Goal: Task Accomplishment & Management: Manage account settings

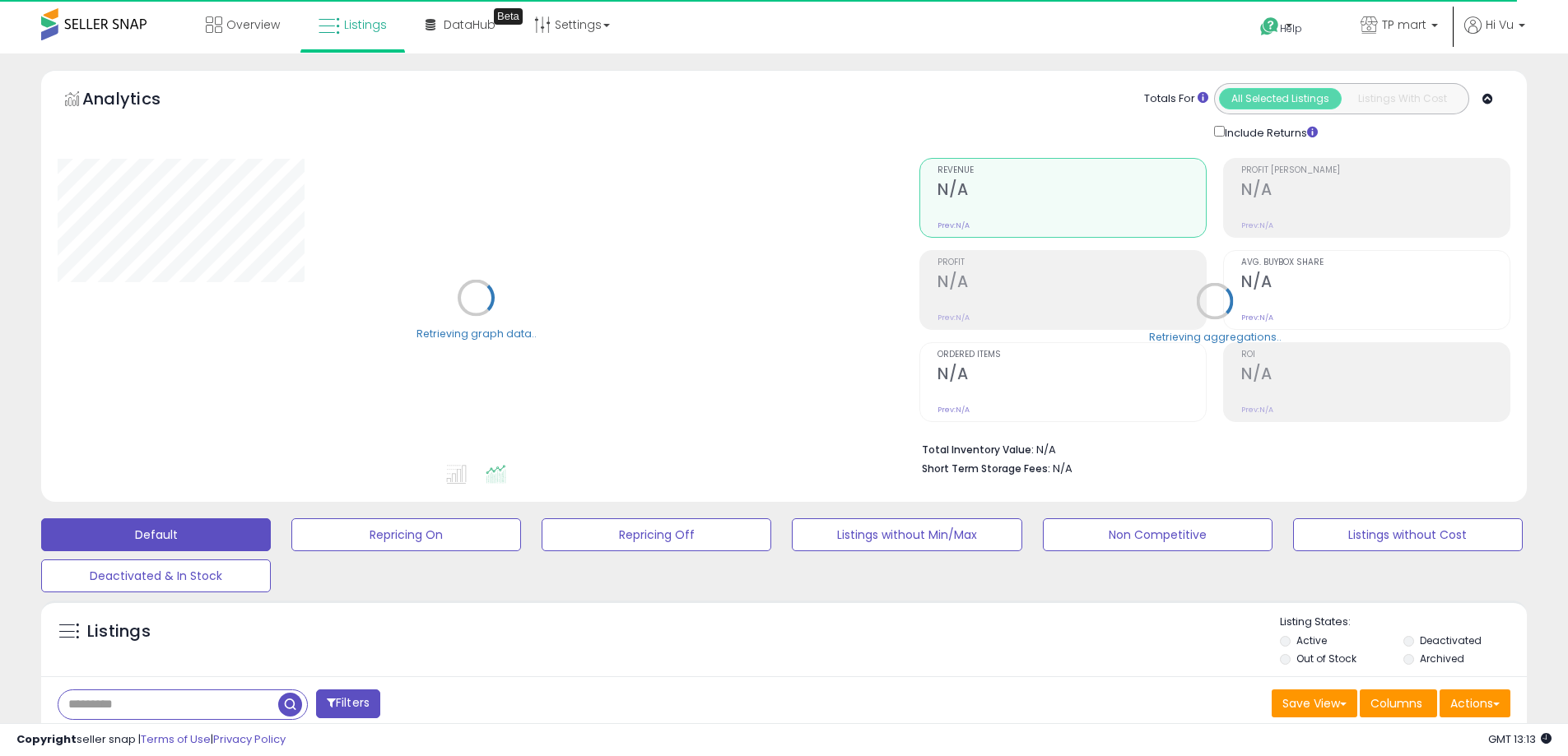
click at [1363, 659] on li "Out of Stock" at bounding box center [1340, 661] width 121 height 18
click at [1322, 658] on label "Out of Stock" at bounding box center [1326, 659] width 60 height 14
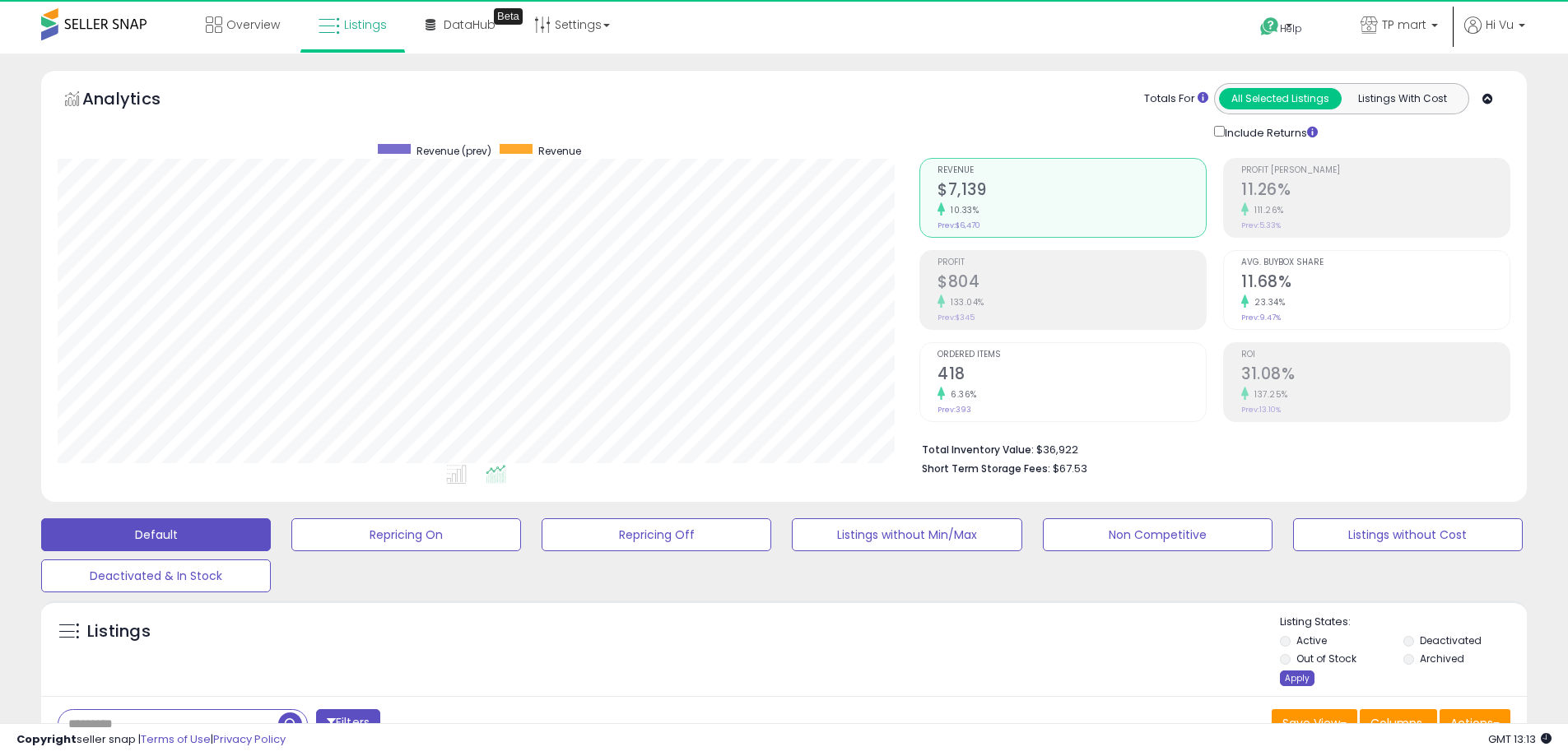
click at [1286, 675] on div "Apply" at bounding box center [1297, 679] width 35 height 16
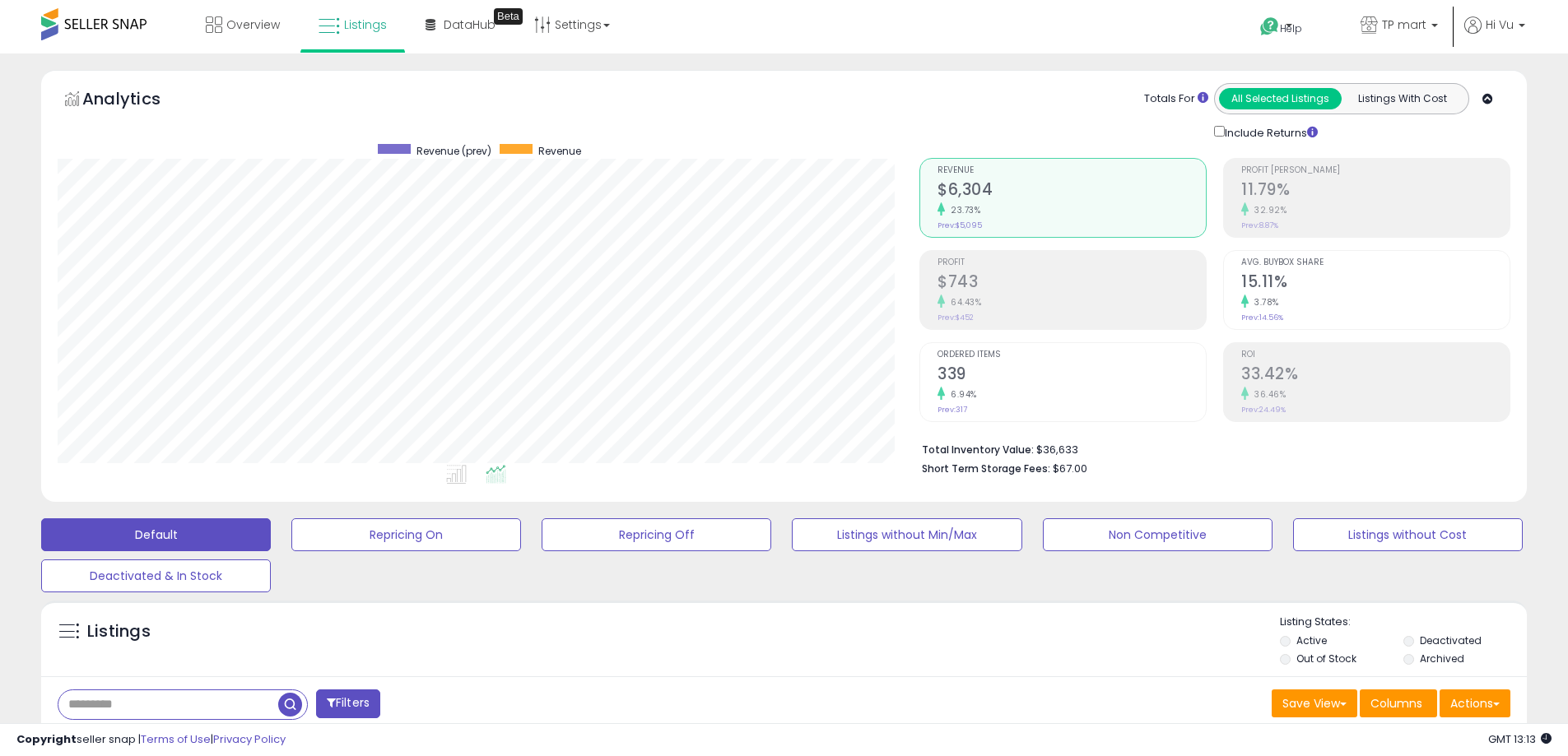
scroll to position [338, 862]
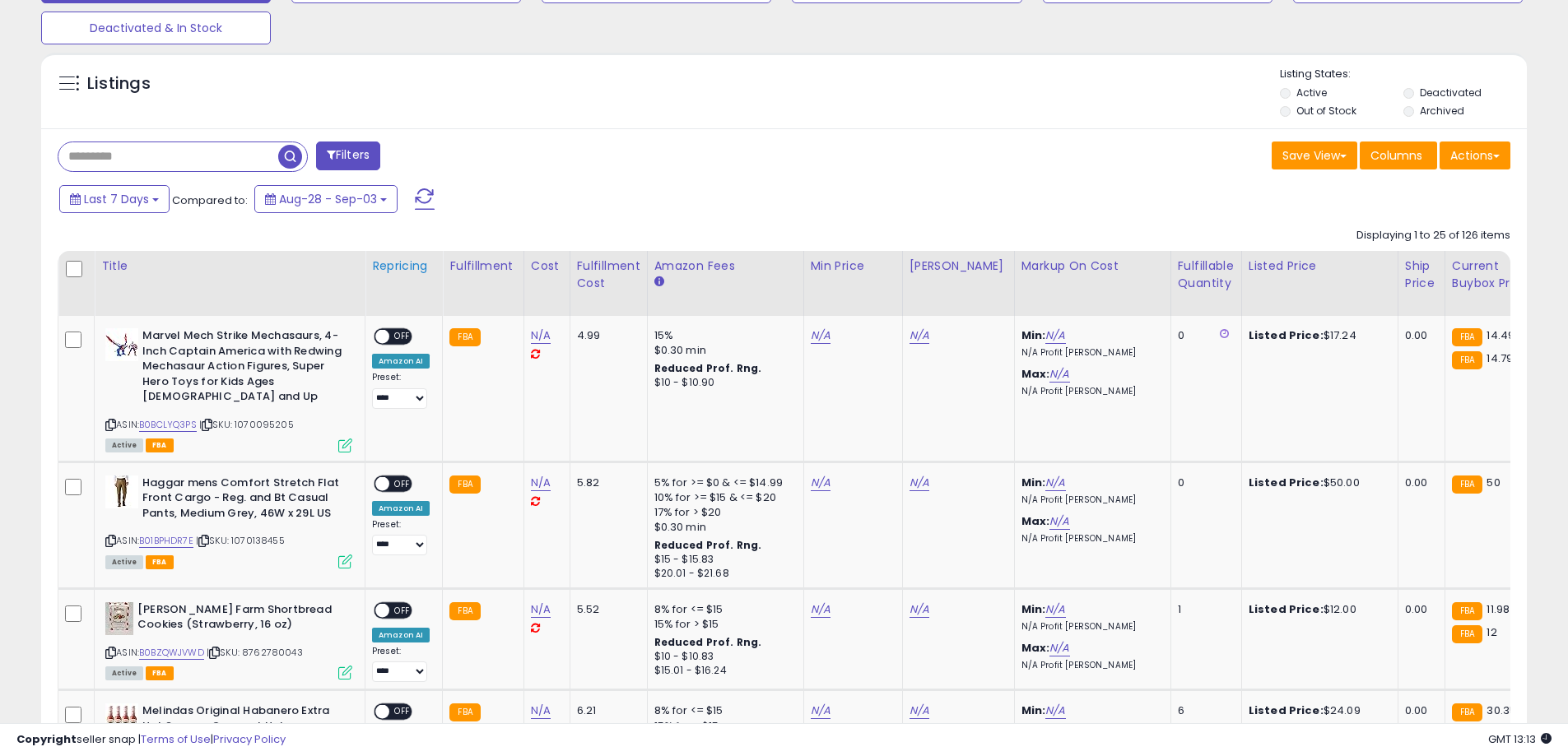
click at [393, 266] on div "Repricing" at bounding box center [403, 265] width 64 height 17
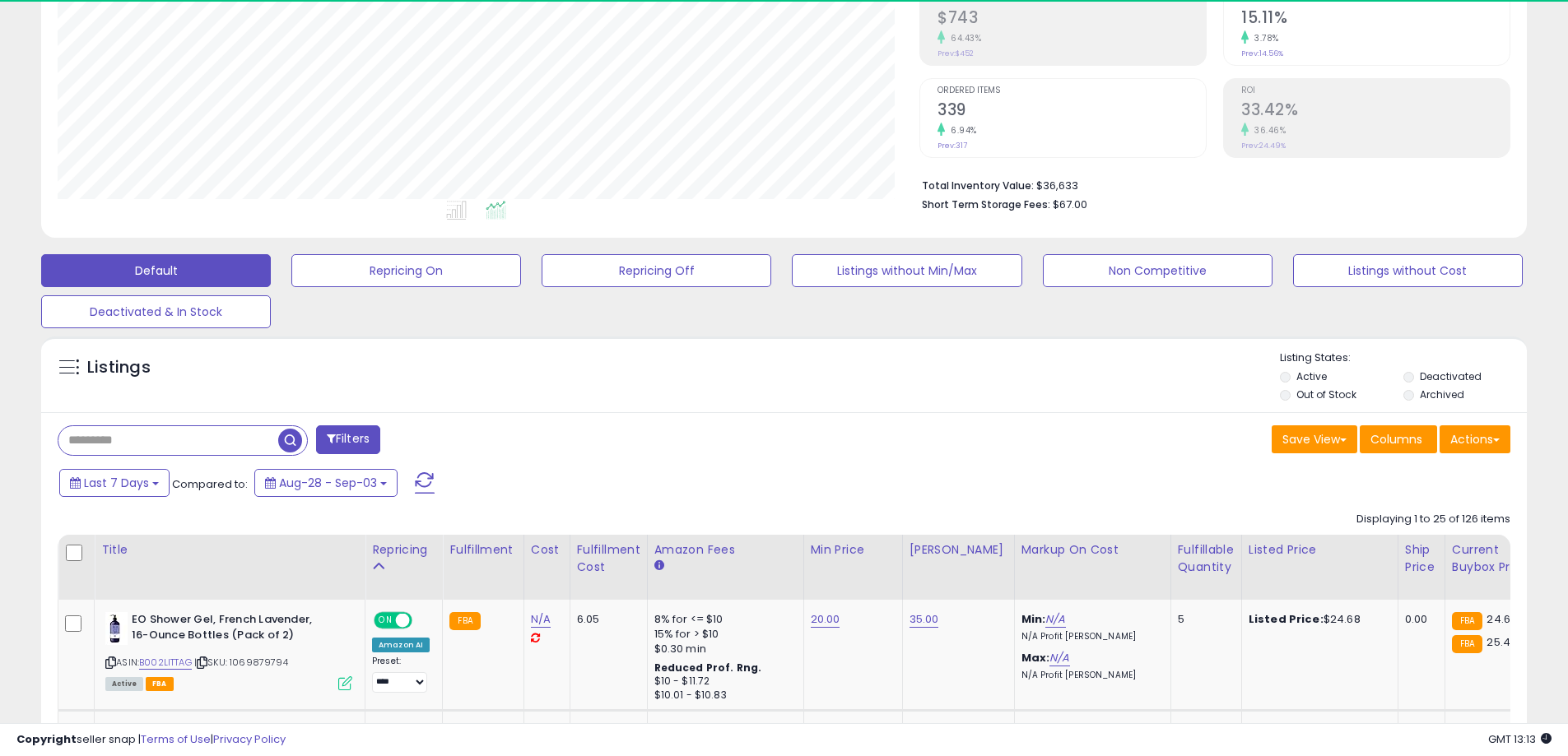
scroll to position [548, 0]
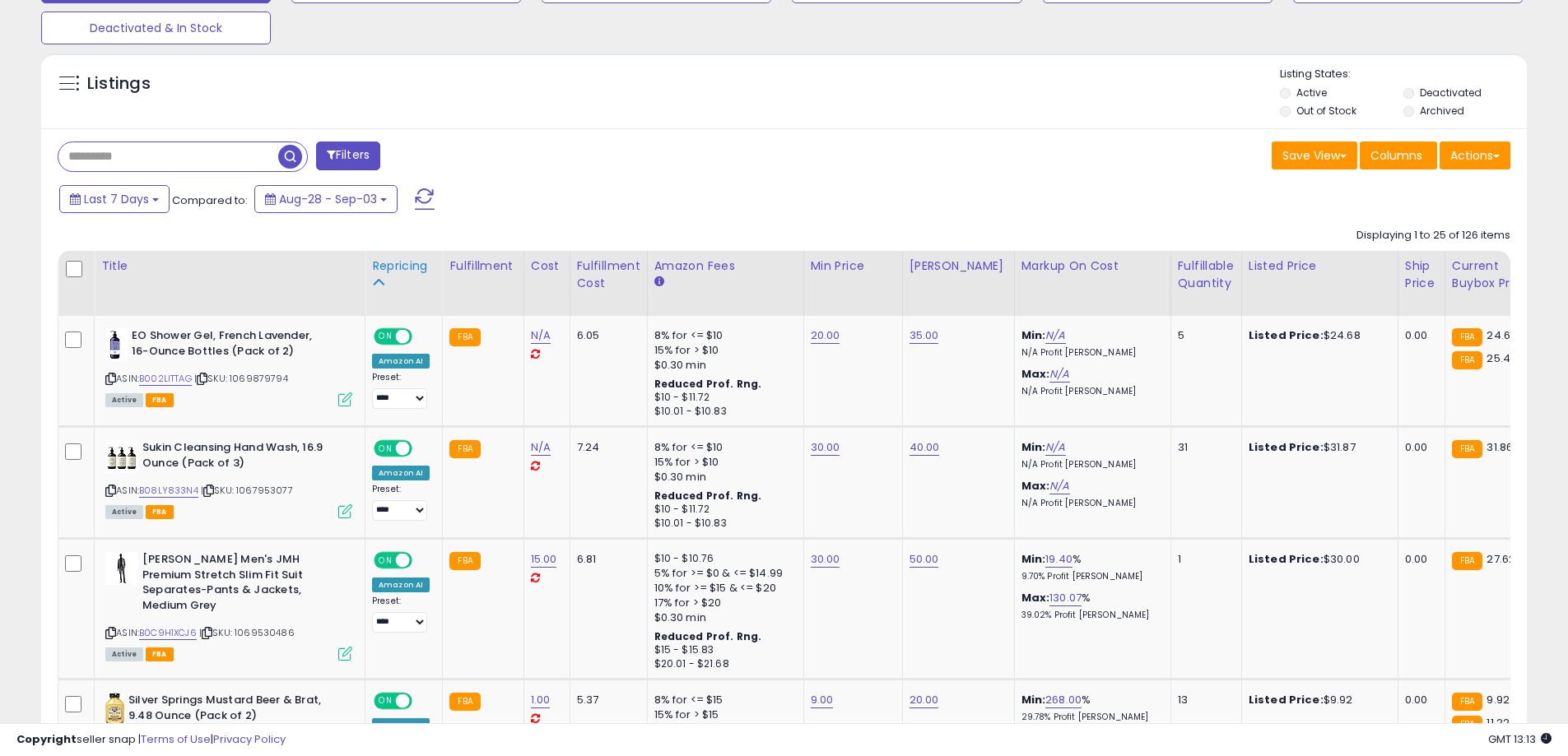
click at [385, 261] on div "Repricing" at bounding box center [403, 265] width 64 height 17
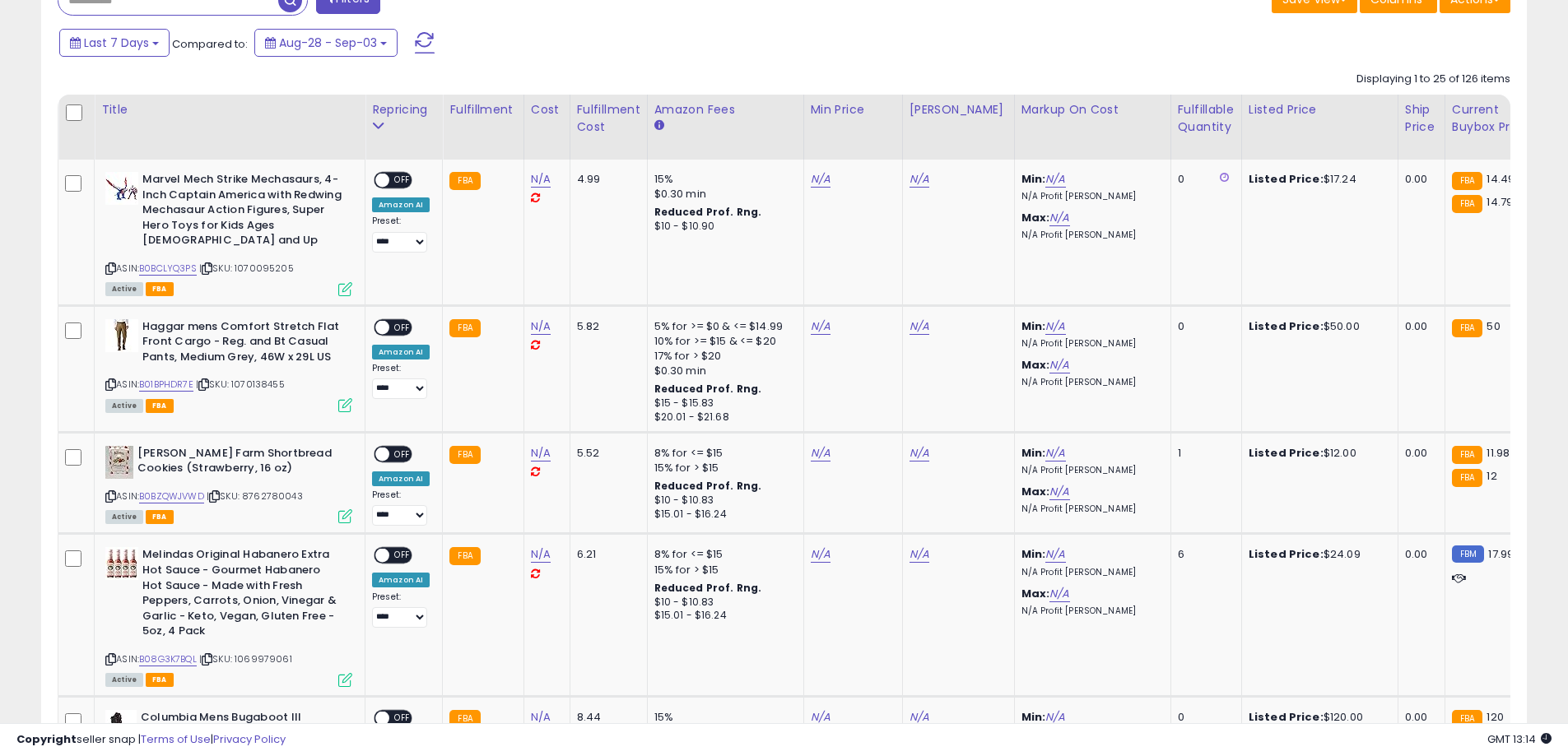
scroll to position [408, 0]
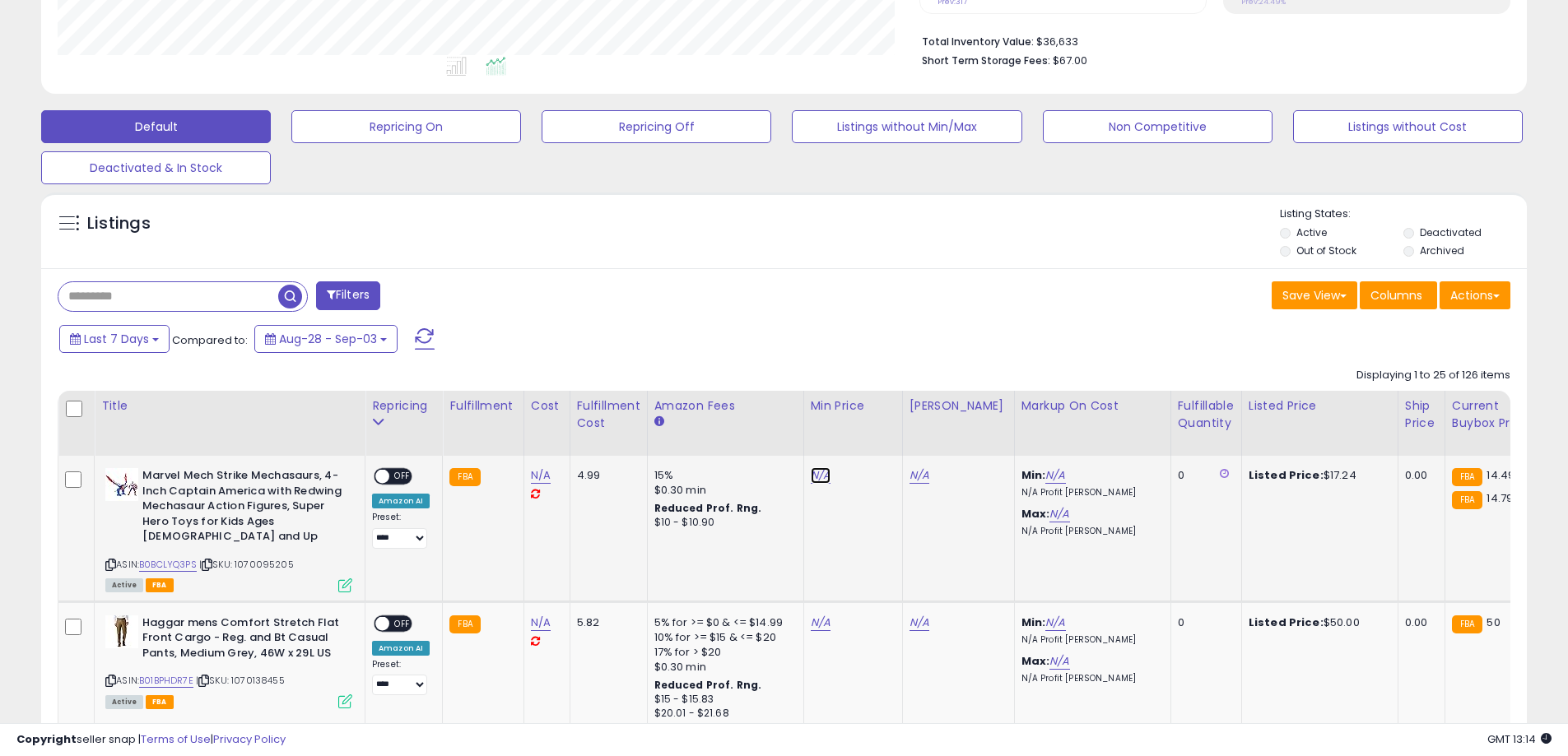
click at [811, 476] on link "N/A" at bounding box center [821, 475] width 20 height 17
type input "**"
click at [874, 439] on button "submit" at bounding box center [861, 434] width 28 height 25
click at [917, 477] on link "N/A" at bounding box center [919, 475] width 20 height 17
type input "**"
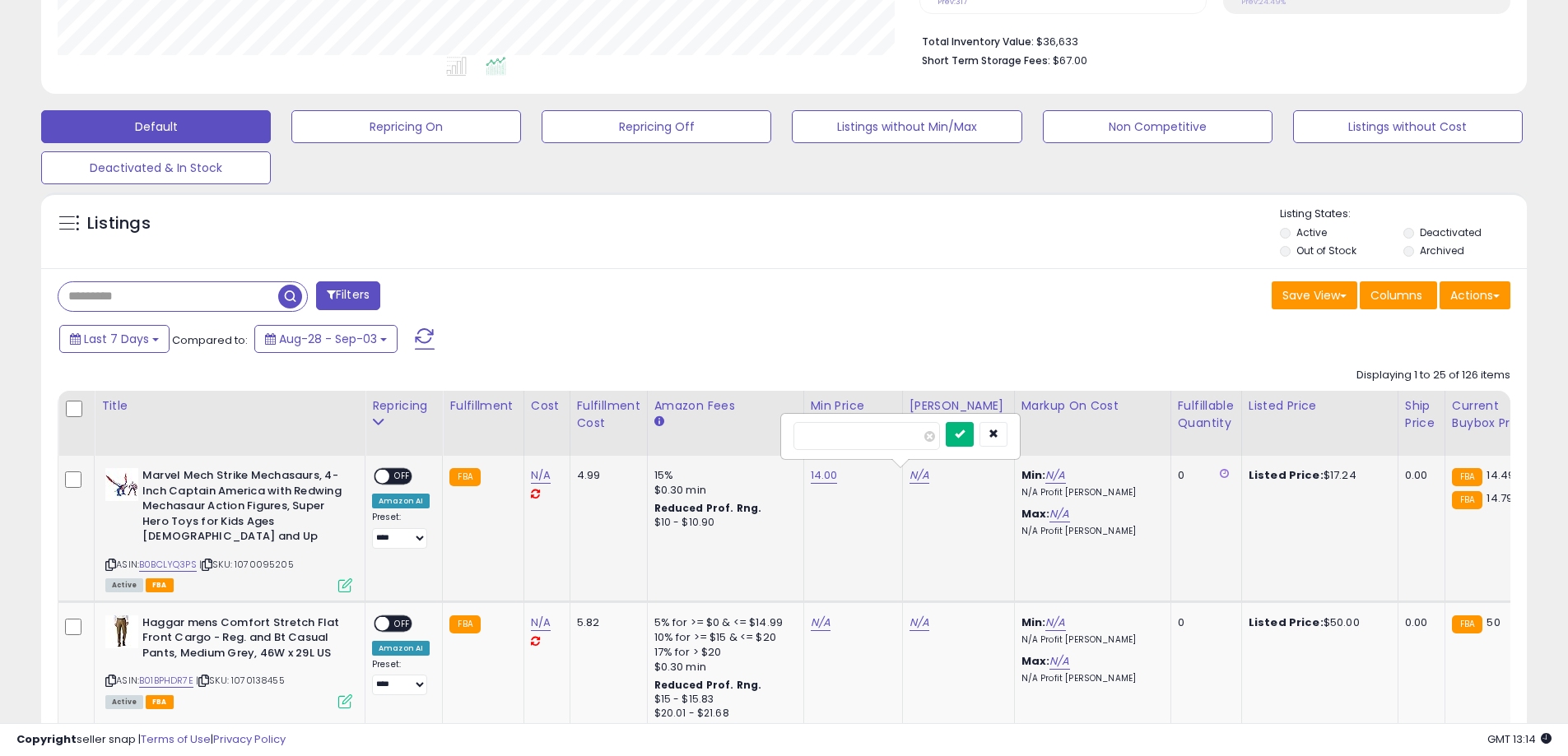
click at [974, 442] on button "submit" at bounding box center [960, 434] width 28 height 25
click at [813, 480] on link "14.00" at bounding box center [824, 475] width 27 height 17
click at [811, 435] on input "*****" at bounding box center [769, 436] width 146 height 28
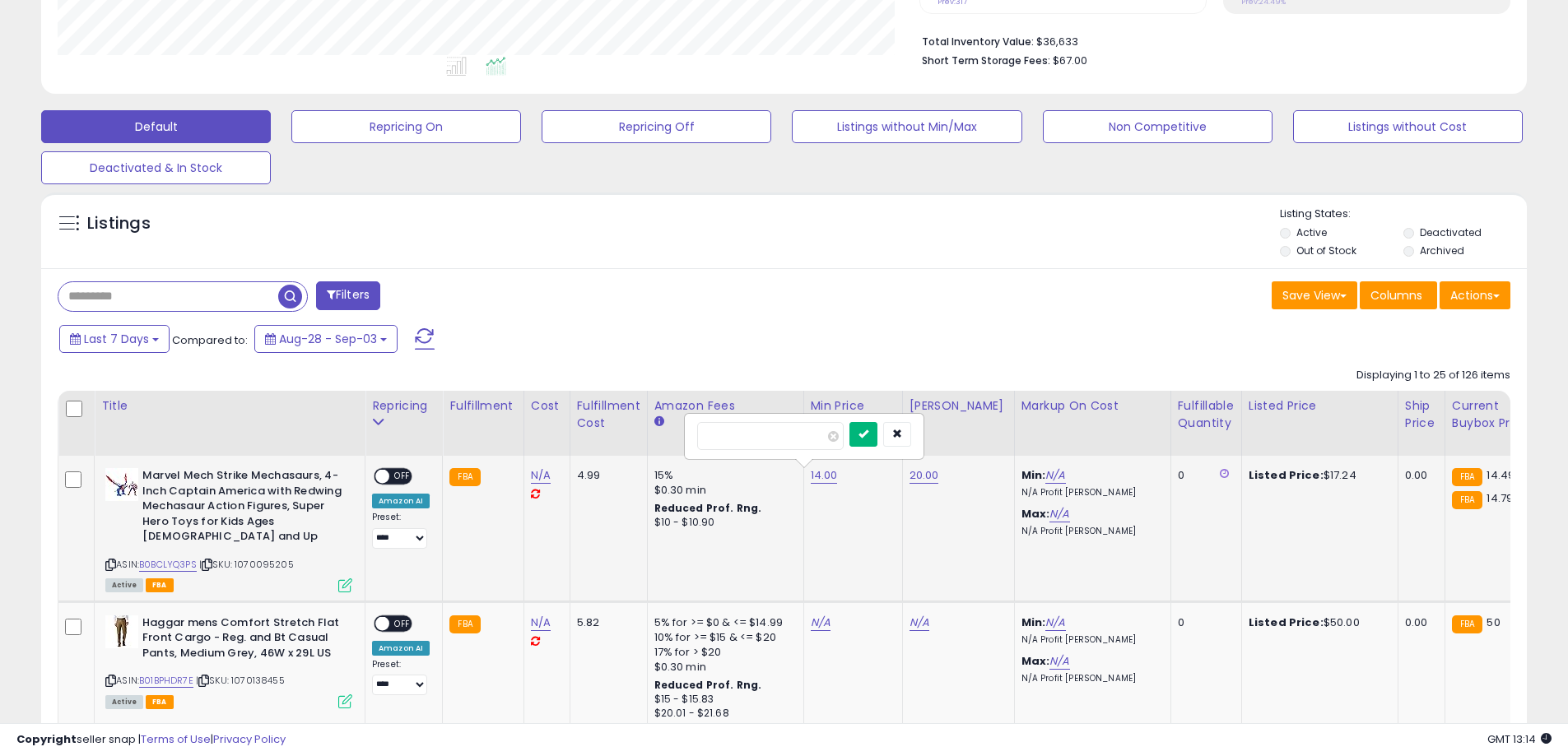
type input "**"
click at [877, 441] on button "submit" at bounding box center [863, 434] width 28 height 25
click at [404, 476] on span "OFF" at bounding box center [402, 477] width 27 height 14
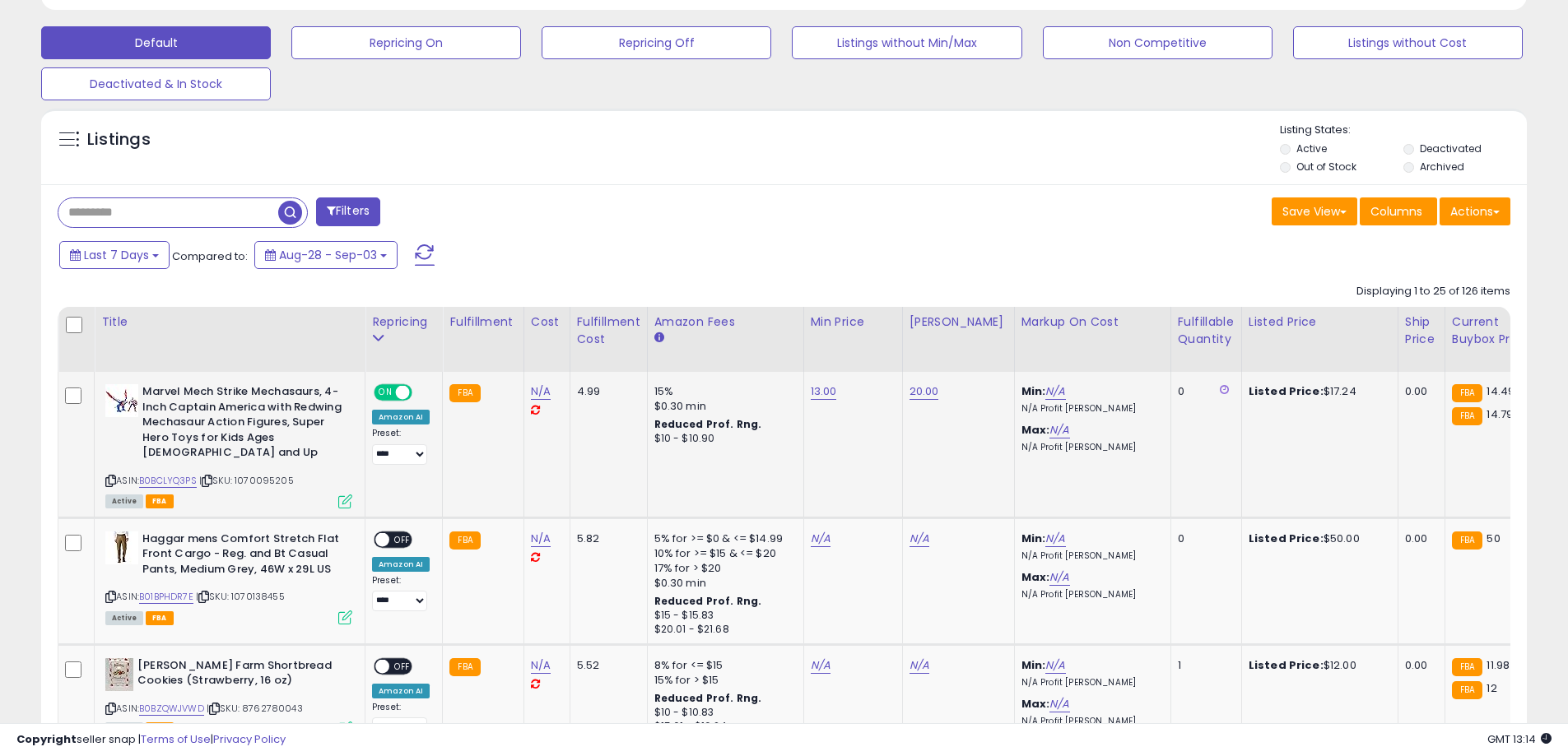
scroll to position [518, 0]
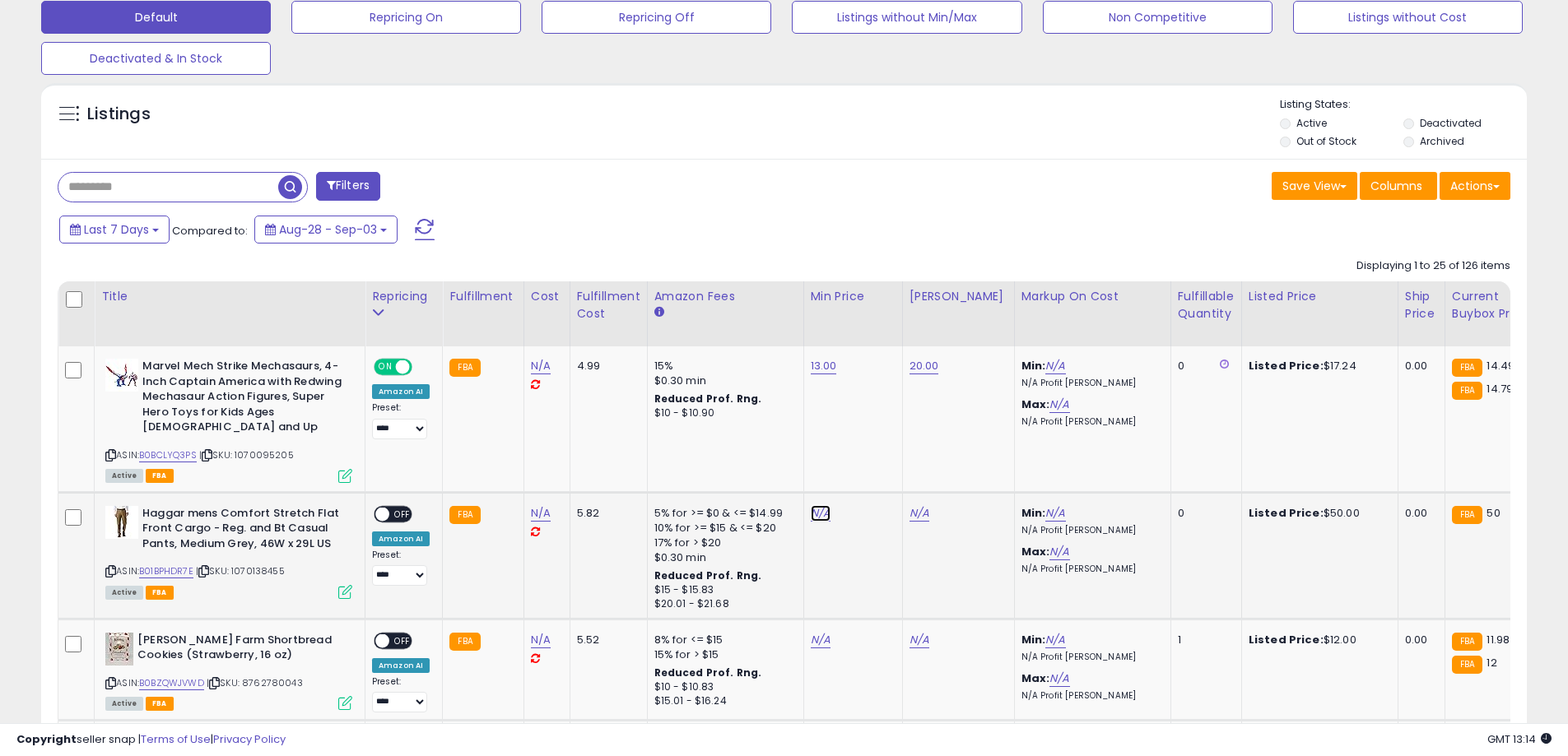
click at [817, 505] on link "N/A" at bounding box center [821, 513] width 20 height 17
type input "**"
click at [874, 452] on button "submit" at bounding box center [861, 456] width 28 height 25
click at [909, 505] on link "N/A" at bounding box center [919, 513] width 20 height 17
type input "**"
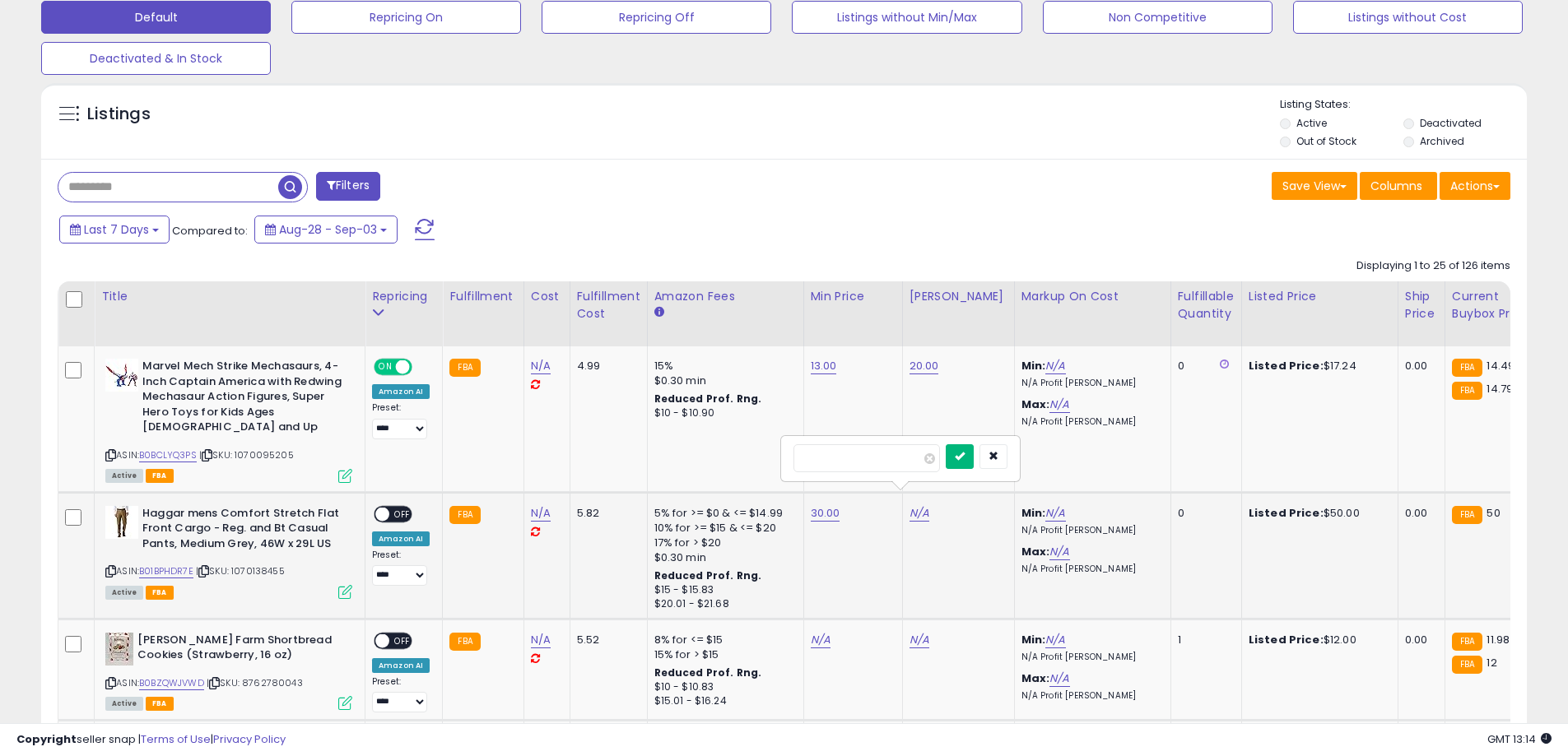
click at [974, 455] on button "submit" at bounding box center [960, 456] width 28 height 25
click at [391, 507] on span "OFF" at bounding box center [402, 514] width 27 height 14
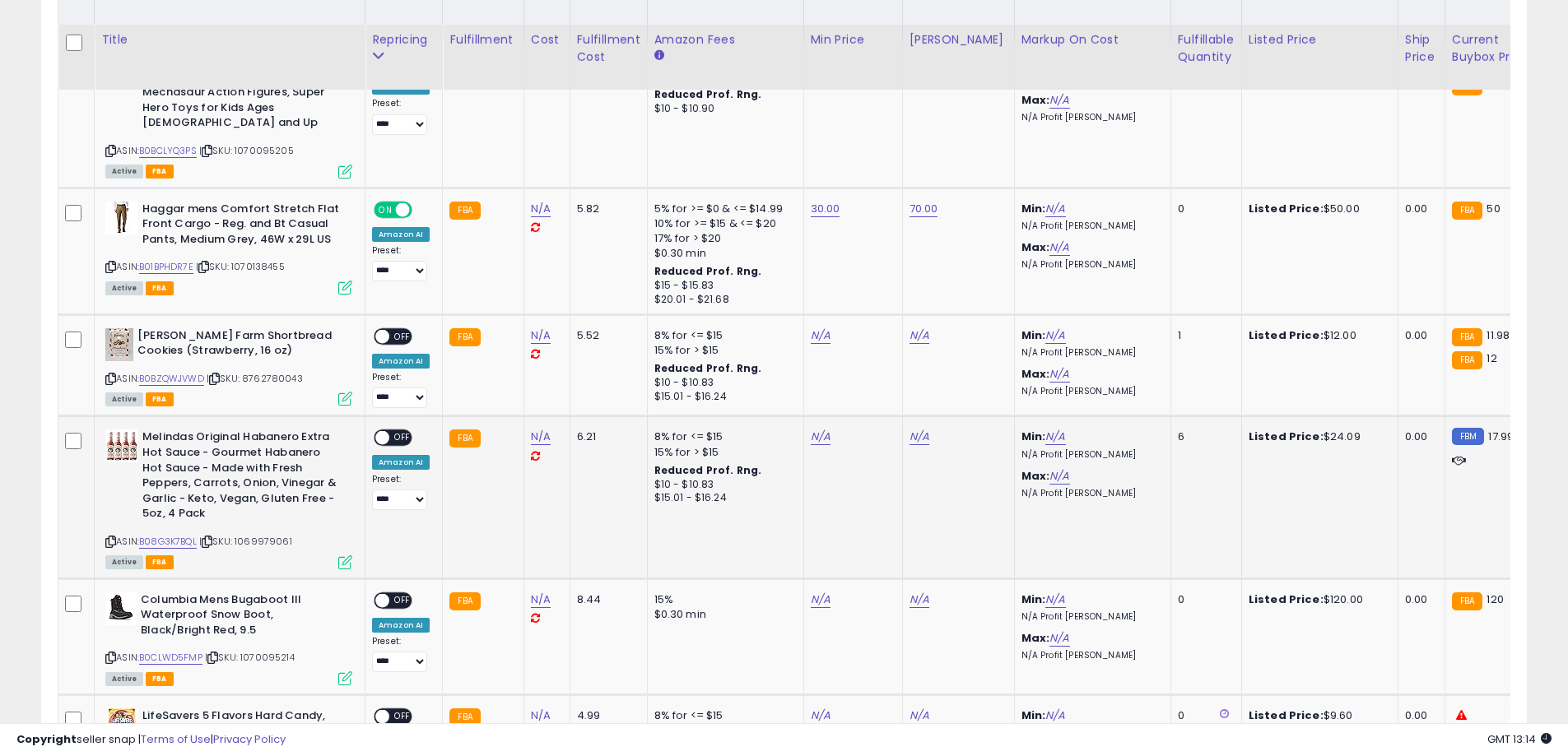
scroll to position [846, 0]
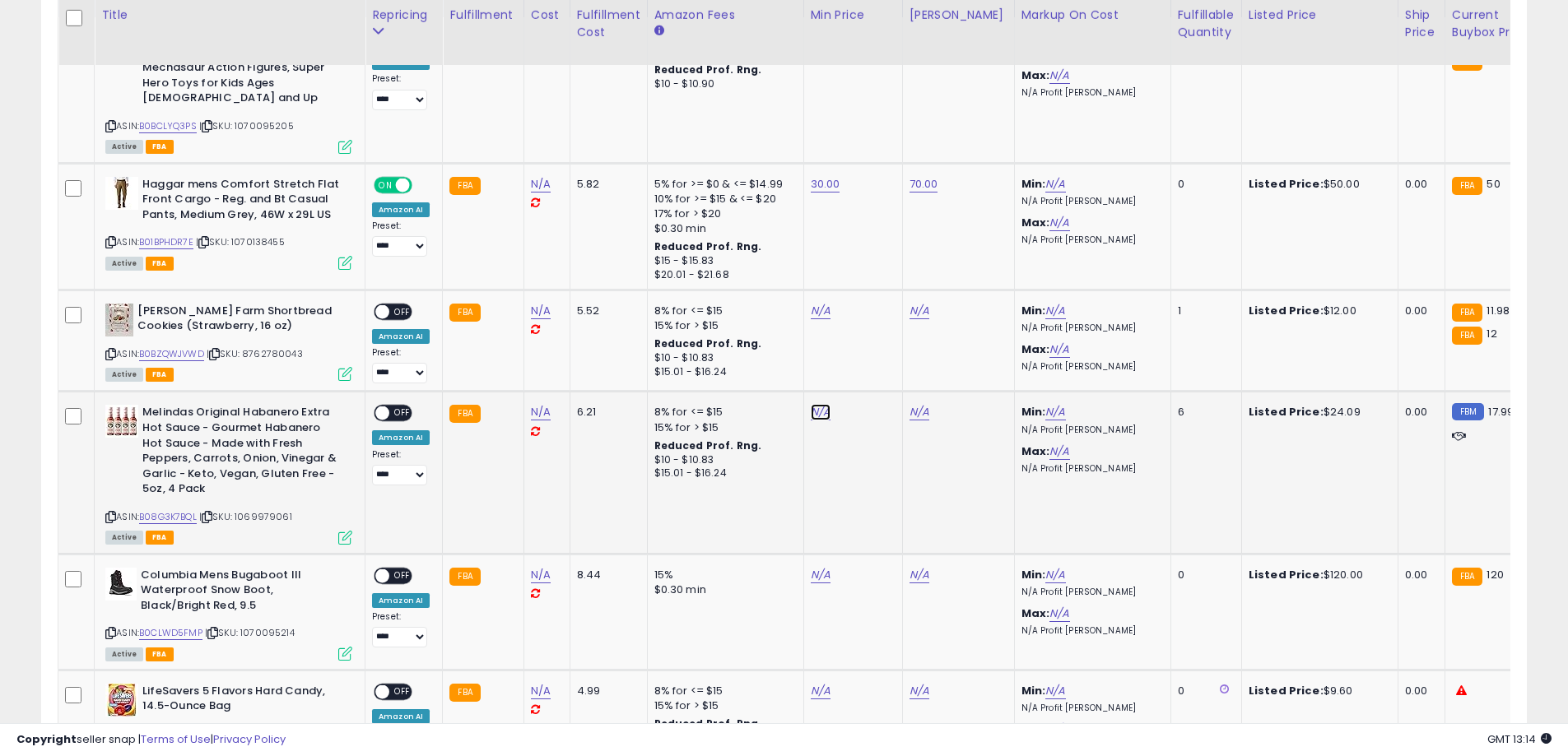
click at [814, 404] on link "N/A" at bounding box center [821, 412] width 20 height 17
type input "**"
click at [865, 353] on icon "submit" at bounding box center [861, 356] width 10 height 10
click at [914, 404] on link "N/A" at bounding box center [919, 412] width 20 height 17
type input "**"
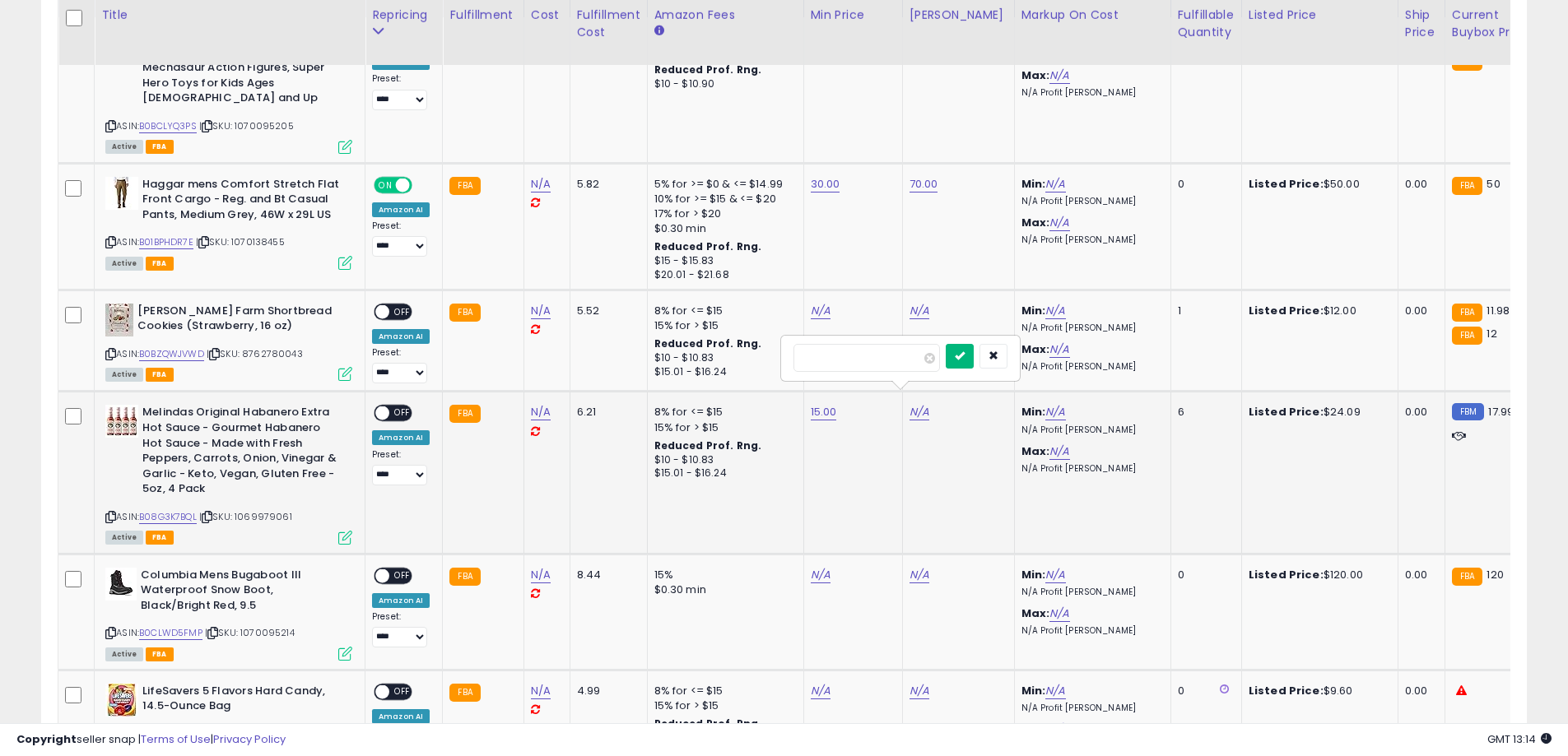
click at [974, 364] on button "submit" at bounding box center [960, 356] width 28 height 25
click at [401, 406] on span "OFF" at bounding box center [402, 413] width 27 height 14
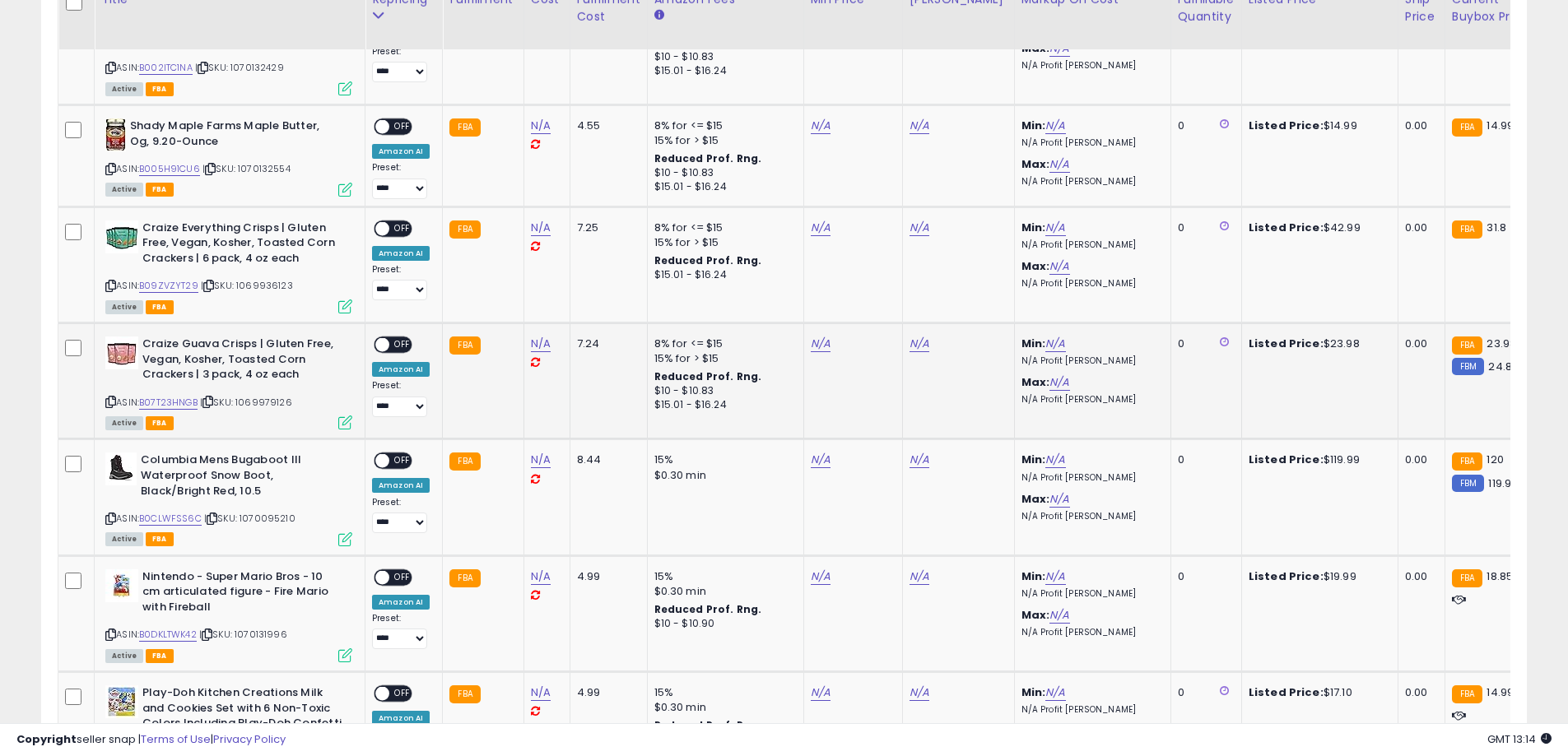
scroll to position [1614, 0]
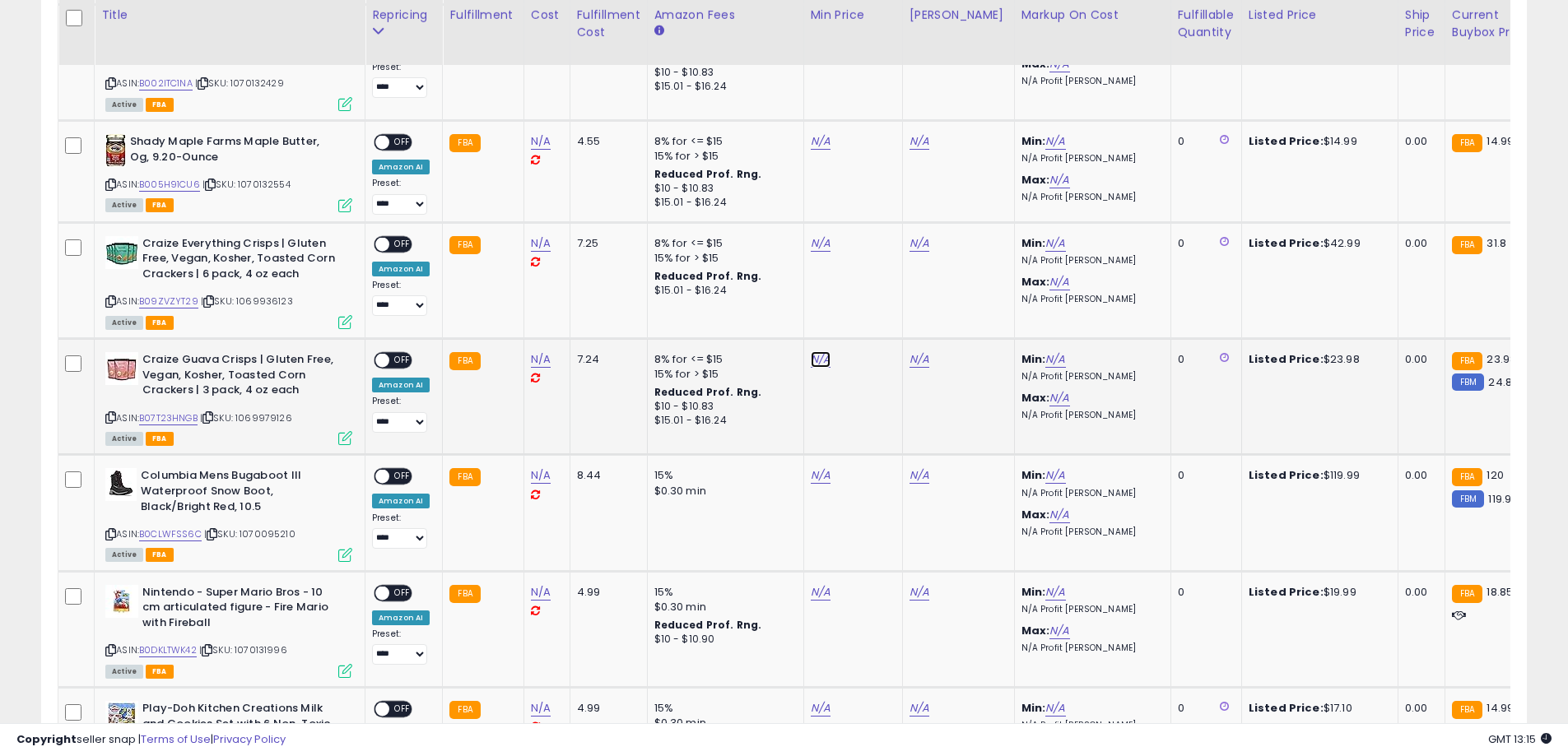
click at [811, 352] on link "N/A" at bounding box center [821, 360] width 20 height 17
type input "**"
click at [865, 304] on icon "submit" at bounding box center [861, 303] width 10 height 10
click at [912, 352] on link "N/A" at bounding box center [919, 360] width 20 height 17
type input "**"
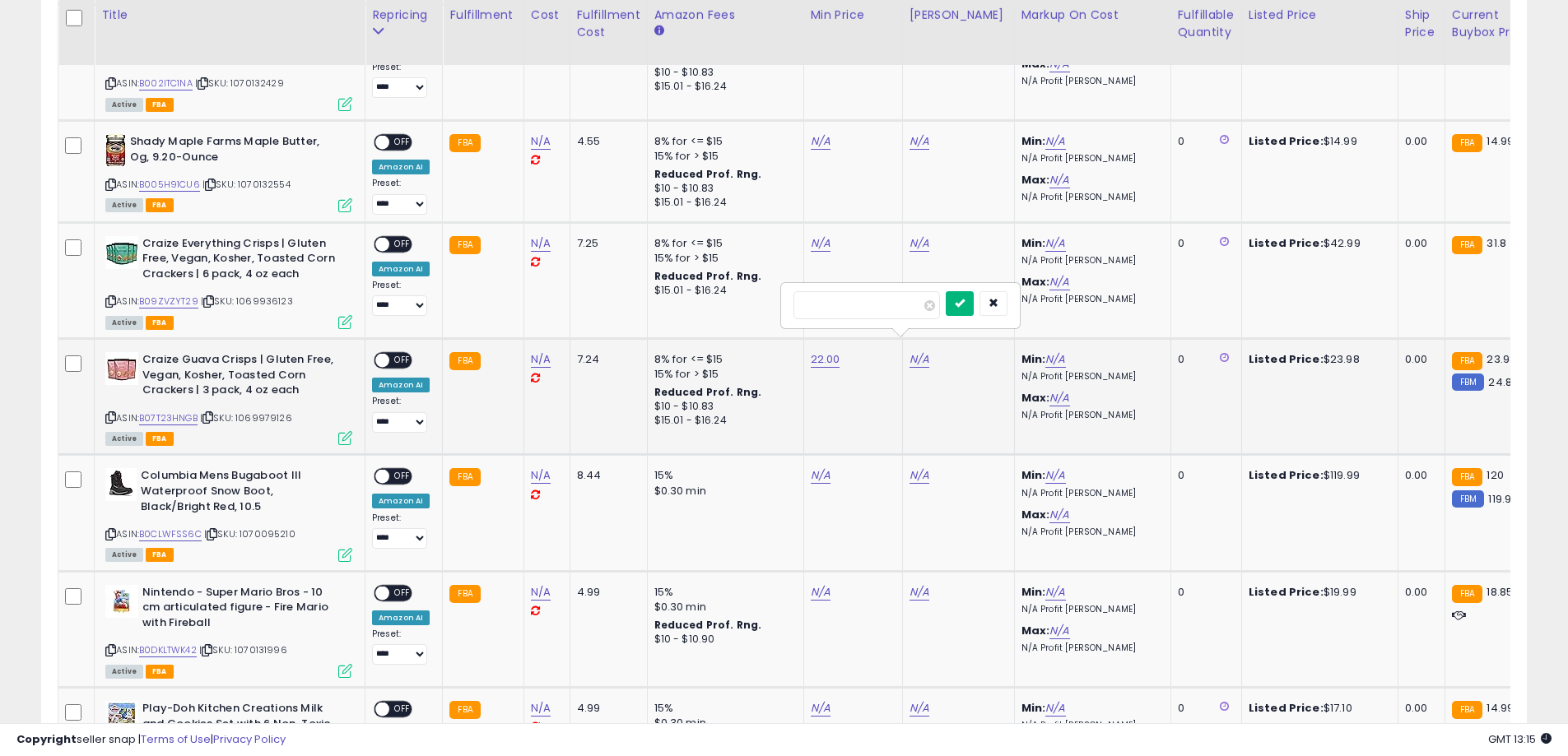
click at [974, 300] on button "submit" at bounding box center [960, 303] width 28 height 25
click at [391, 354] on span "OFF" at bounding box center [402, 361] width 27 height 14
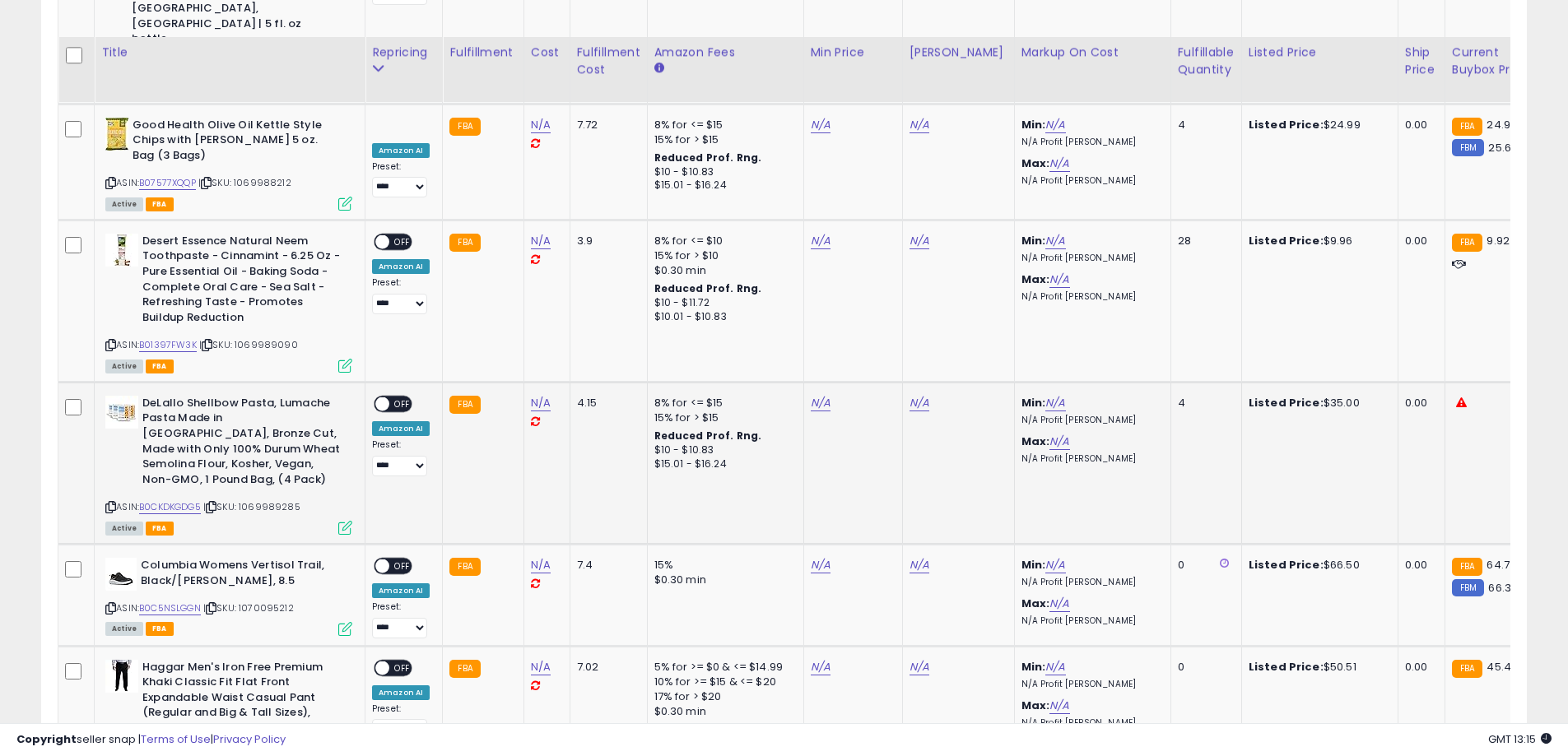
scroll to position [3150, 0]
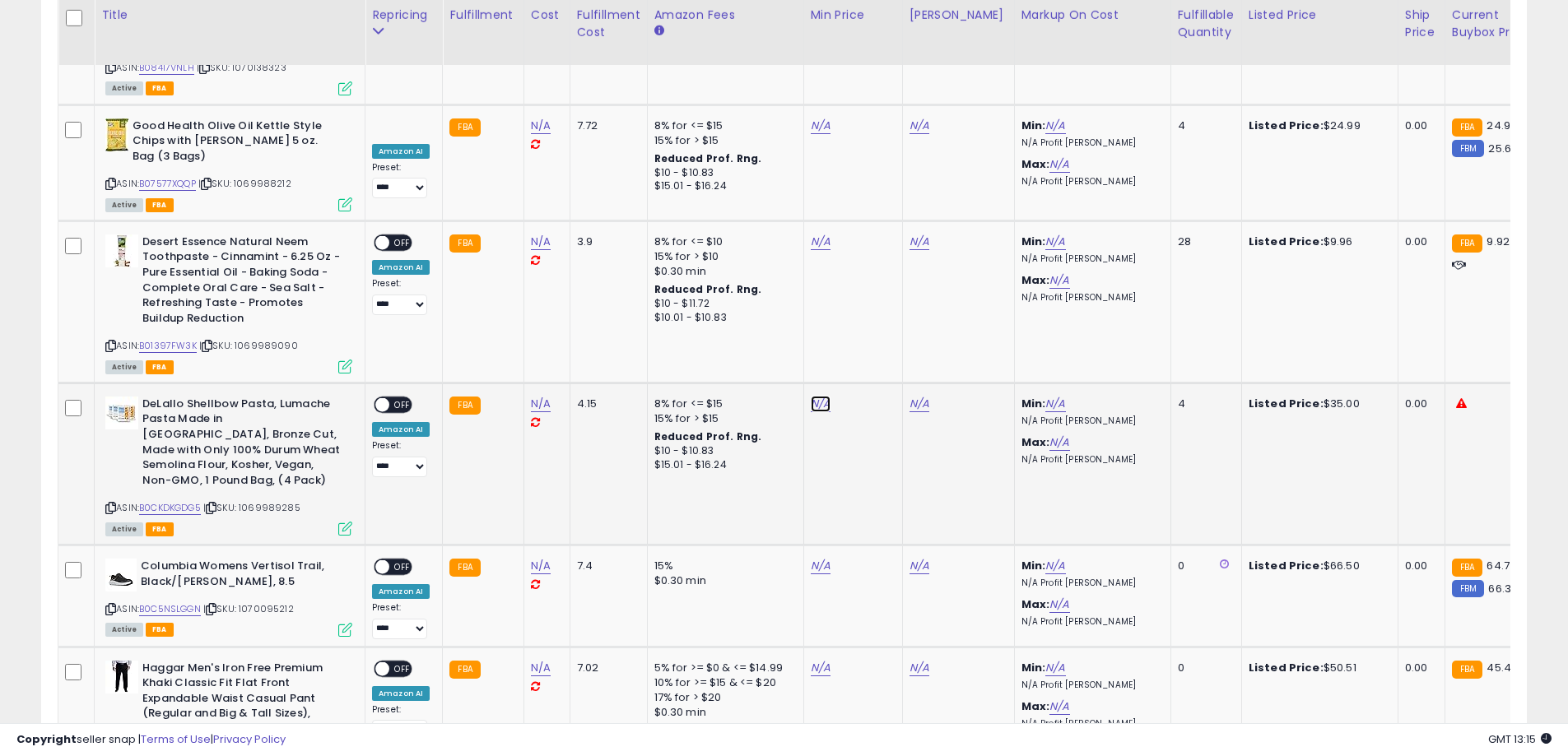
click at [811, 395] on link "N/A" at bounding box center [821, 403] width 20 height 17
type input "**"
click at [874, 276] on button "submit" at bounding box center [861, 271] width 28 height 25
click at [909, 395] on link "N/A" at bounding box center [919, 403] width 20 height 17
type input "**"
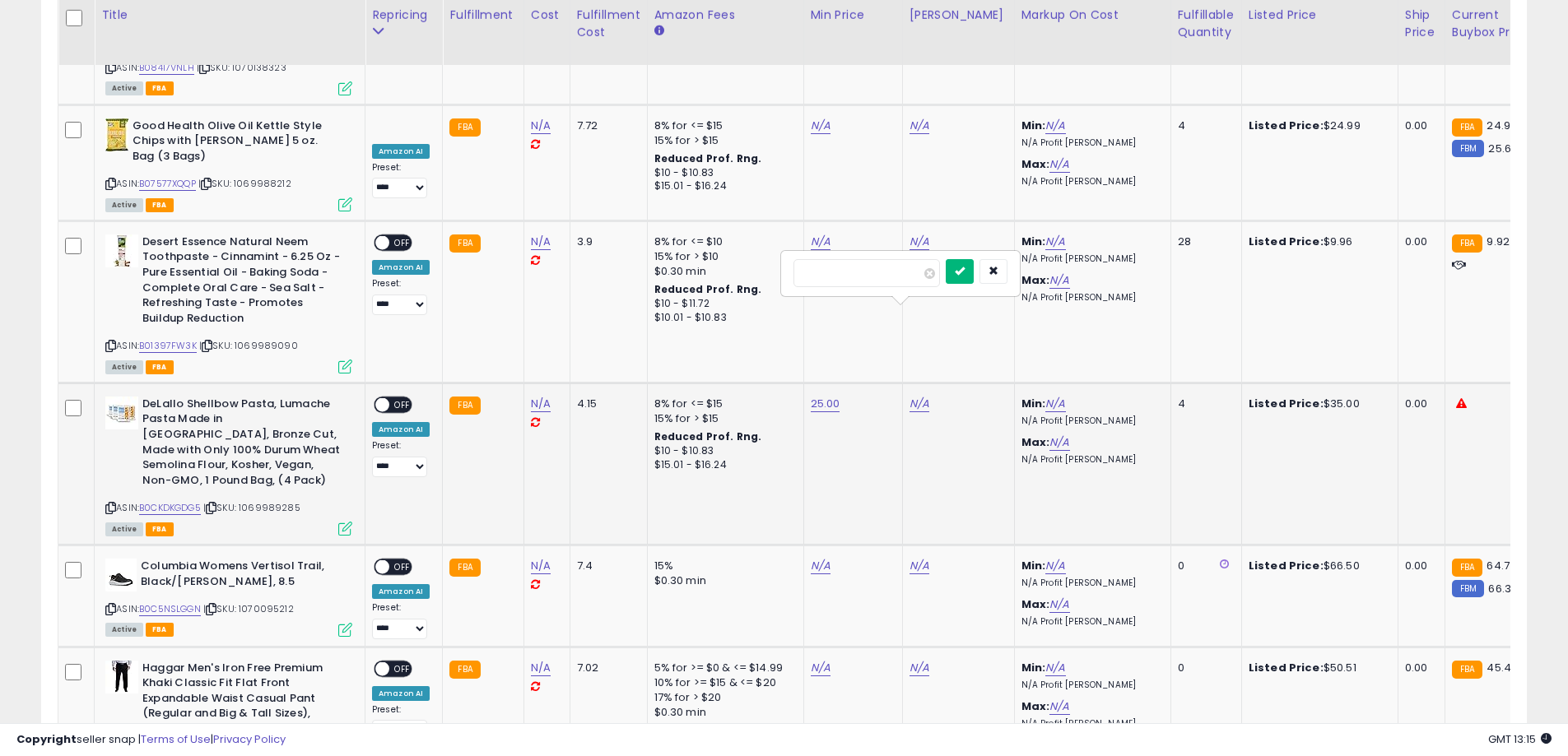
click at [973, 268] on button "submit" at bounding box center [960, 271] width 28 height 25
click at [381, 397] on span at bounding box center [383, 404] width 14 height 14
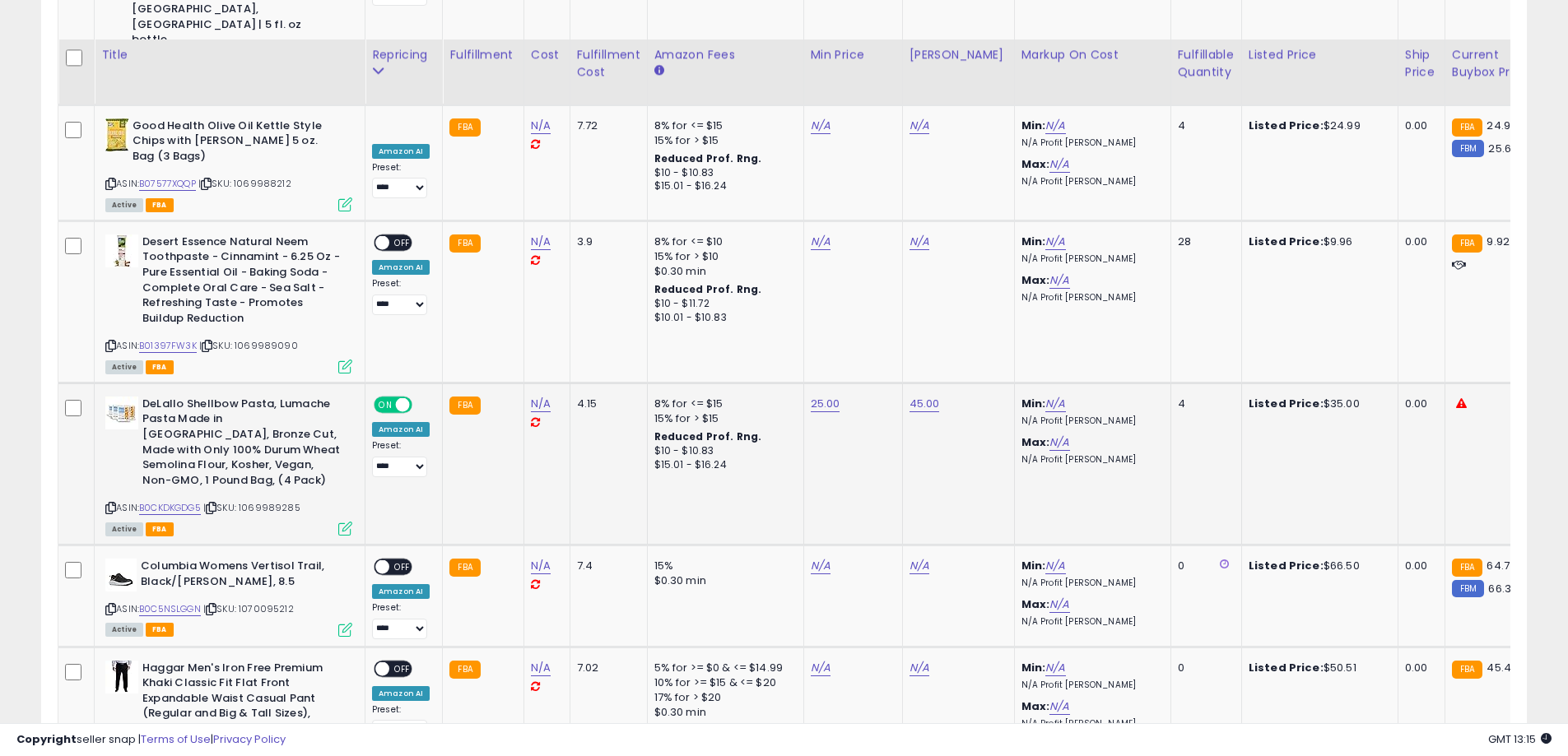
scroll to position [3370, 0]
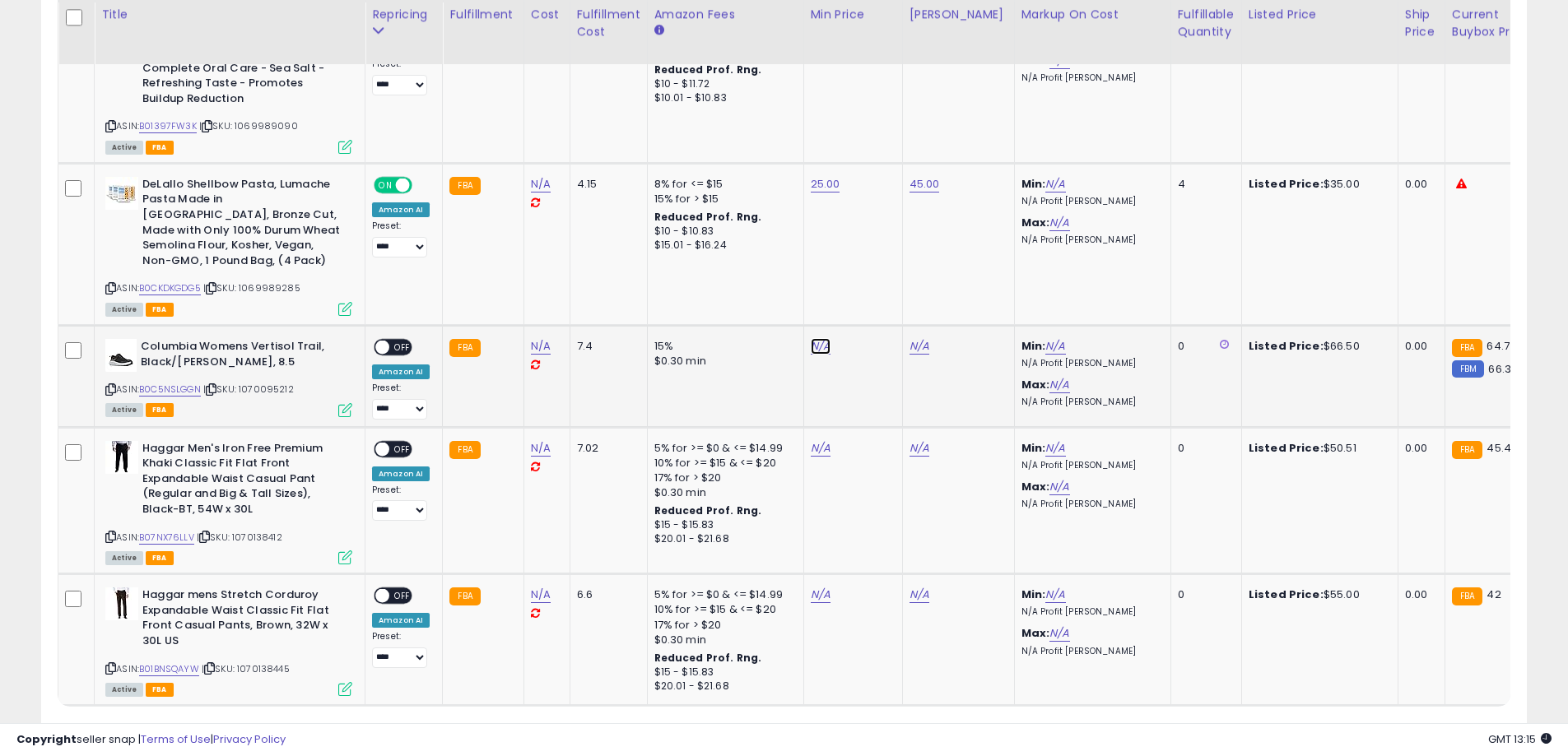
click at [812, 338] on link "N/A" at bounding box center [821, 346] width 20 height 17
click at [908, 207] on button "button" at bounding box center [894, 198] width 28 height 25
click at [1330, 723] on link "2" at bounding box center [1326, 737] width 28 height 28
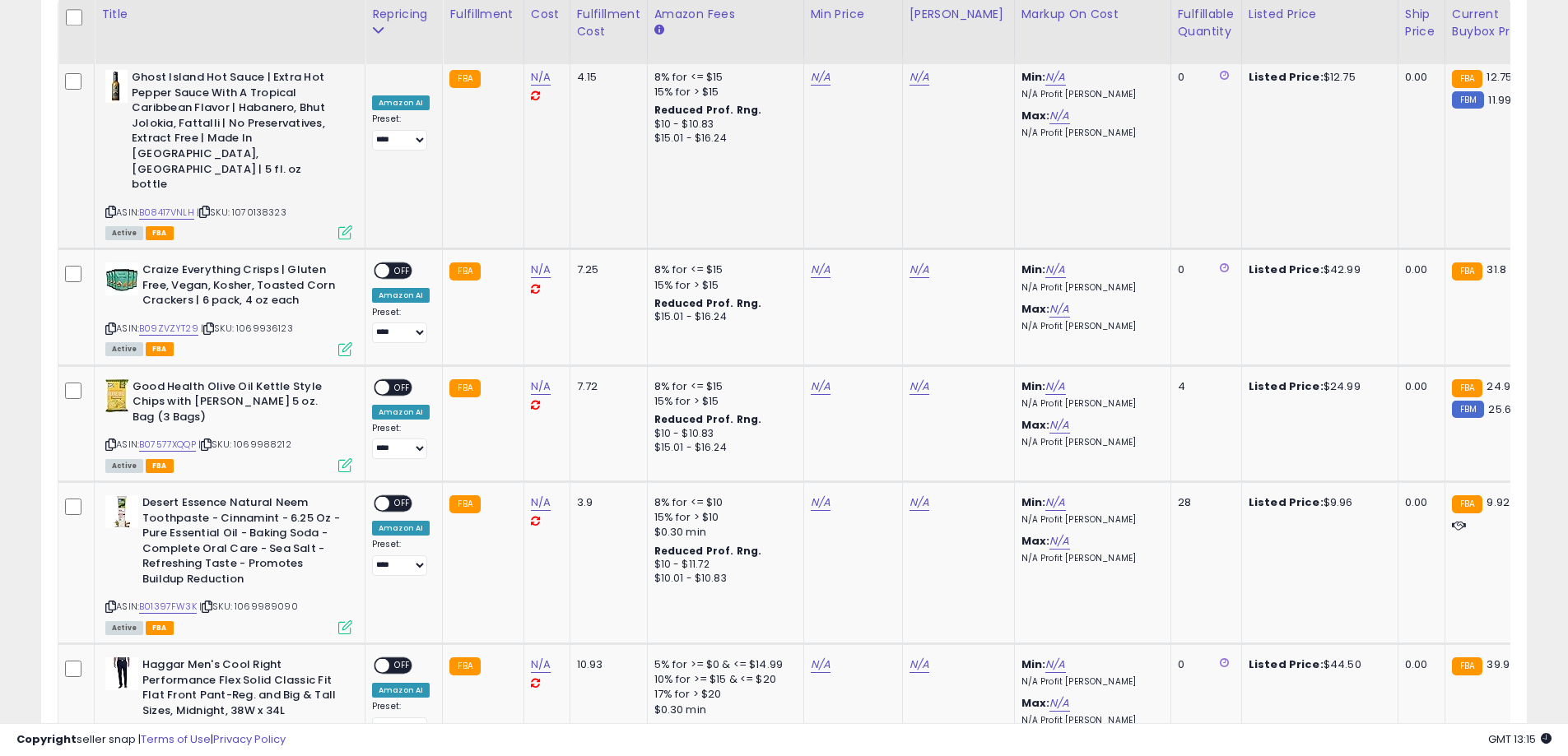
scroll to position [703, 0]
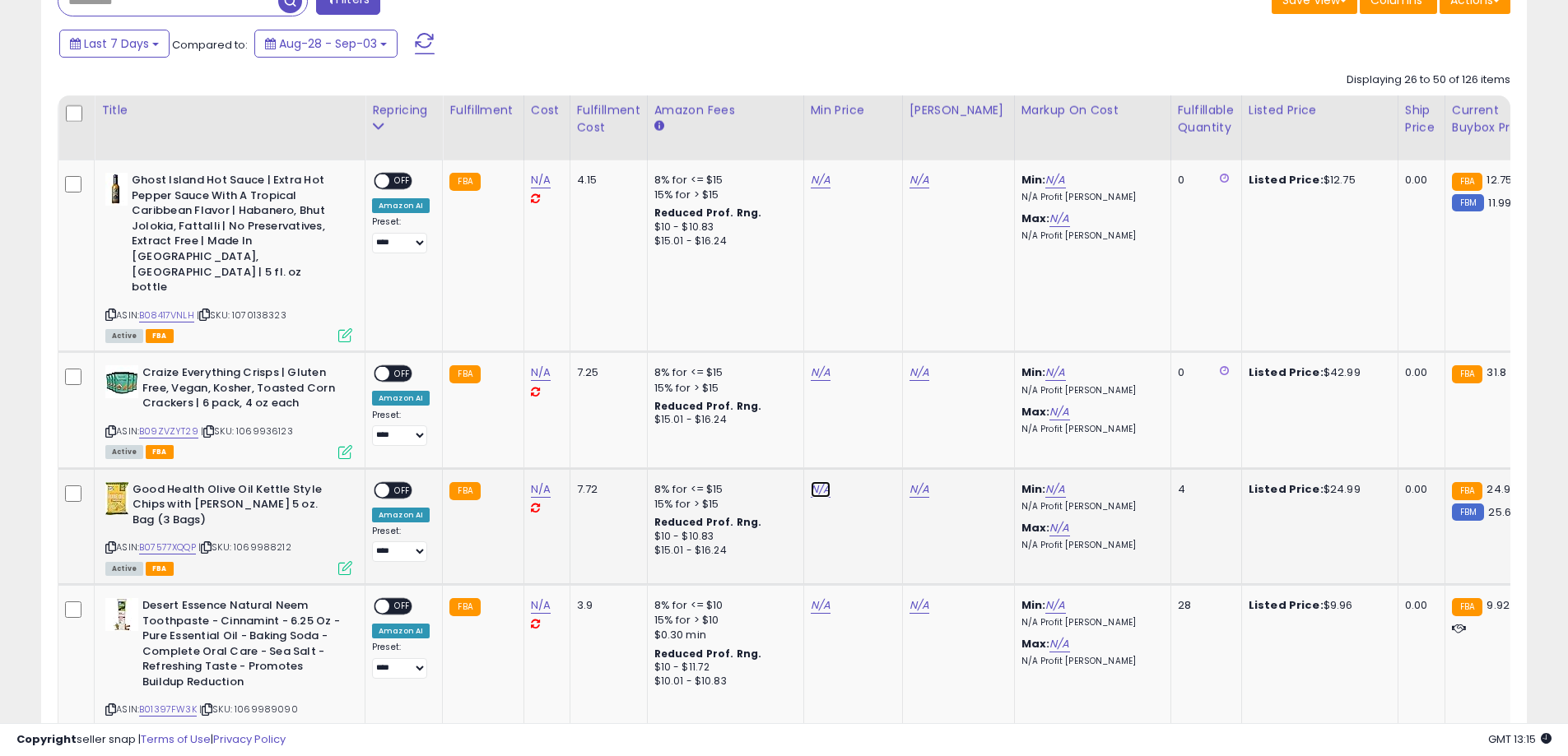
click at [824, 481] on link "N/A" at bounding box center [821, 489] width 20 height 17
type input "**"
click at [866, 422] on icon "submit" at bounding box center [862, 417] width 10 height 10
click at [910, 481] on link "N/A" at bounding box center [919, 489] width 20 height 17
type input "**"
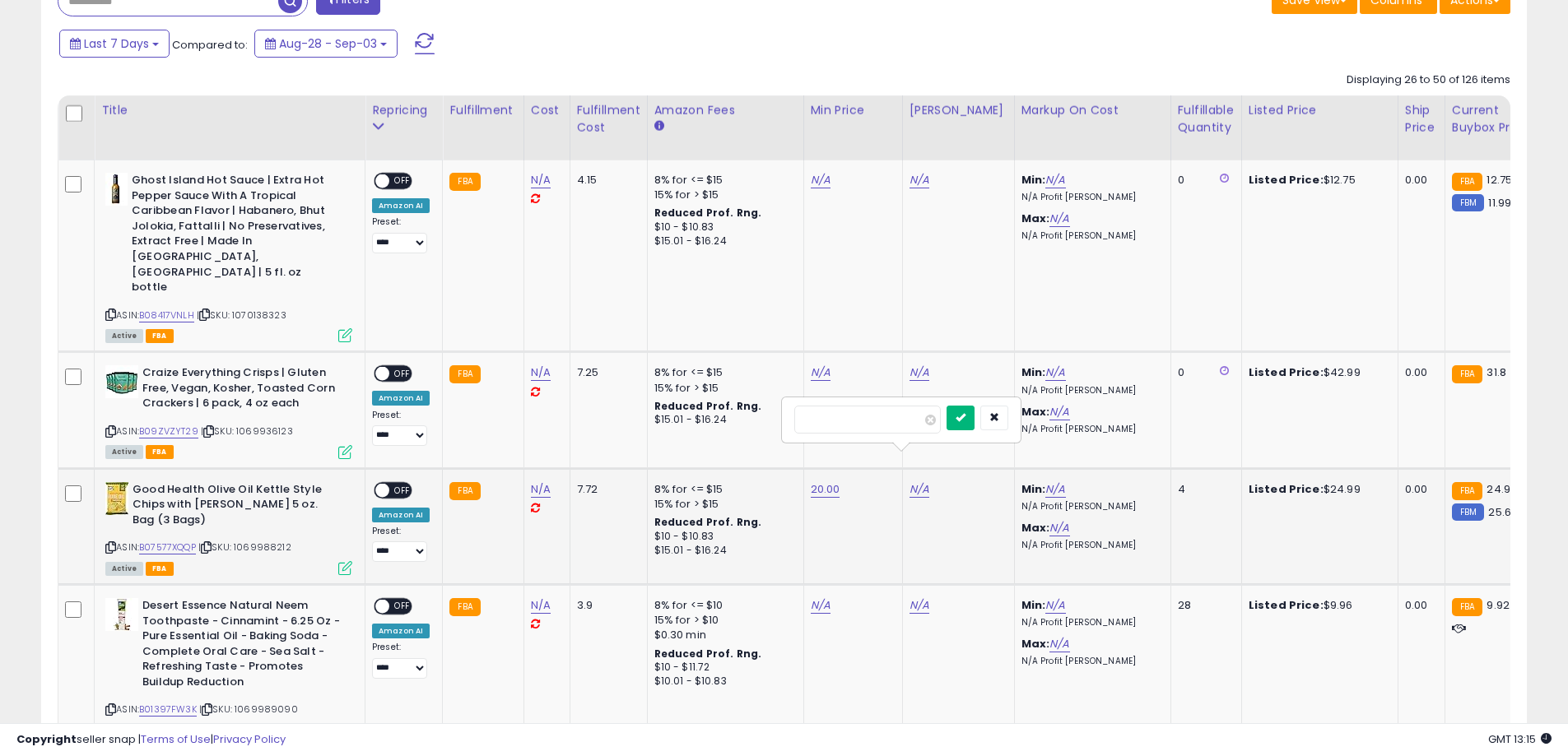
click at [975, 411] on button "submit" at bounding box center [960, 417] width 28 height 25
click at [401, 483] on span "OFF" at bounding box center [402, 490] width 27 height 14
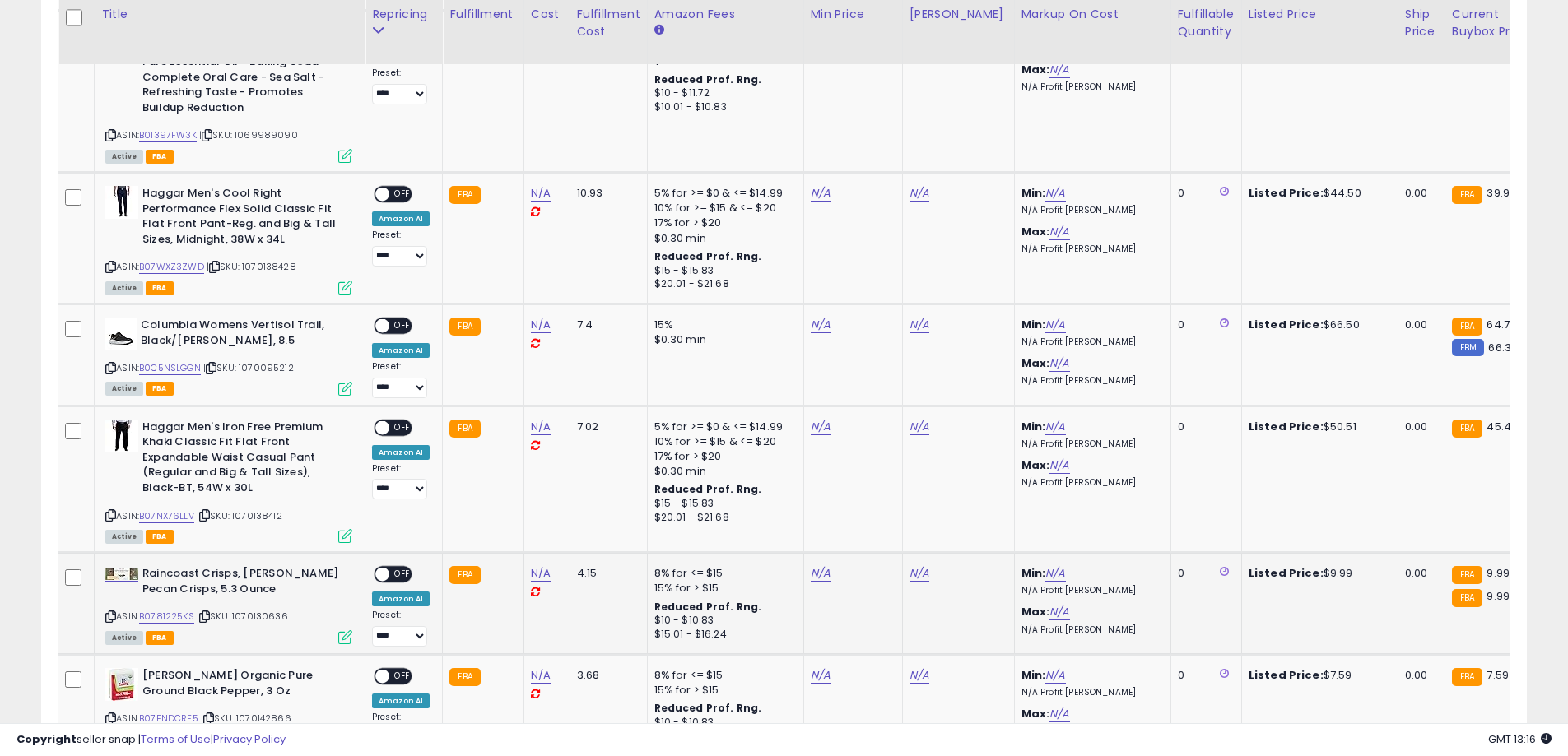
scroll to position [1252, 0]
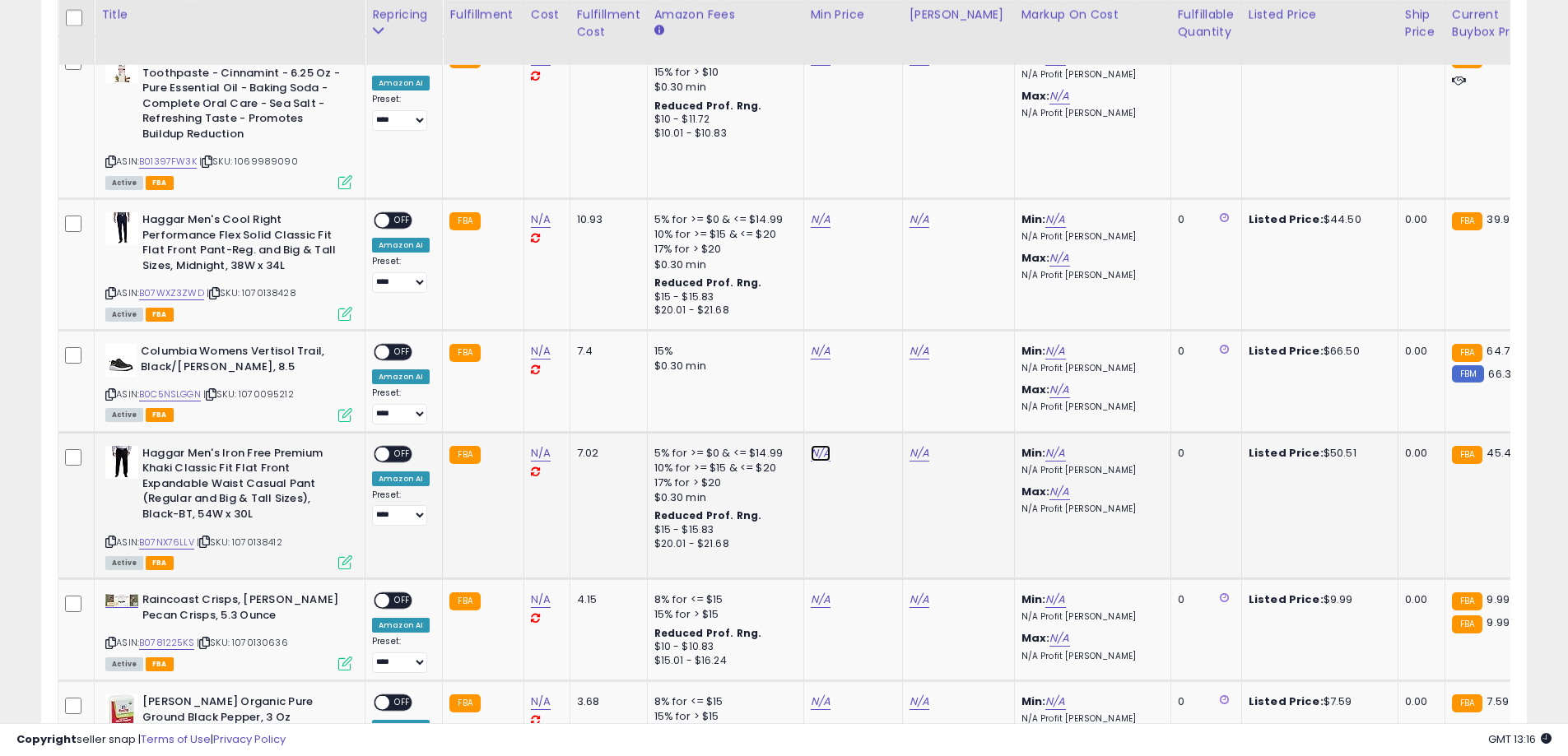
click at [816, 445] on link "N/A" at bounding box center [821, 453] width 20 height 17
type input "**"
click at [875, 390] on button "submit" at bounding box center [862, 381] width 28 height 25
click at [919, 445] on link "N/A" at bounding box center [919, 453] width 20 height 17
type input "**"
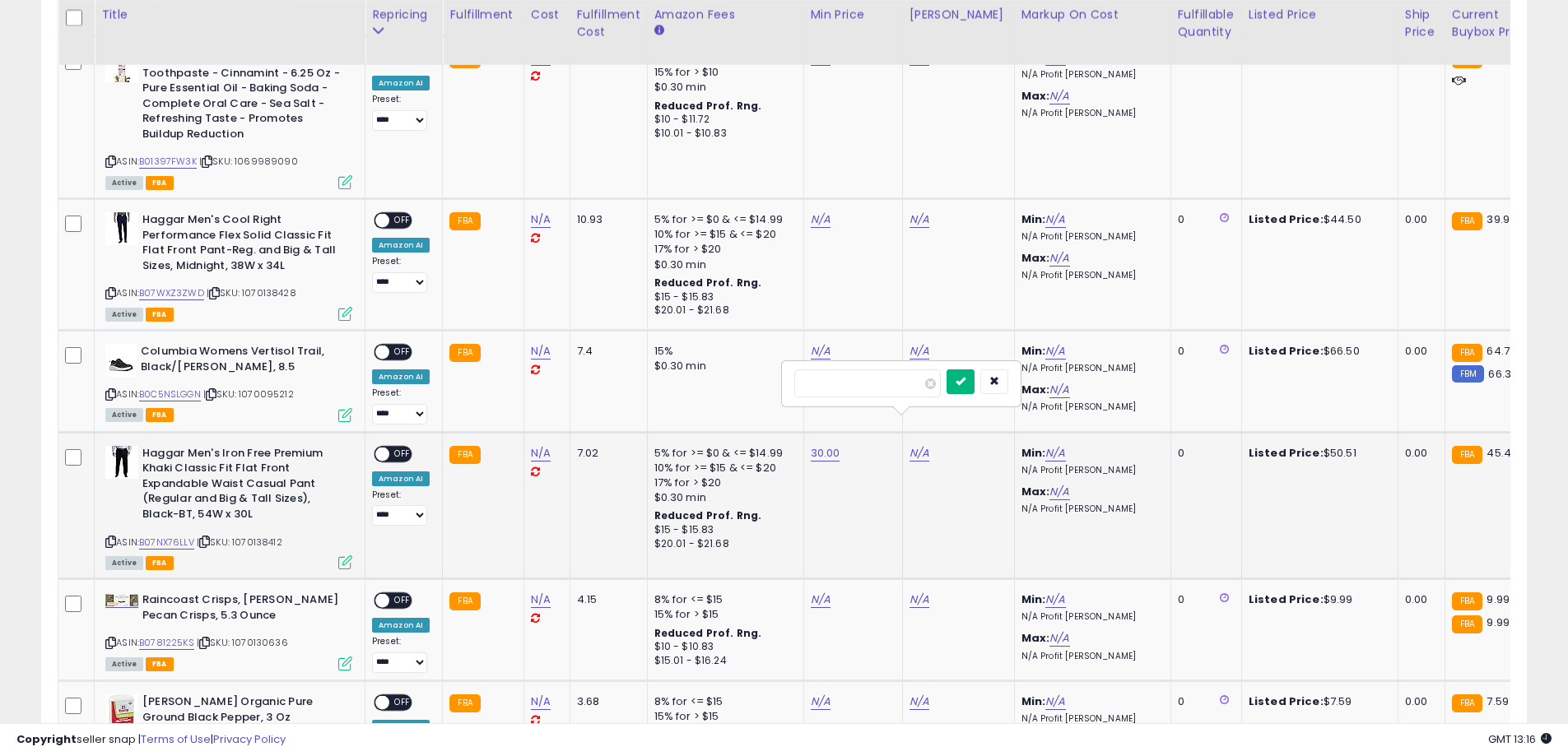
click at [965, 379] on icon "submit" at bounding box center [960, 380] width 10 height 10
click at [395, 447] on span "OFF" at bounding box center [402, 454] width 27 height 14
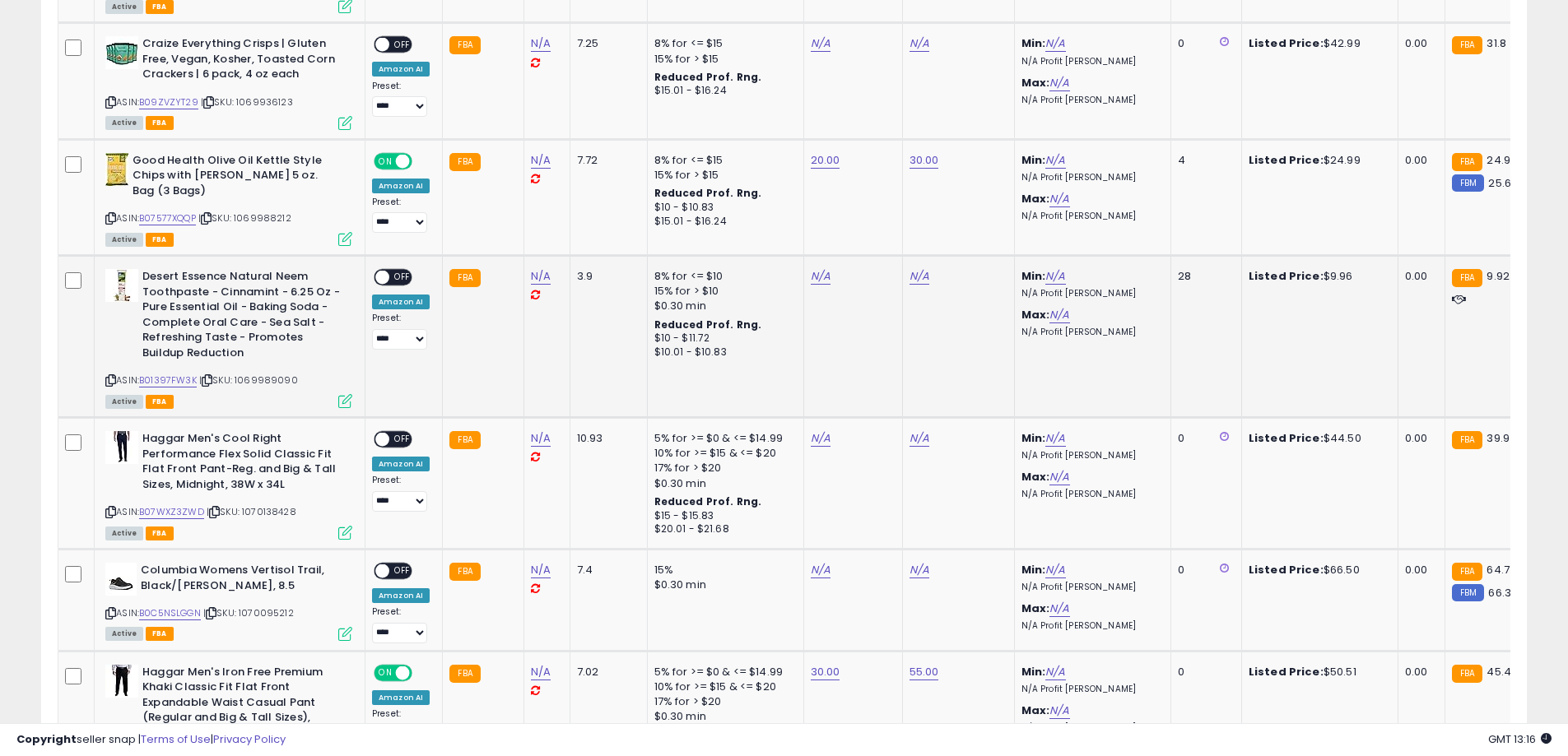
scroll to position [922, 0]
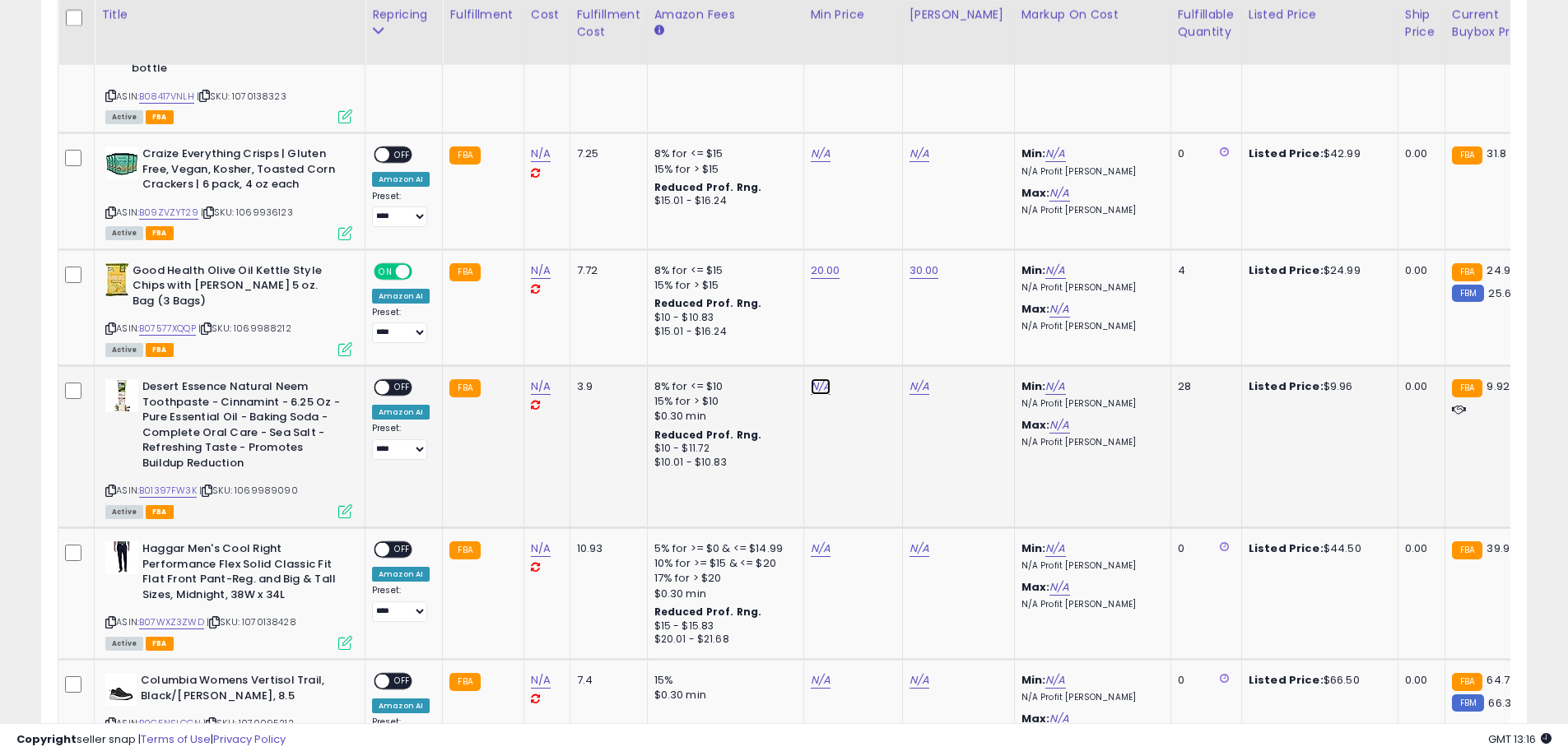
click at [811, 378] on link "N/A" at bounding box center [821, 386] width 20 height 17
type input "*"
drag, startPoint x: 882, startPoint y: 309, endPoint x: 912, endPoint y: 348, distance: 49.2
click at [866, 309] on icon "submit" at bounding box center [862, 314] width 10 height 10
click at [913, 378] on link "N/A" at bounding box center [919, 386] width 20 height 17
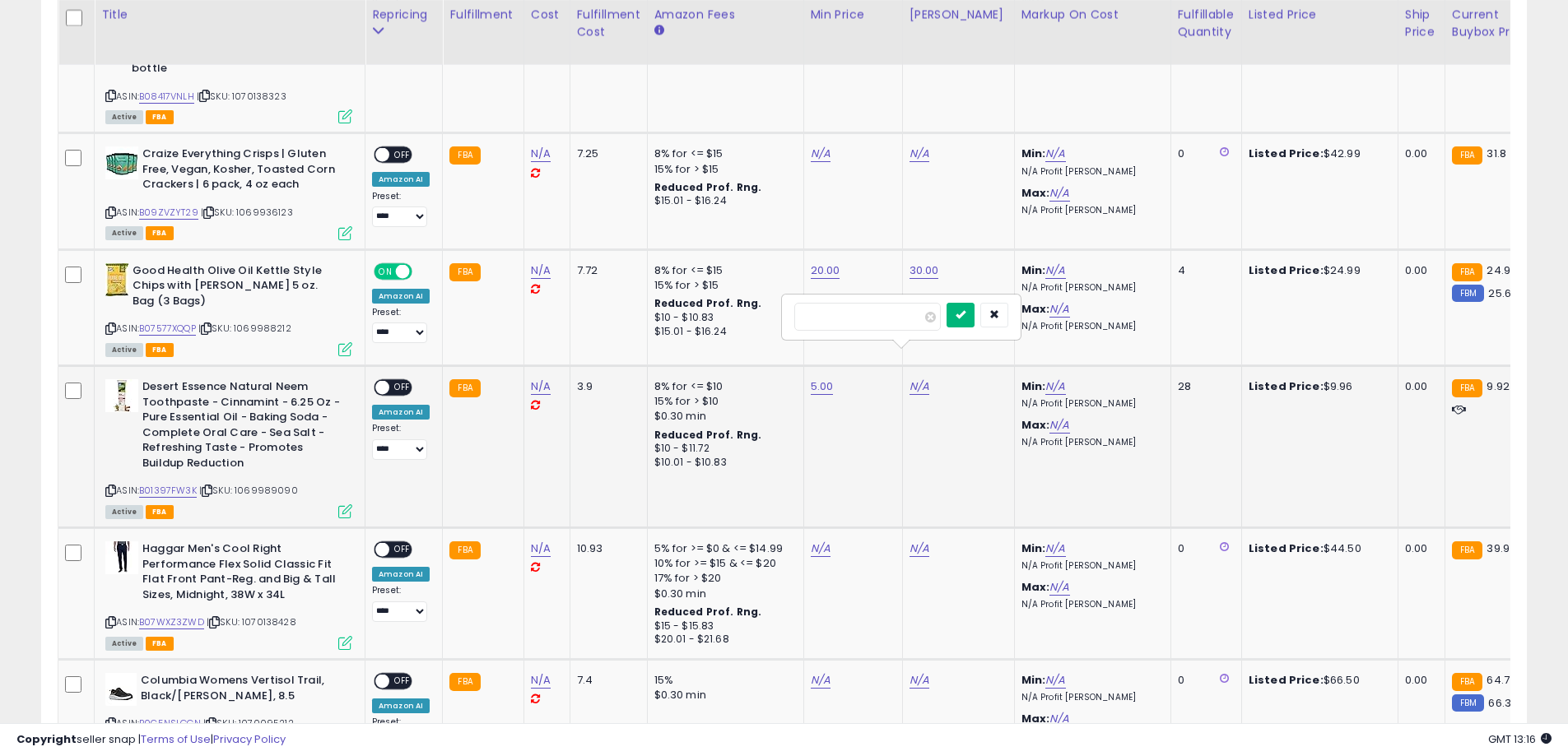
type input "**"
click at [965, 317] on icon "submit" at bounding box center [960, 314] width 10 height 10
click at [393, 380] on span "OFF" at bounding box center [402, 387] width 27 height 14
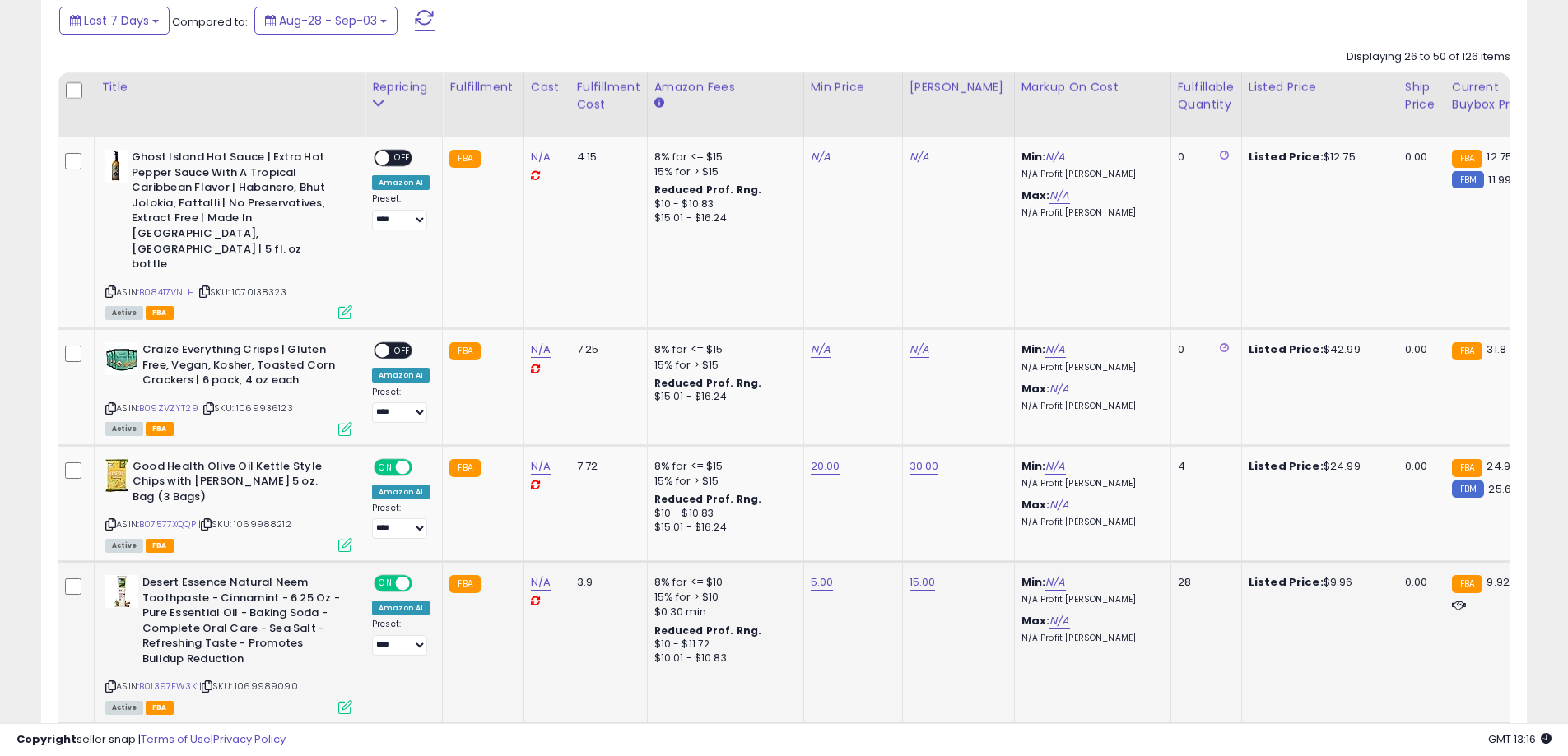
scroll to position [703, 0]
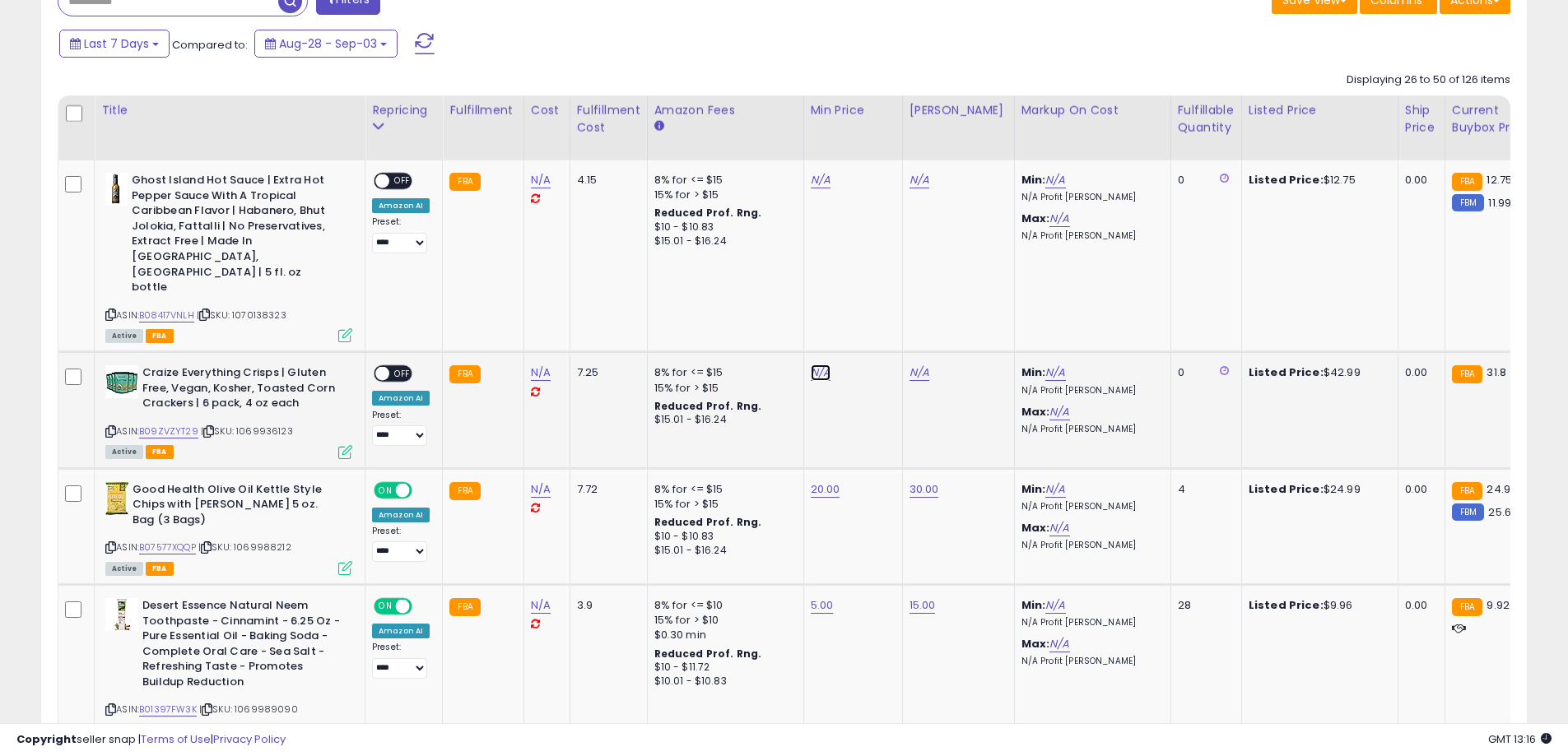
click at [814, 365] on link "N/A" at bounding box center [821, 373] width 20 height 17
type input "**"
click at [875, 307] on button "submit" at bounding box center [862, 301] width 28 height 25
click at [916, 365] on link "N/A" at bounding box center [919, 373] width 20 height 17
type input "**"
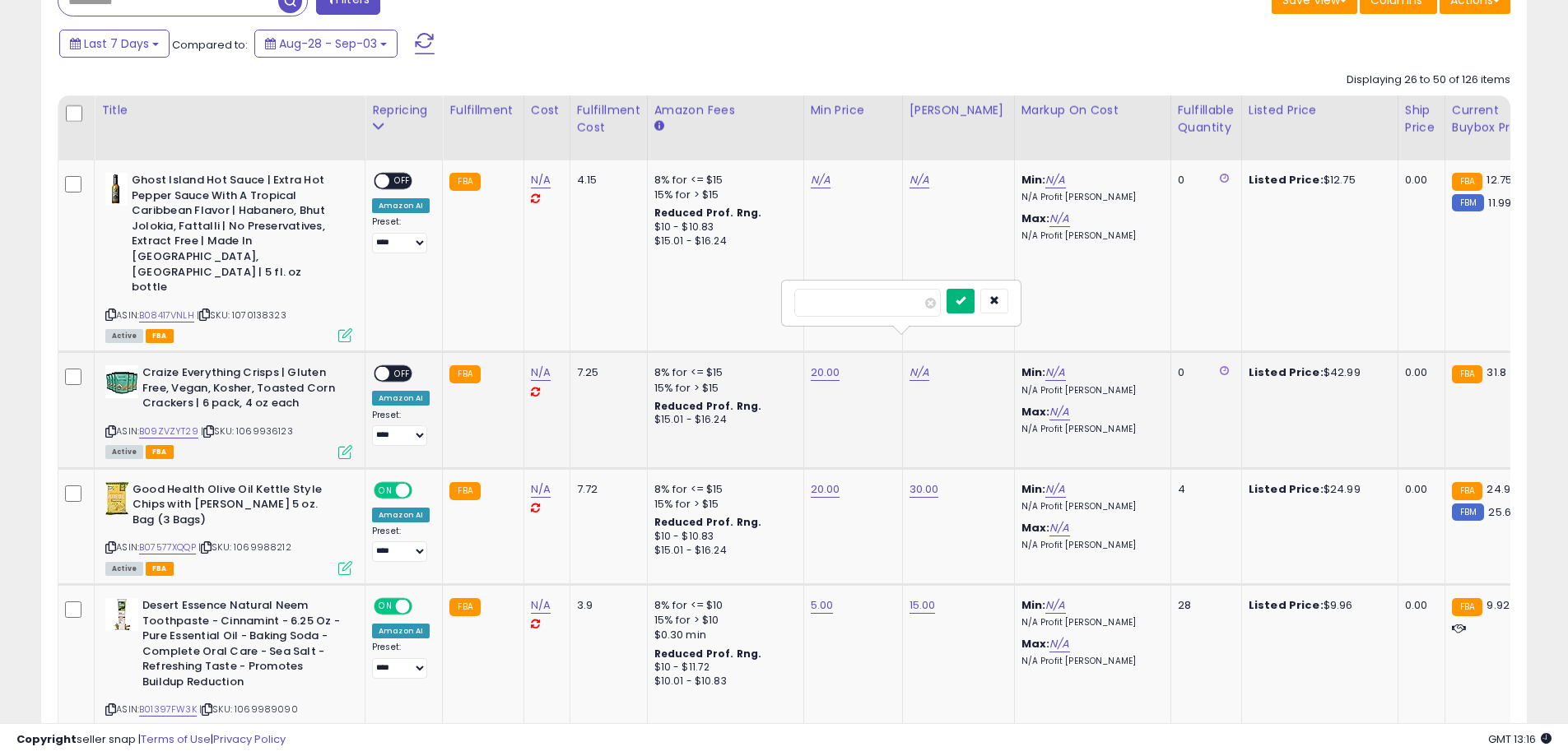
click at [965, 299] on icon "submit" at bounding box center [960, 300] width 10 height 10
click at [399, 367] on span "OFF" at bounding box center [402, 374] width 27 height 14
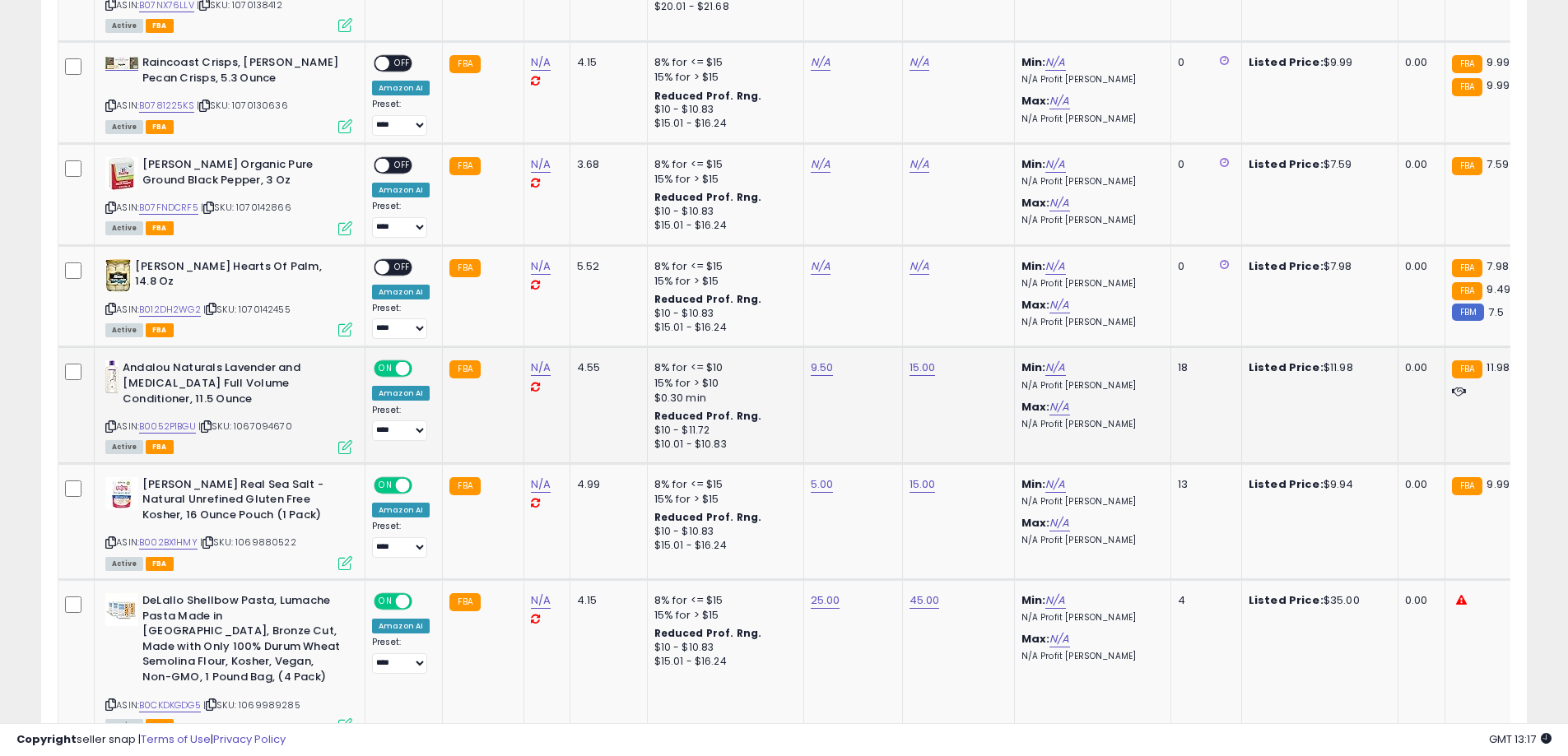
scroll to position [1691, 0]
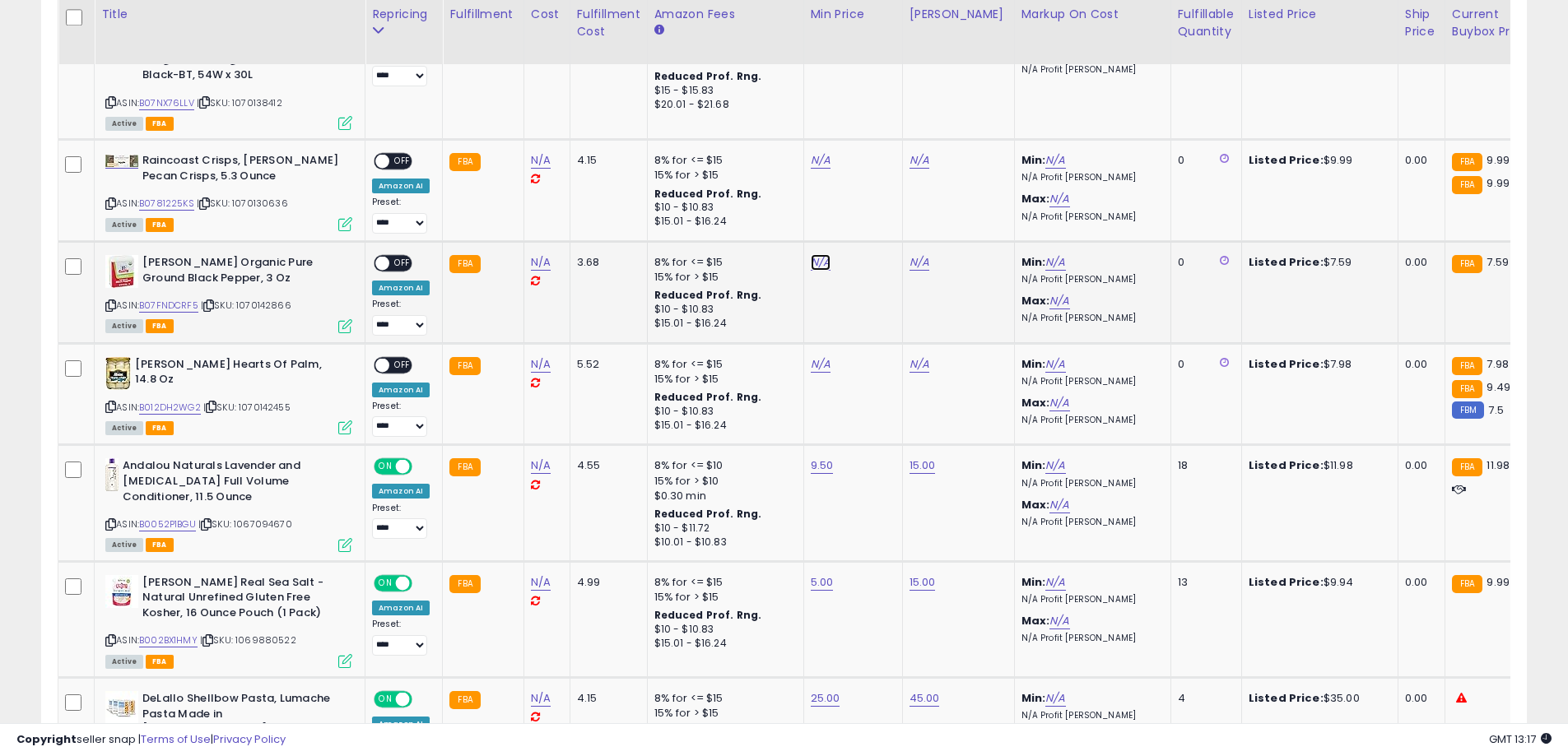
click at [818, 254] on link "N/A" at bounding box center [821, 262] width 20 height 17
type input "*"
click at [875, 196] on button "submit" at bounding box center [862, 191] width 28 height 25
click at [917, 254] on link "N/A" at bounding box center [919, 262] width 20 height 17
type input "**"
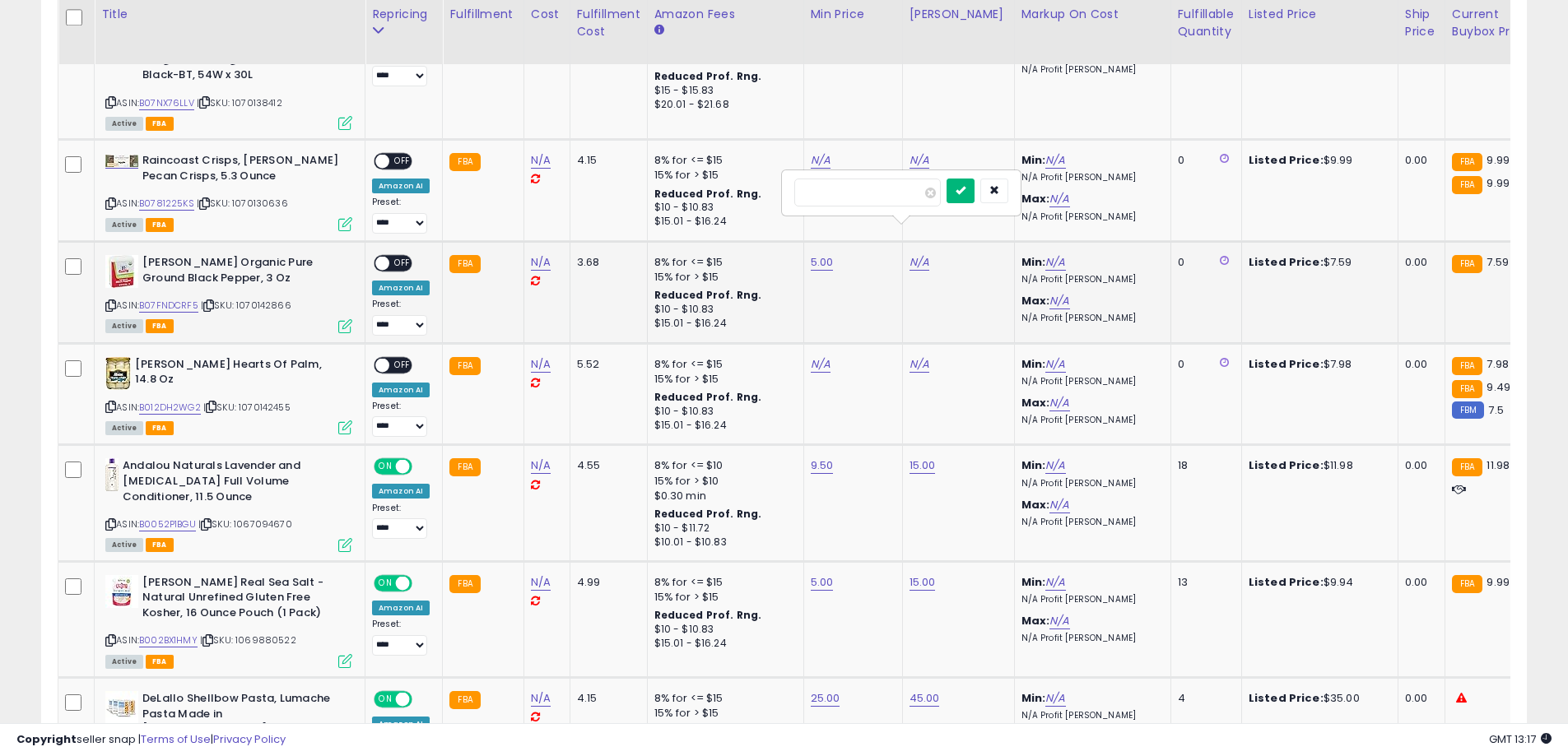
click at [975, 194] on button "submit" at bounding box center [960, 191] width 28 height 25
click at [918, 254] on link "10.00" at bounding box center [922, 262] width 27 height 17
click at [860, 197] on input "*****" at bounding box center [869, 193] width 146 height 28
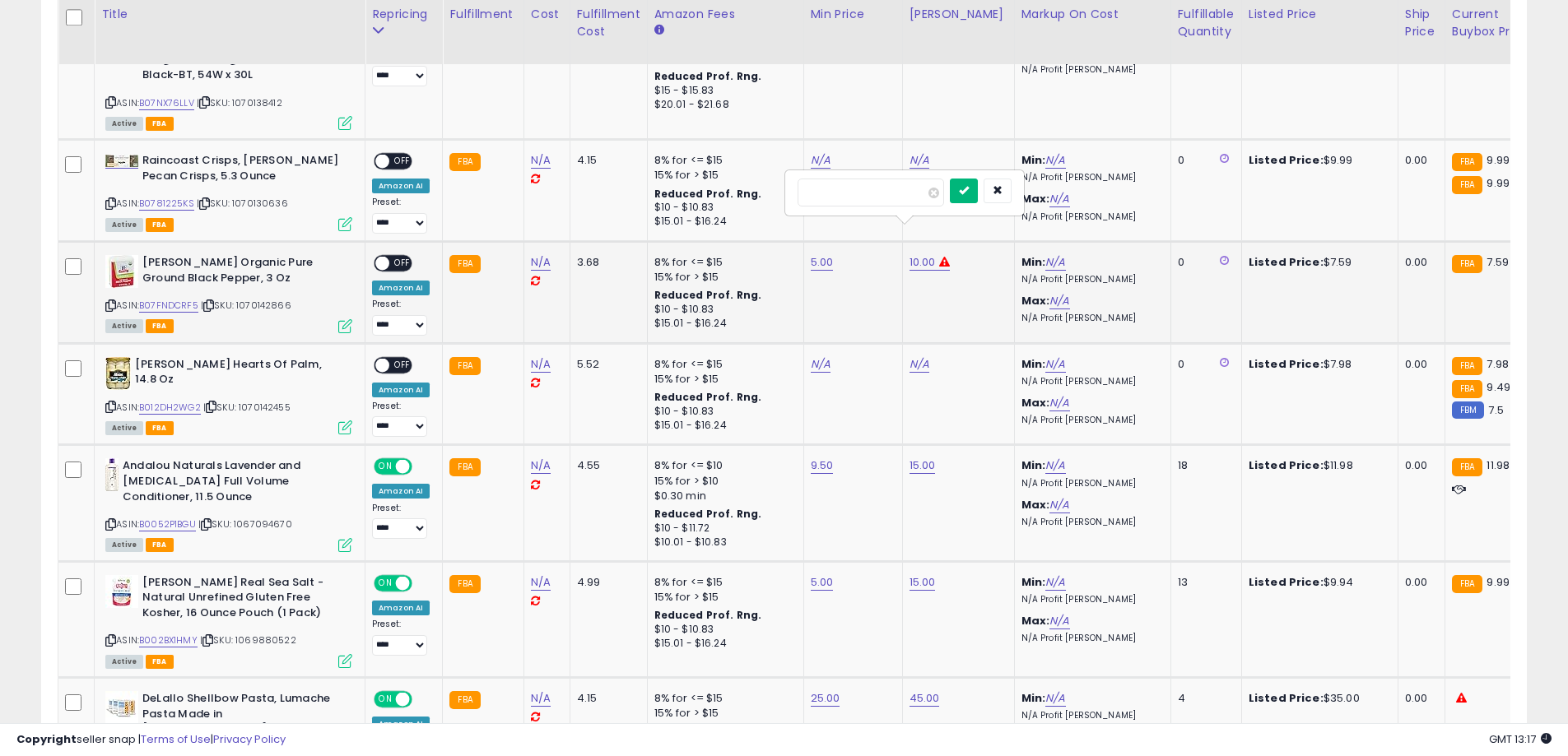
type input "****"
click at [978, 199] on button "submit" at bounding box center [964, 191] width 28 height 25
click at [399, 256] on span "OFF" at bounding box center [402, 263] width 27 height 14
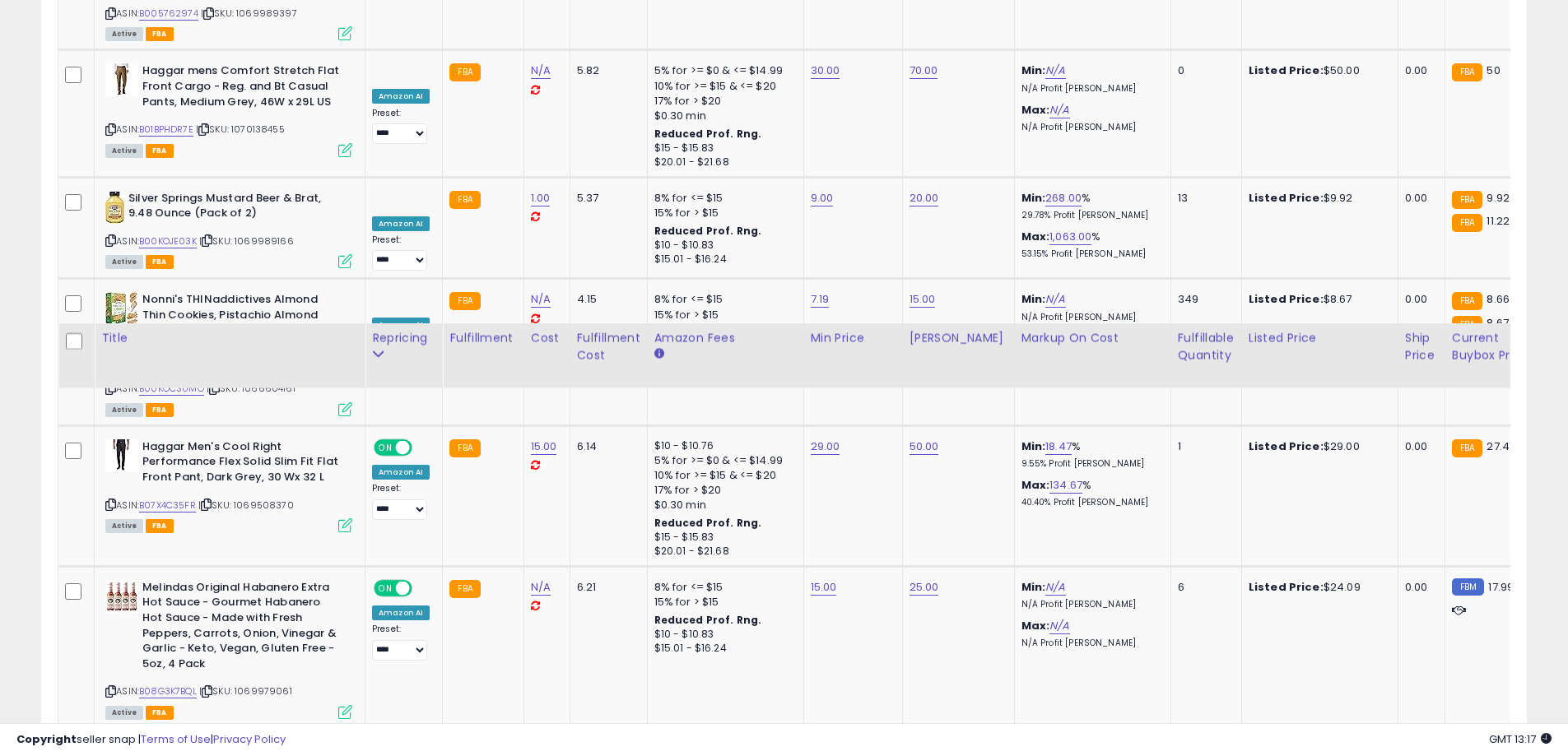
scroll to position [3488, 0]
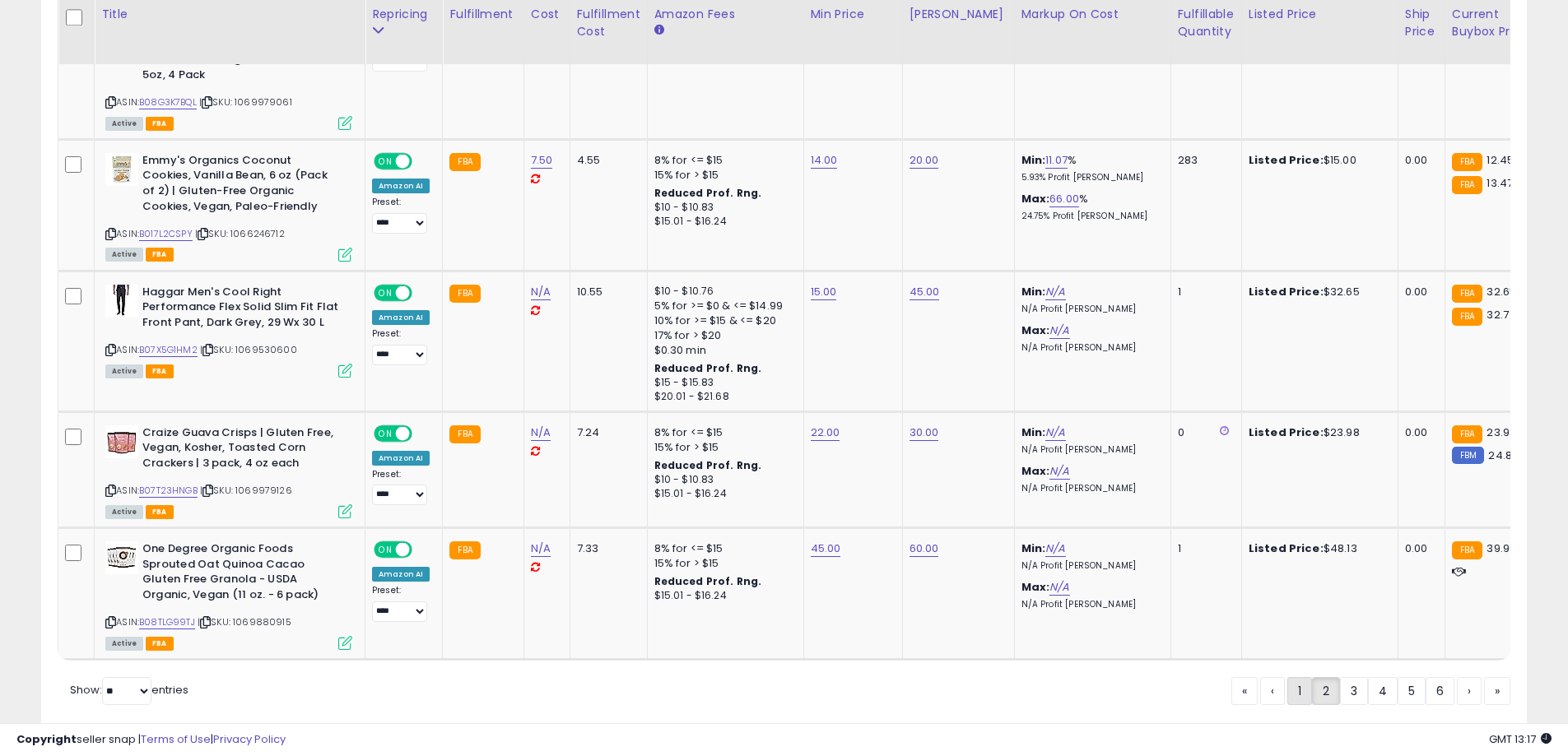
click at [1300, 678] on link "1" at bounding box center [1299, 691] width 25 height 28
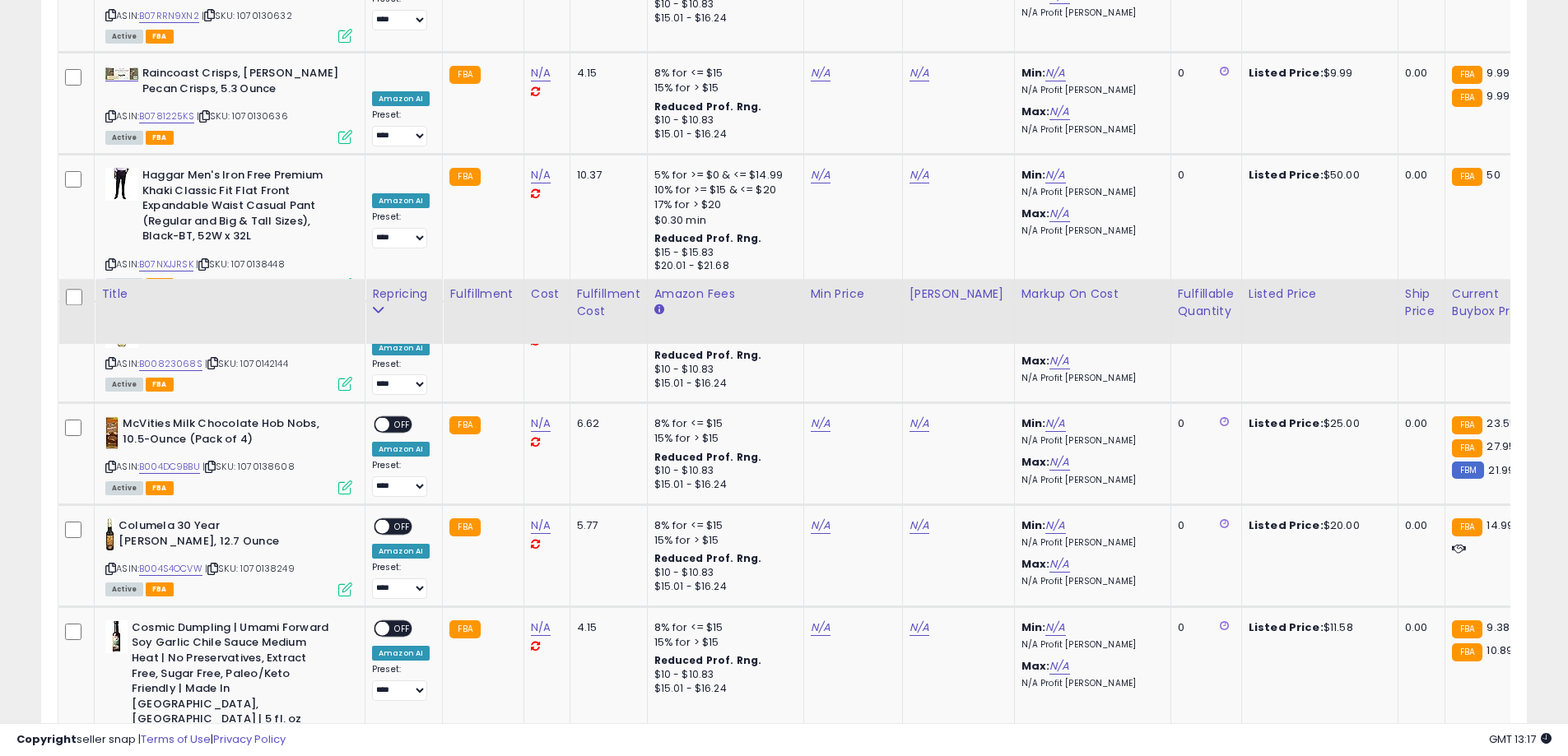
scroll to position [3196, 0]
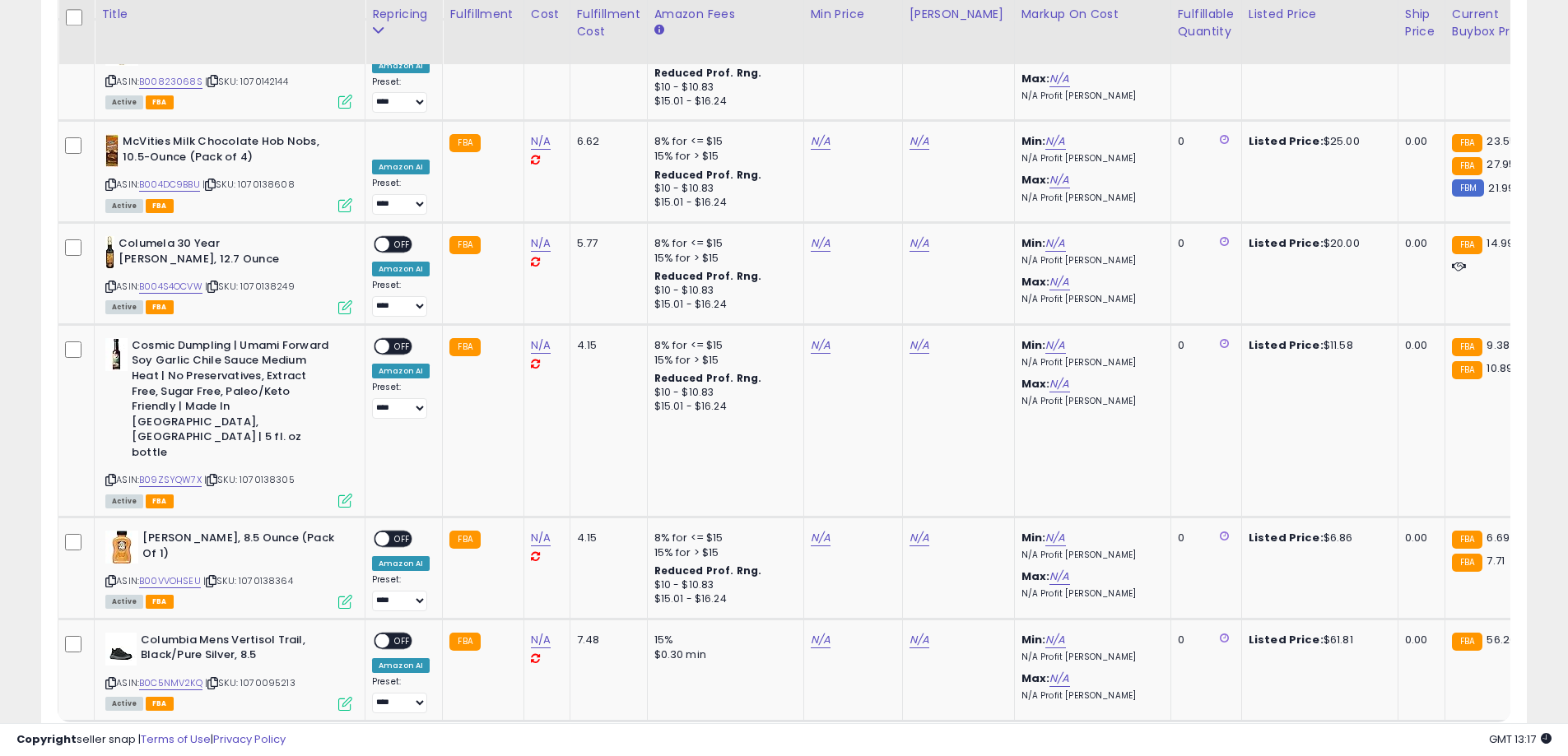
click at [1333, 739] on link "2" at bounding box center [1326, 753] width 28 height 28
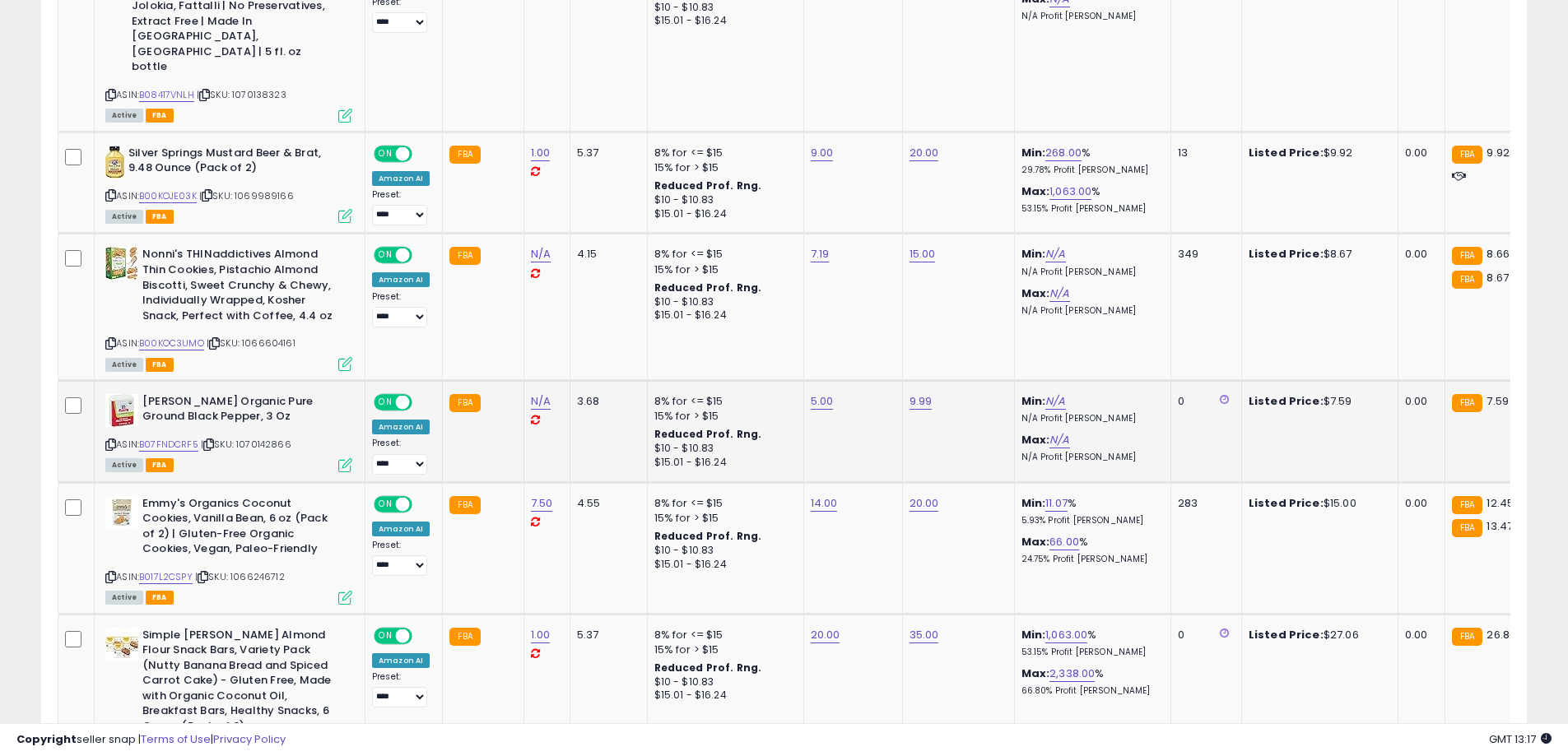
scroll to position [1252, 0]
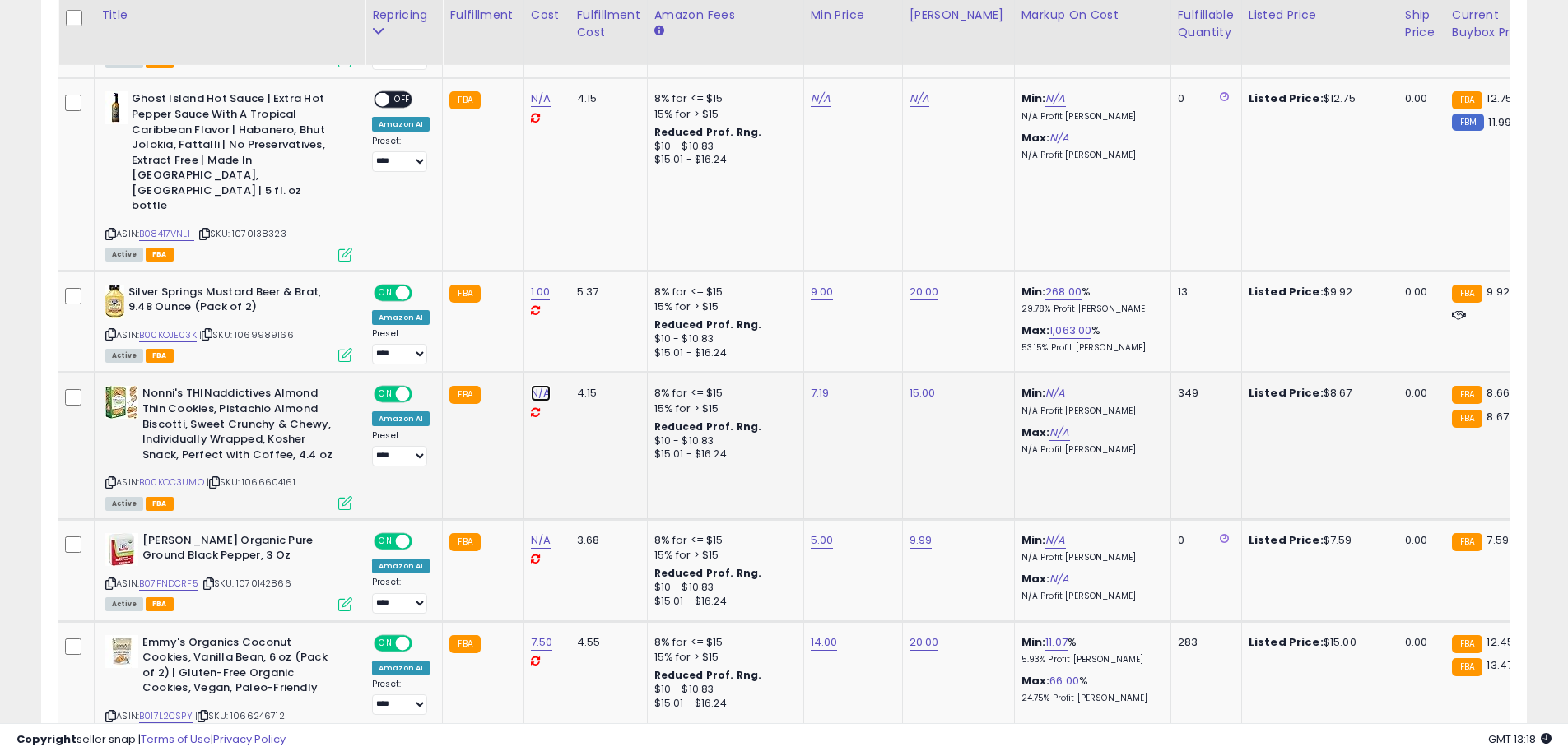
click at [531, 385] on link "N/A" at bounding box center [541, 393] width 20 height 17
type input "*"
click at [596, 328] on button "submit" at bounding box center [582, 321] width 28 height 25
click at [544, 532] on link "N/A" at bounding box center [541, 540] width 20 height 17
type input "*"
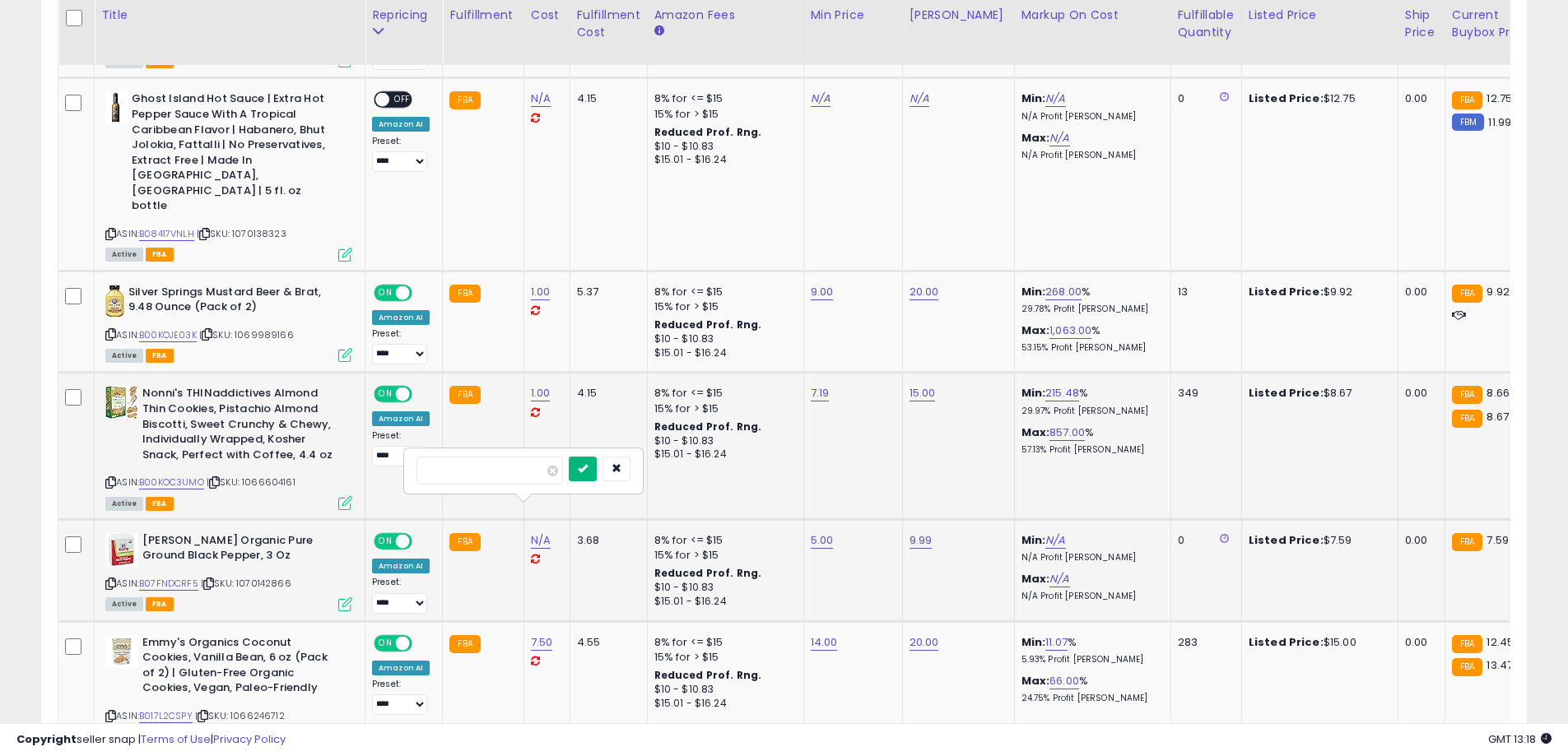
click at [587, 470] on icon "submit" at bounding box center [582, 468] width 10 height 10
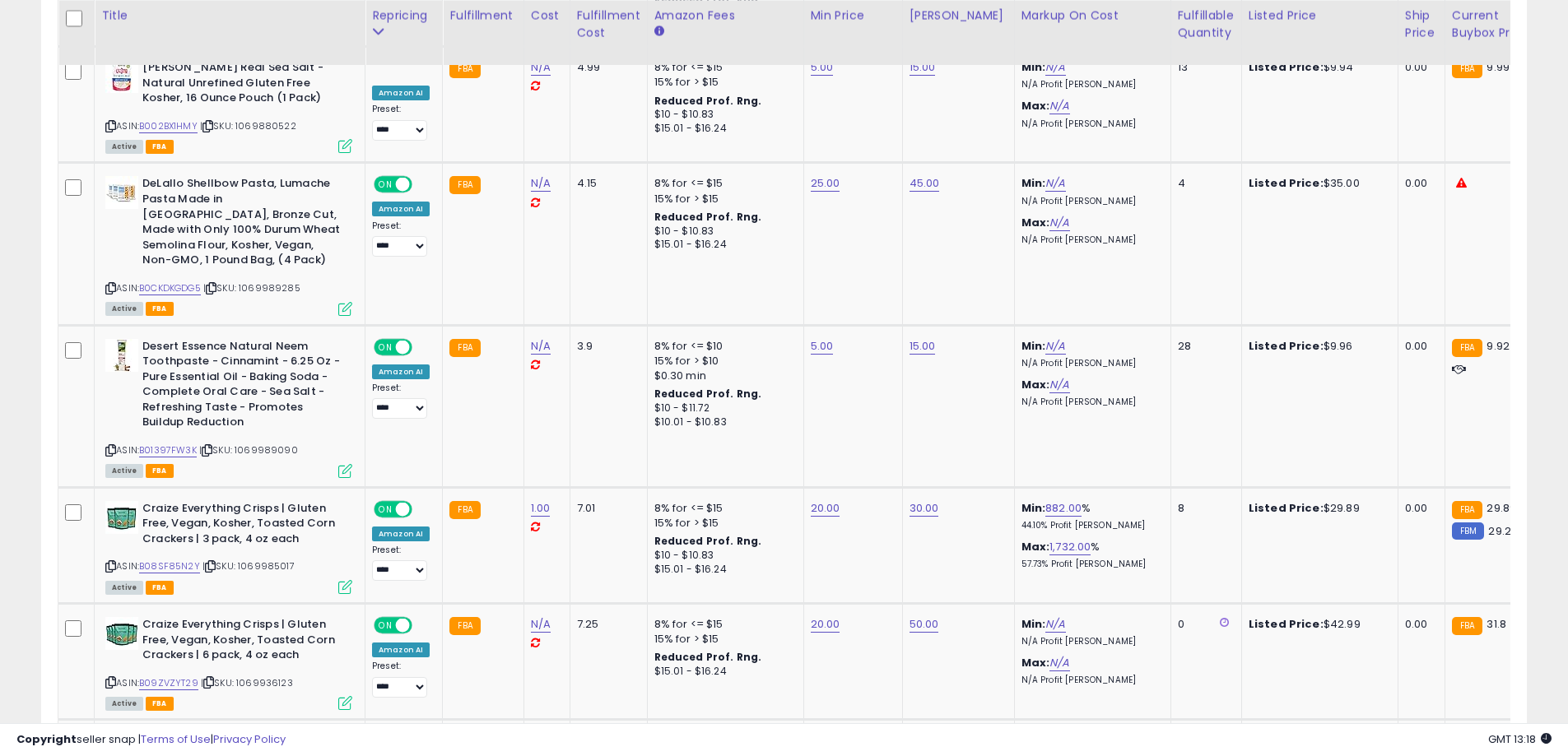
scroll to position [2788, 0]
click at [535, 338] on link "N/A" at bounding box center [541, 346] width 20 height 17
type input "*"
click at [596, 252] on button "submit" at bounding box center [582, 243] width 28 height 25
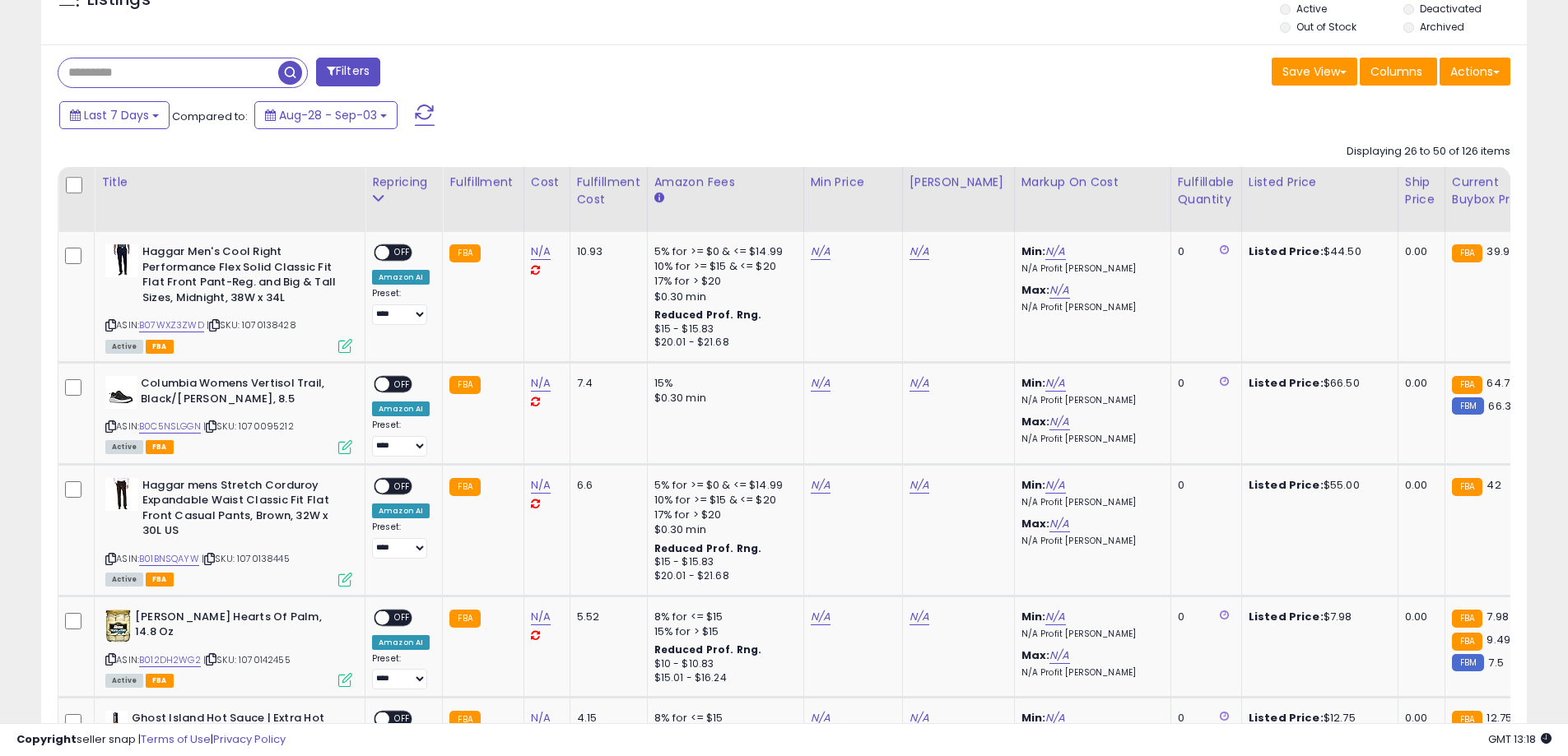
scroll to position [404, 0]
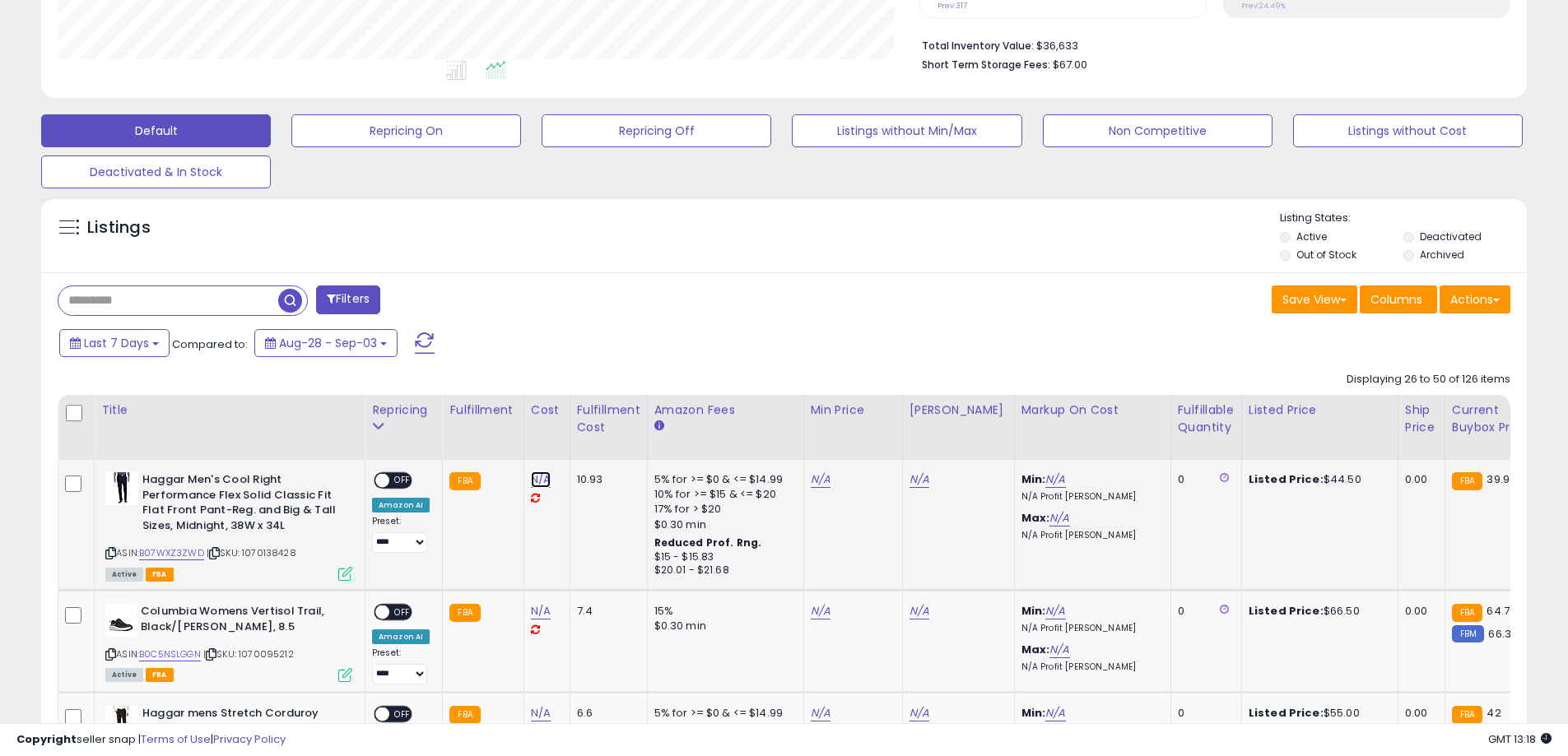
click at [537, 474] on link "N/A" at bounding box center [541, 480] width 20 height 17
type input "*"
click at [596, 445] on button "submit" at bounding box center [582, 438] width 28 height 25
click at [820, 483] on link "N/A" at bounding box center [821, 480] width 20 height 17
type input "**"
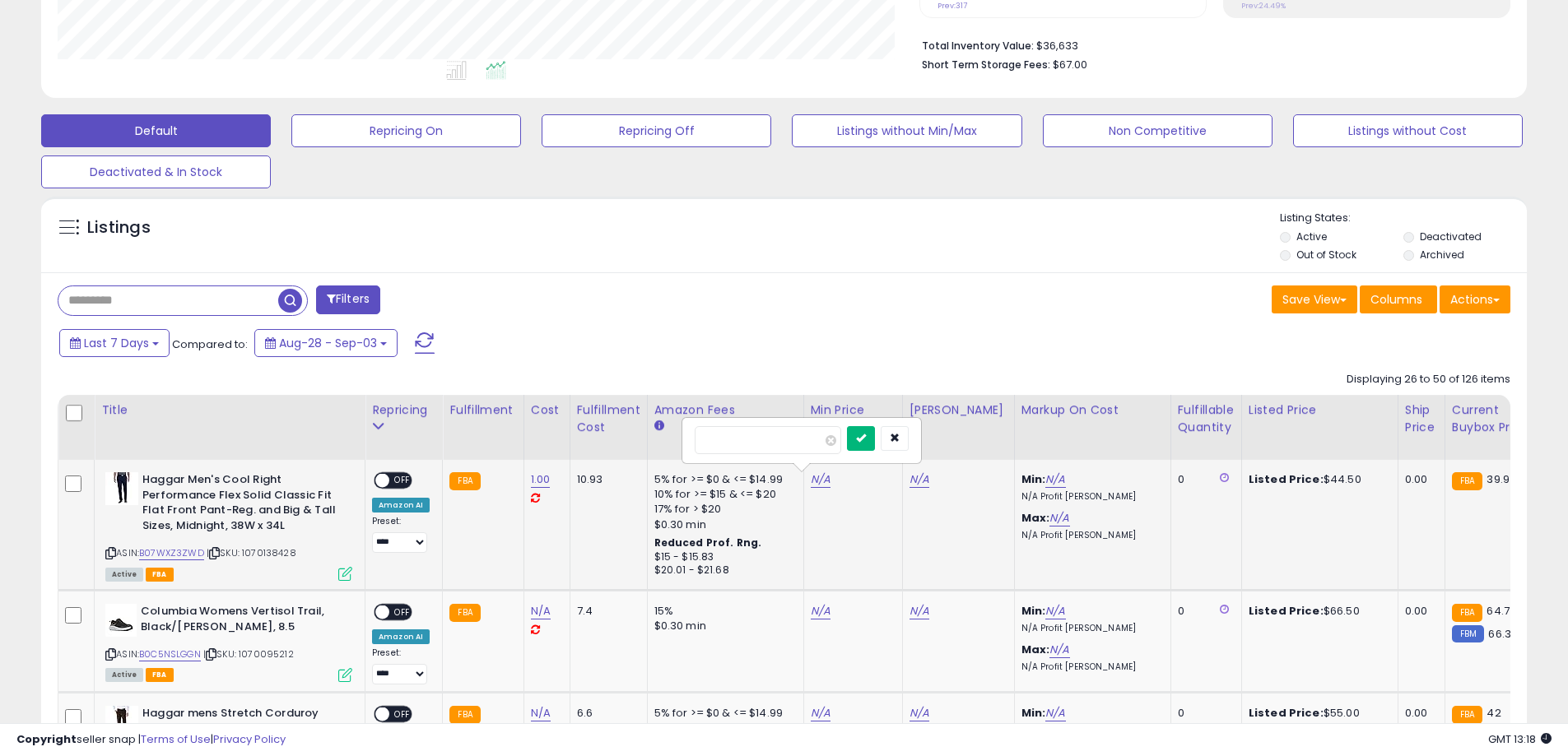
click at [874, 435] on button "submit" at bounding box center [861, 438] width 28 height 25
click at [912, 481] on link "N/A" at bounding box center [919, 480] width 20 height 17
type input "**"
click at [965, 437] on icon "submit" at bounding box center [960, 438] width 10 height 10
click at [401, 481] on span "OFF" at bounding box center [402, 481] width 27 height 14
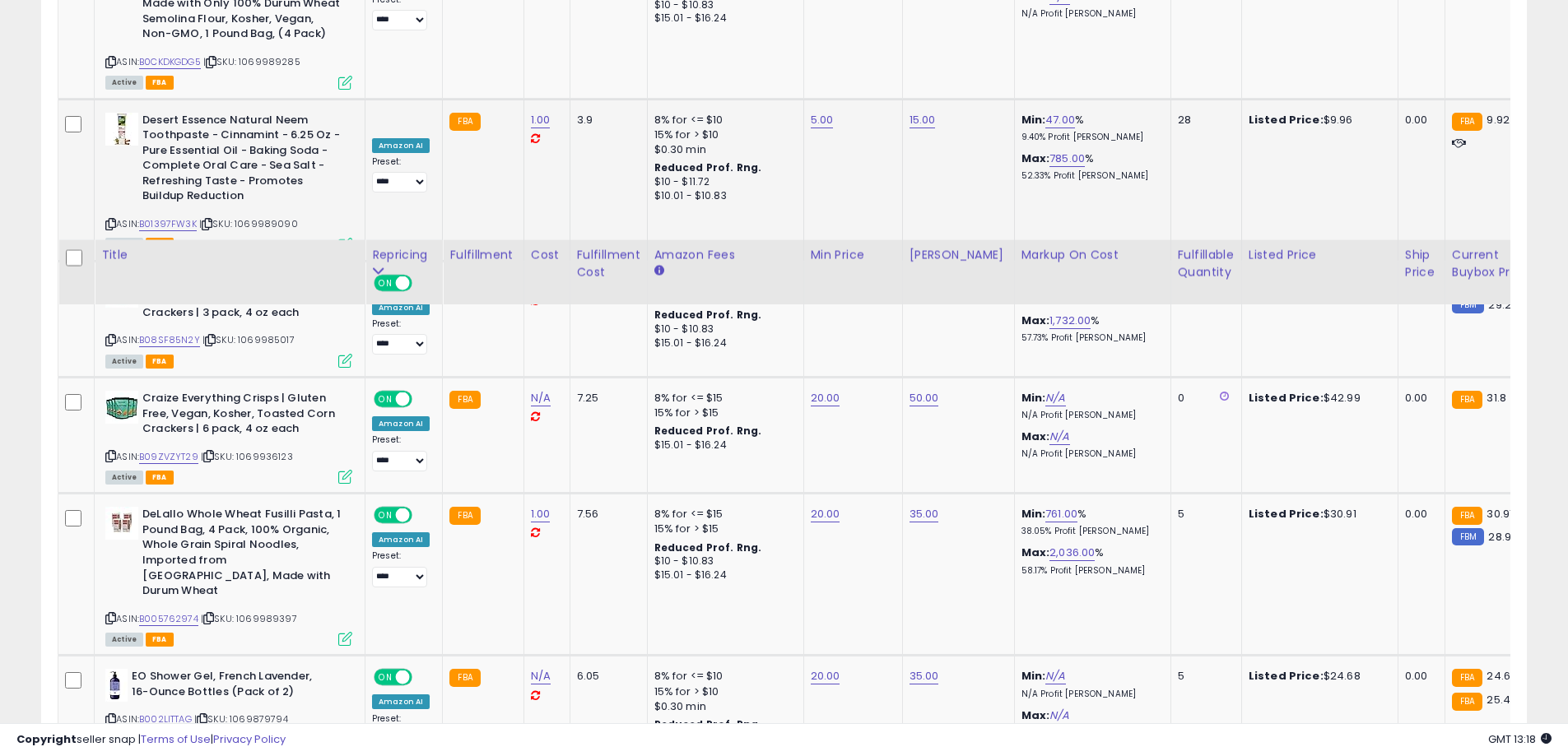
scroll to position [3475, 0]
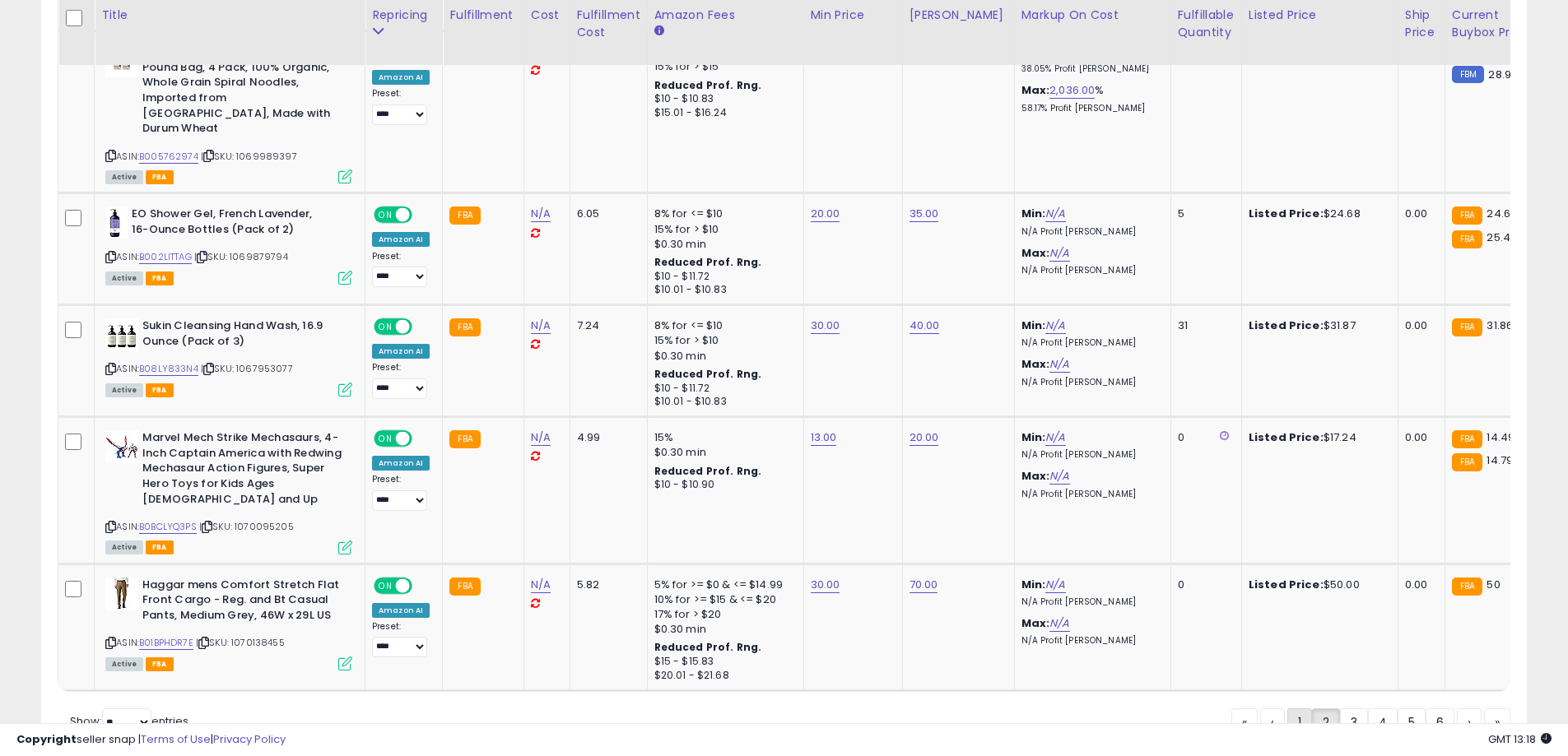
click at [1287, 708] on link "1" at bounding box center [1299, 722] width 25 height 28
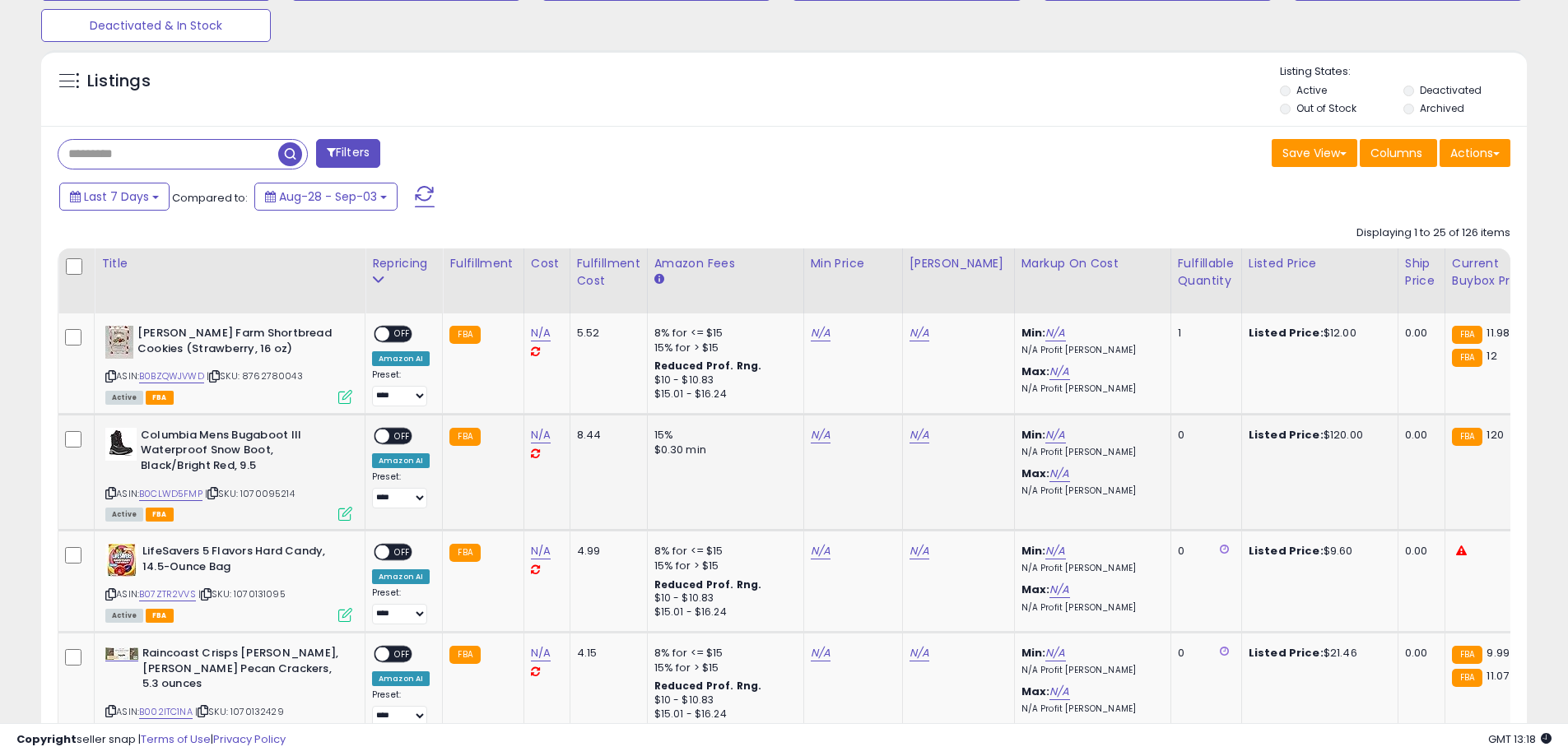
scroll to position [593, 0]
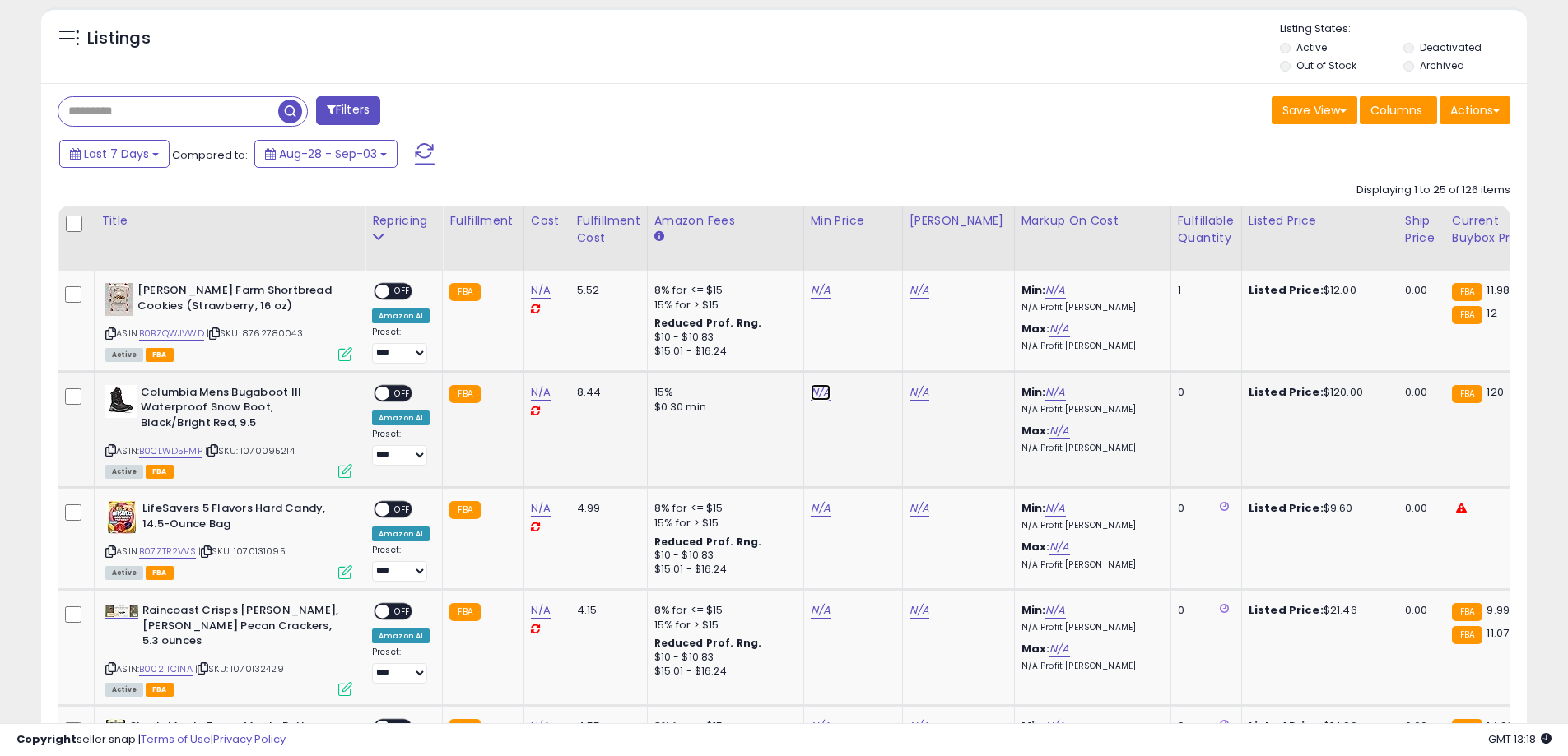
click at [817, 390] on link "N/A" at bounding box center [821, 392] width 20 height 17
type input "*"
type input "***"
click at [865, 350] on icon "submit" at bounding box center [861, 351] width 10 height 10
click at [912, 389] on link "N/A" at bounding box center [919, 392] width 20 height 17
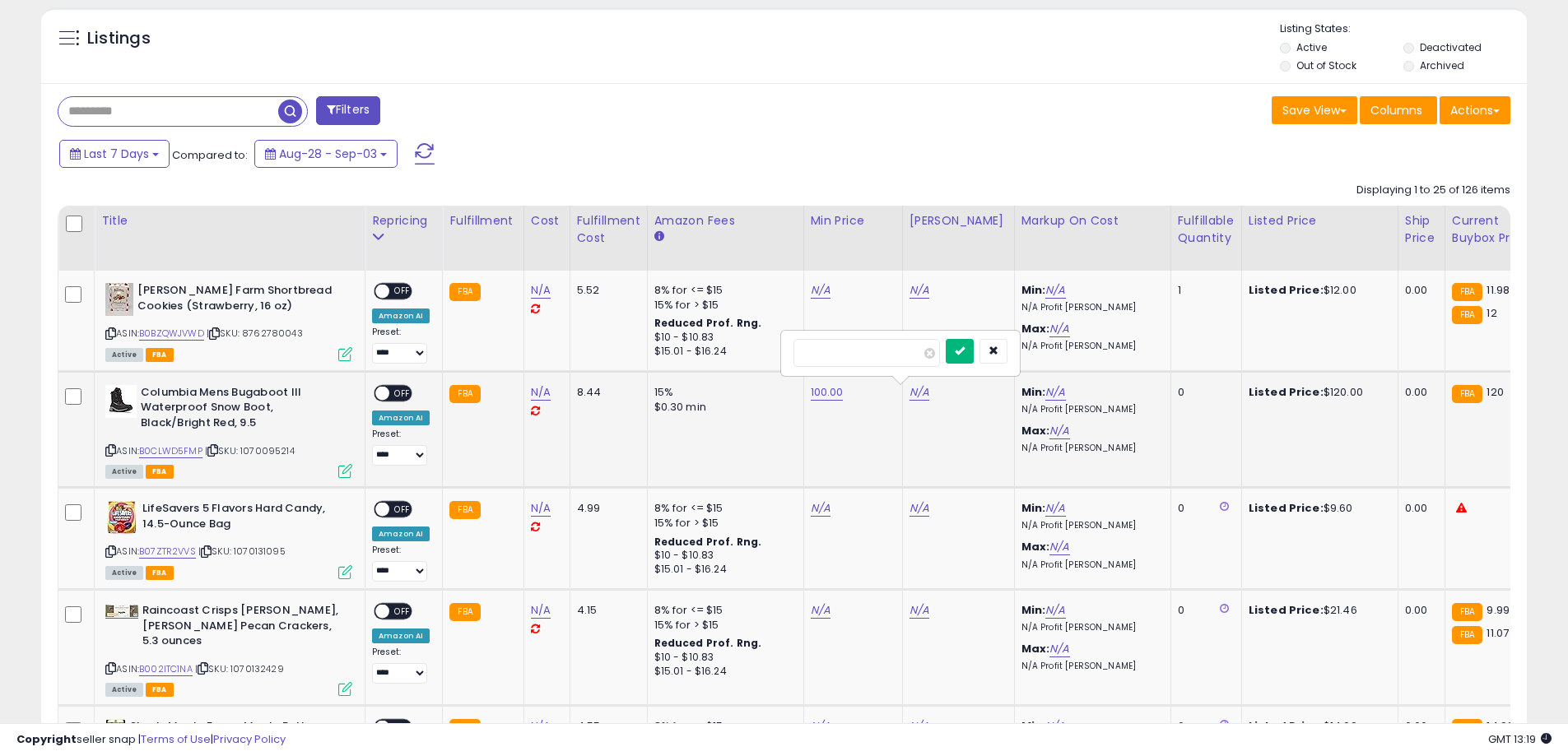
type input "***"
click at [974, 350] on button "submit" at bounding box center [960, 351] width 28 height 25
drag, startPoint x: 521, startPoint y: 390, endPoint x: 530, endPoint y: 389, distance: 9.1
click at [524, 390] on td "N/A" at bounding box center [547, 428] width 46 height 116
click at [532, 389] on link "N/A" at bounding box center [541, 392] width 20 height 17
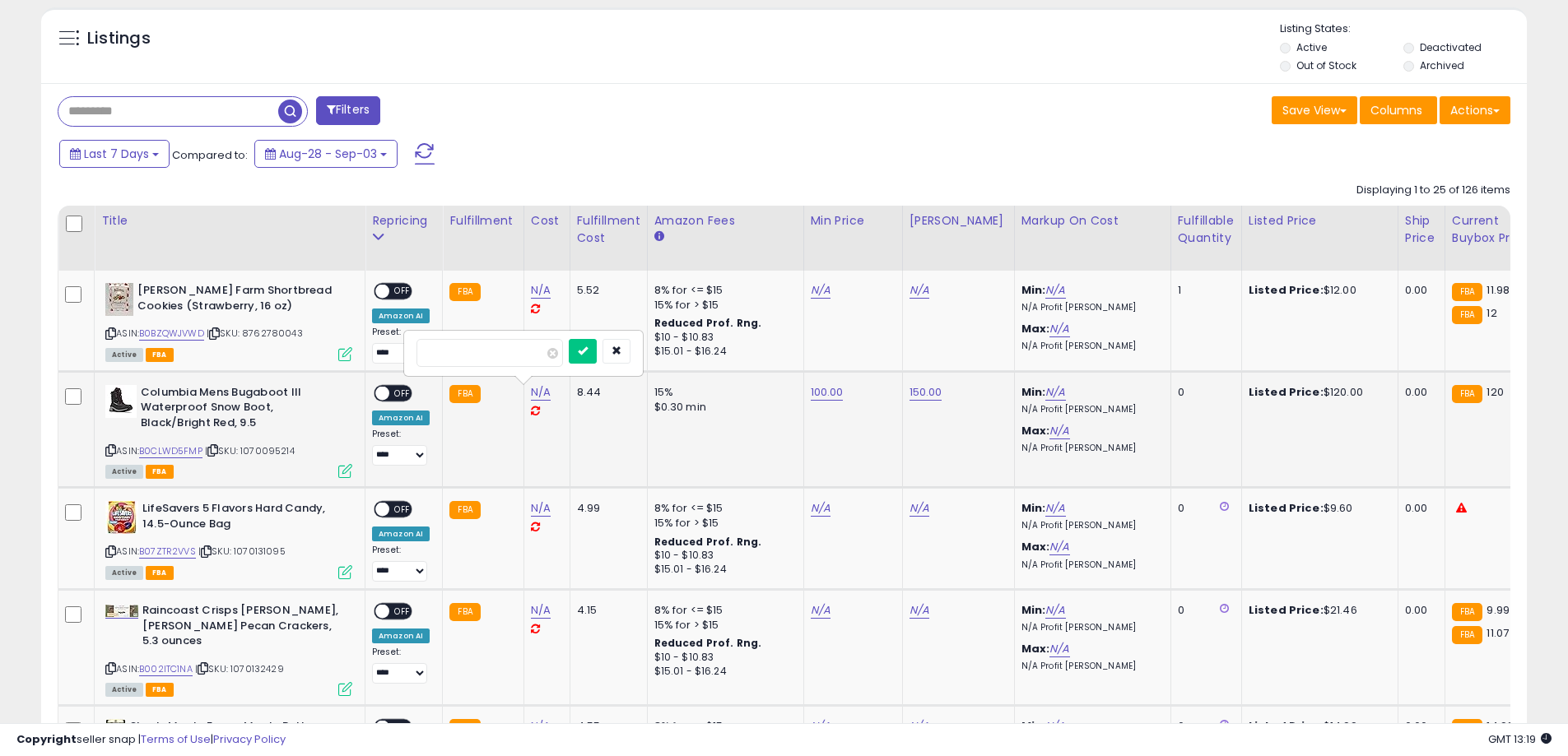
type input "*"
click at [587, 351] on icon "submit" at bounding box center [582, 351] width 10 height 10
click at [535, 279] on td "N/A" at bounding box center [547, 320] width 46 height 100
click at [538, 288] on link "N/A" at bounding box center [541, 290] width 20 height 17
type input "*"
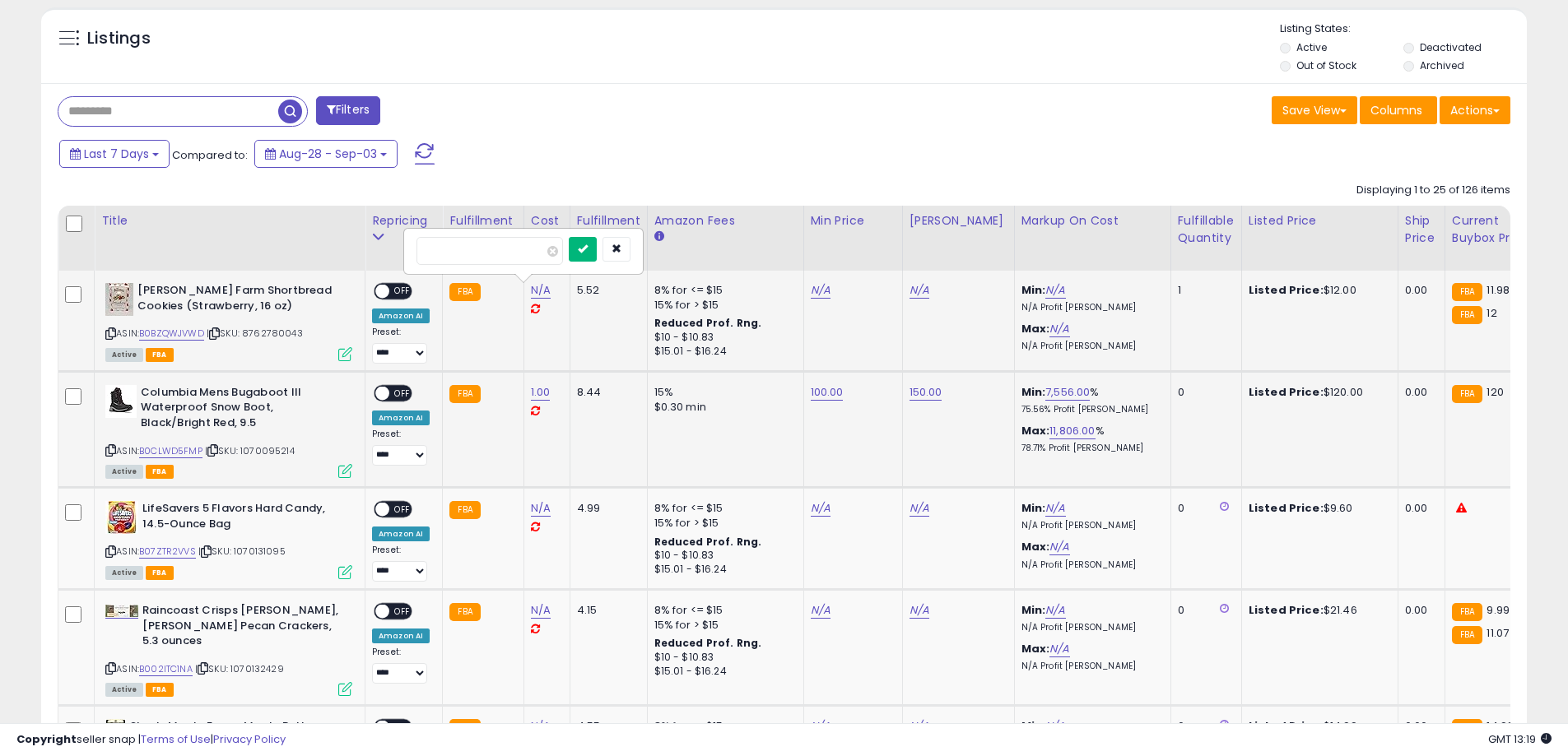
click at [596, 250] on button "submit" at bounding box center [582, 249] width 28 height 25
click at [803, 289] on td "N/A" at bounding box center [852, 320] width 98 height 100
click at [811, 289] on link "N/A" at bounding box center [821, 290] width 20 height 17
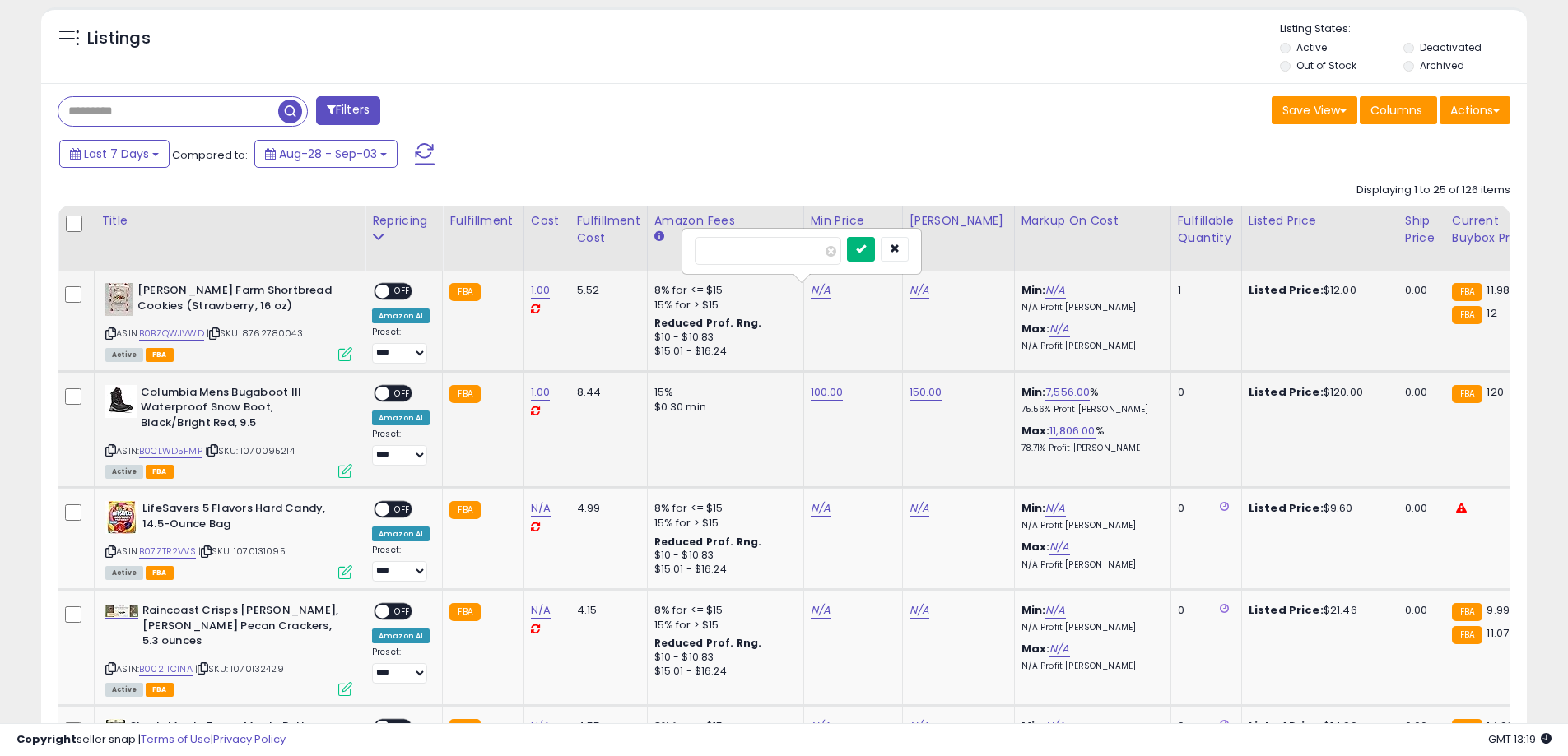
type input "**"
click at [865, 253] on icon "submit" at bounding box center [861, 248] width 10 height 10
click at [909, 288] on link "N/A" at bounding box center [919, 290] width 20 height 17
click at [790, 282] on td "8% for <= $15 15% for > $15 Reduced Prof. Rng. $10 - $10.83 $15.01 - $16.24" at bounding box center [724, 320] width 156 height 100
click at [812, 286] on link "10.00" at bounding box center [824, 290] width 27 height 17
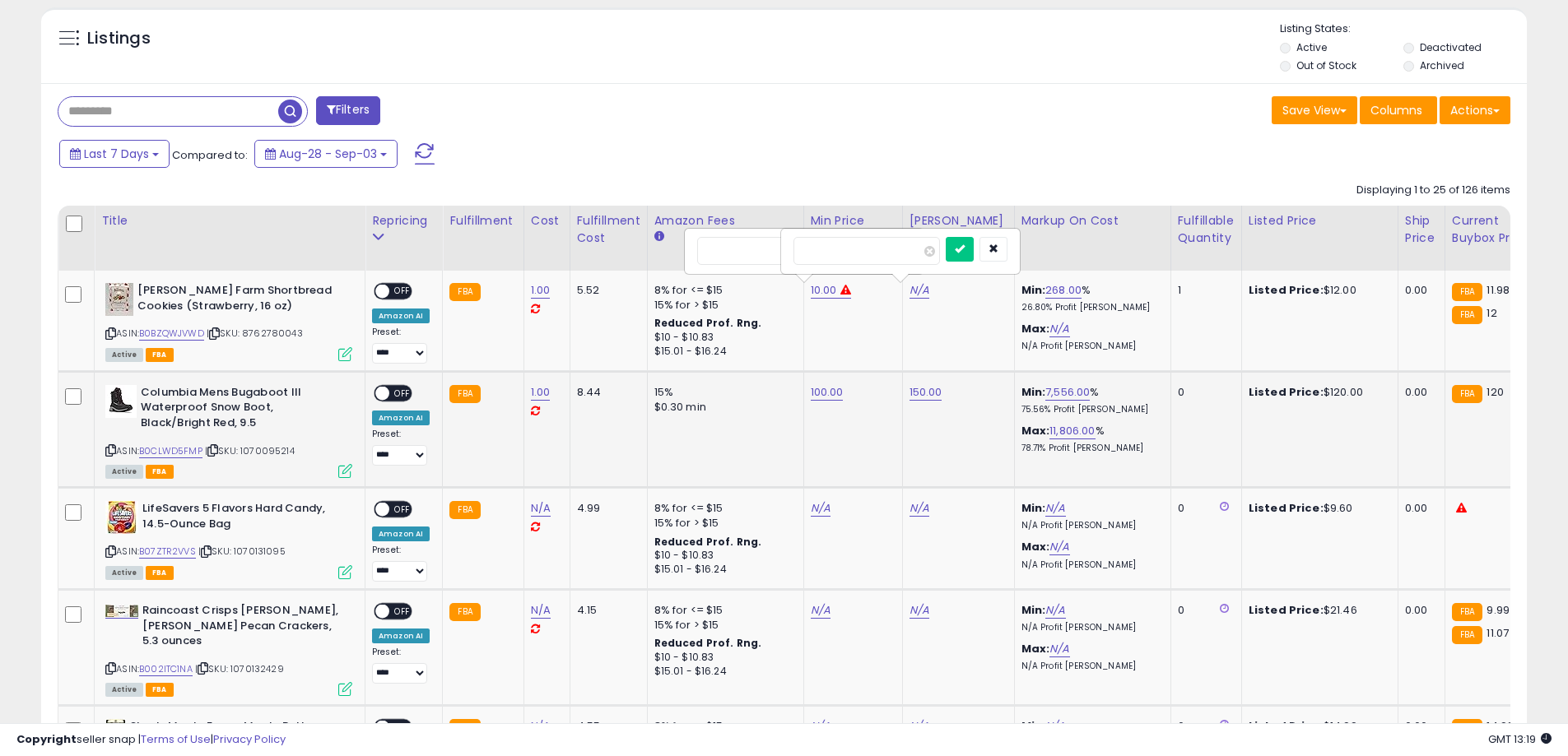
click at [736, 253] on input "*****" at bounding box center [769, 251] width 146 height 28
type input "**"
click at [965, 244] on icon "submit" at bounding box center [960, 248] width 10 height 10
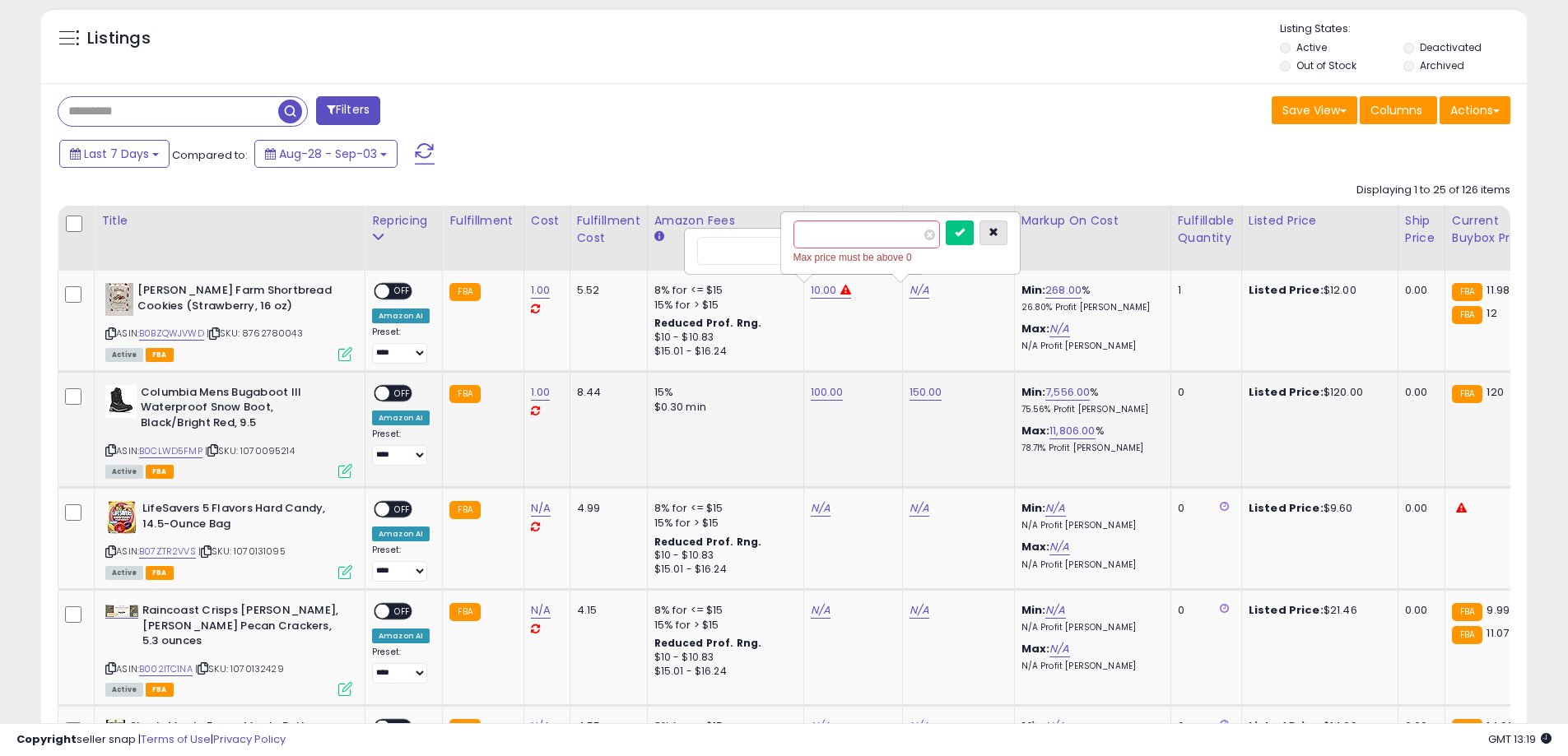
click at [1008, 232] on button "button" at bounding box center [994, 232] width 28 height 25
click at [868, 251] on icon "submit" at bounding box center [863, 248] width 10 height 10
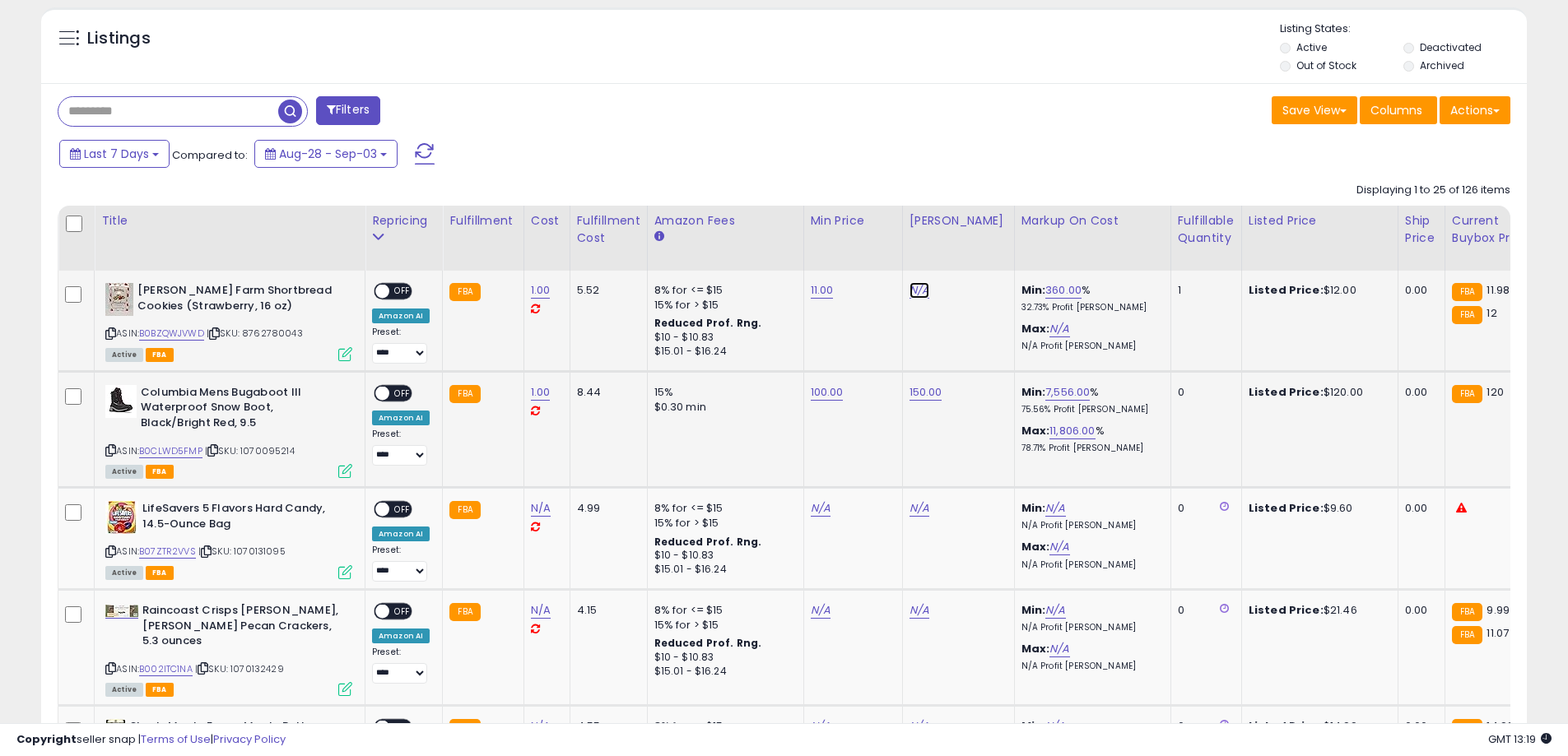
click at [911, 291] on link "N/A" at bounding box center [919, 290] width 20 height 17
type input "**"
click at [965, 246] on icon "submit" at bounding box center [960, 248] width 10 height 10
click at [395, 294] on span at bounding box center [402, 292] width 14 height 14
click at [379, 391] on span at bounding box center [383, 392] width 14 height 14
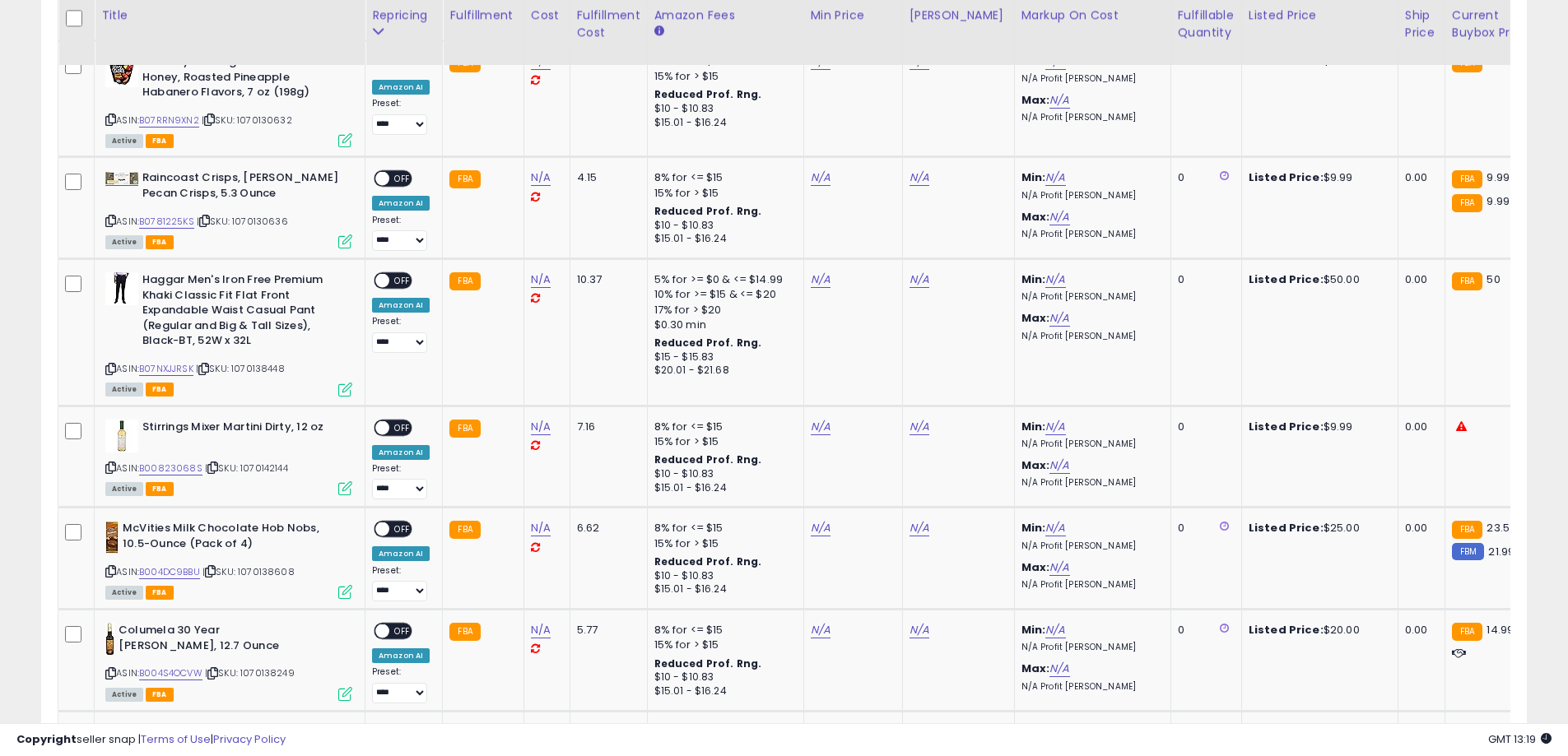
scroll to position [2678, 0]
click at [531, 520] on link "N/A" at bounding box center [541, 528] width 20 height 17
type input "*"
click at [596, 393] on button "submit" at bounding box center [582, 394] width 28 height 25
click at [815, 520] on link "N/A" at bounding box center [821, 528] width 20 height 17
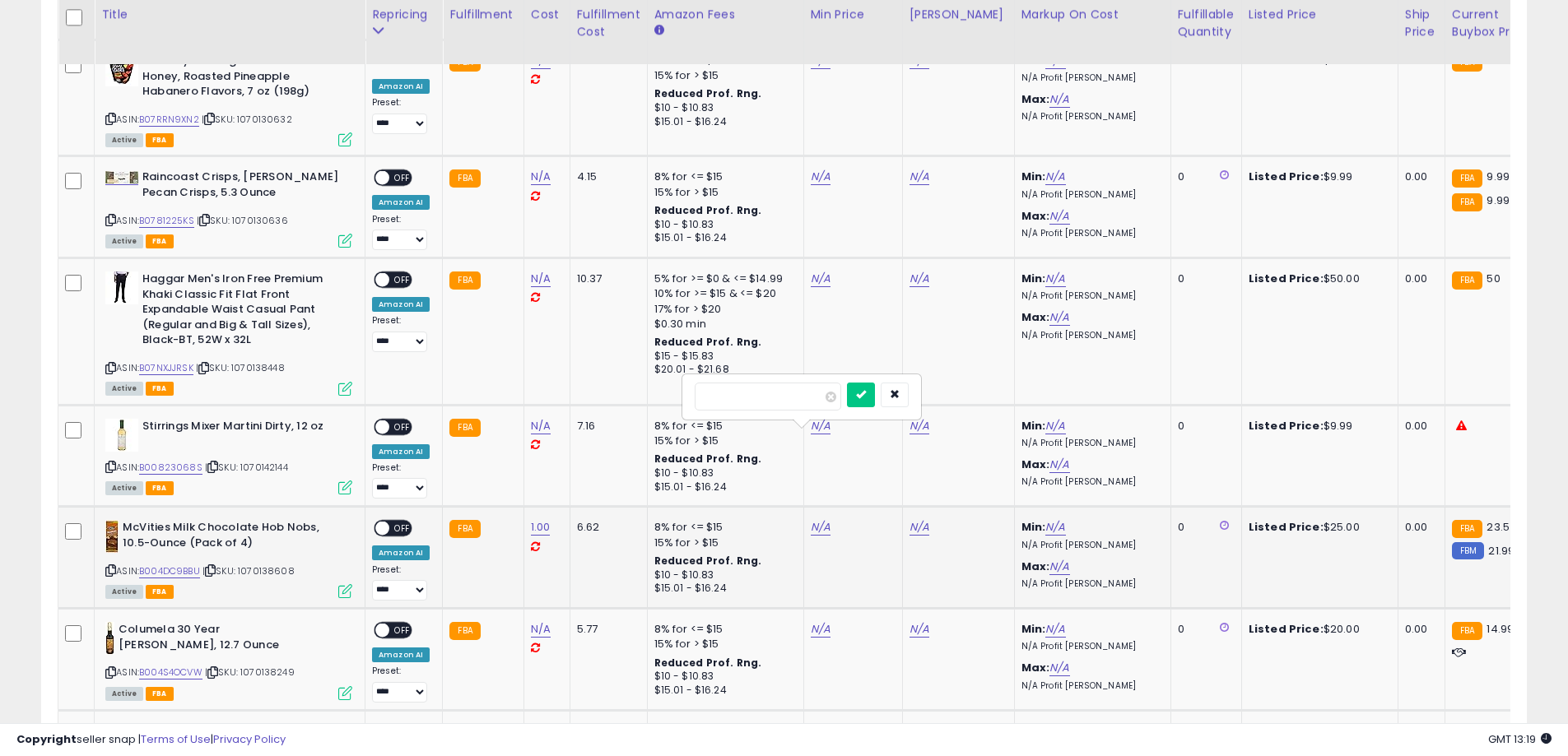
type input "**"
click at [901, 402] on div at bounding box center [877, 396] width 62 height 29
click at [874, 401] on button "submit" at bounding box center [861, 394] width 28 height 25
click at [921, 520] on link "N/A" at bounding box center [919, 528] width 20 height 17
type input "**"
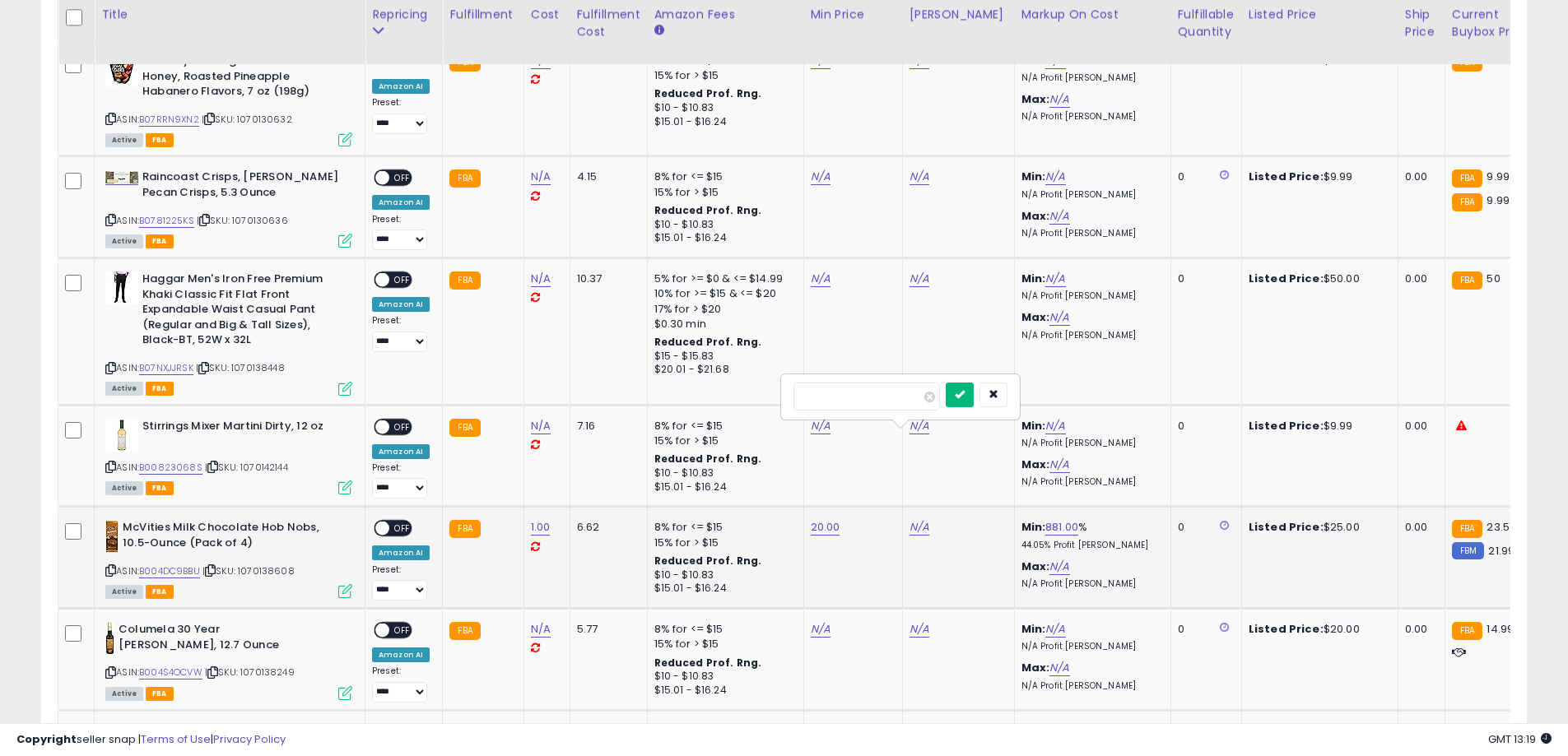
click at [965, 395] on icon "submit" at bounding box center [960, 394] width 10 height 10
click at [394, 522] on div "ON OFF" at bounding box center [375, 529] width 39 height 14
click at [405, 522] on span "OFF" at bounding box center [402, 529] width 27 height 14
click at [549, 419] on div "N/A" at bounding box center [544, 436] width 27 height 34
click at [542, 418] on link "N/A" at bounding box center [541, 426] width 20 height 17
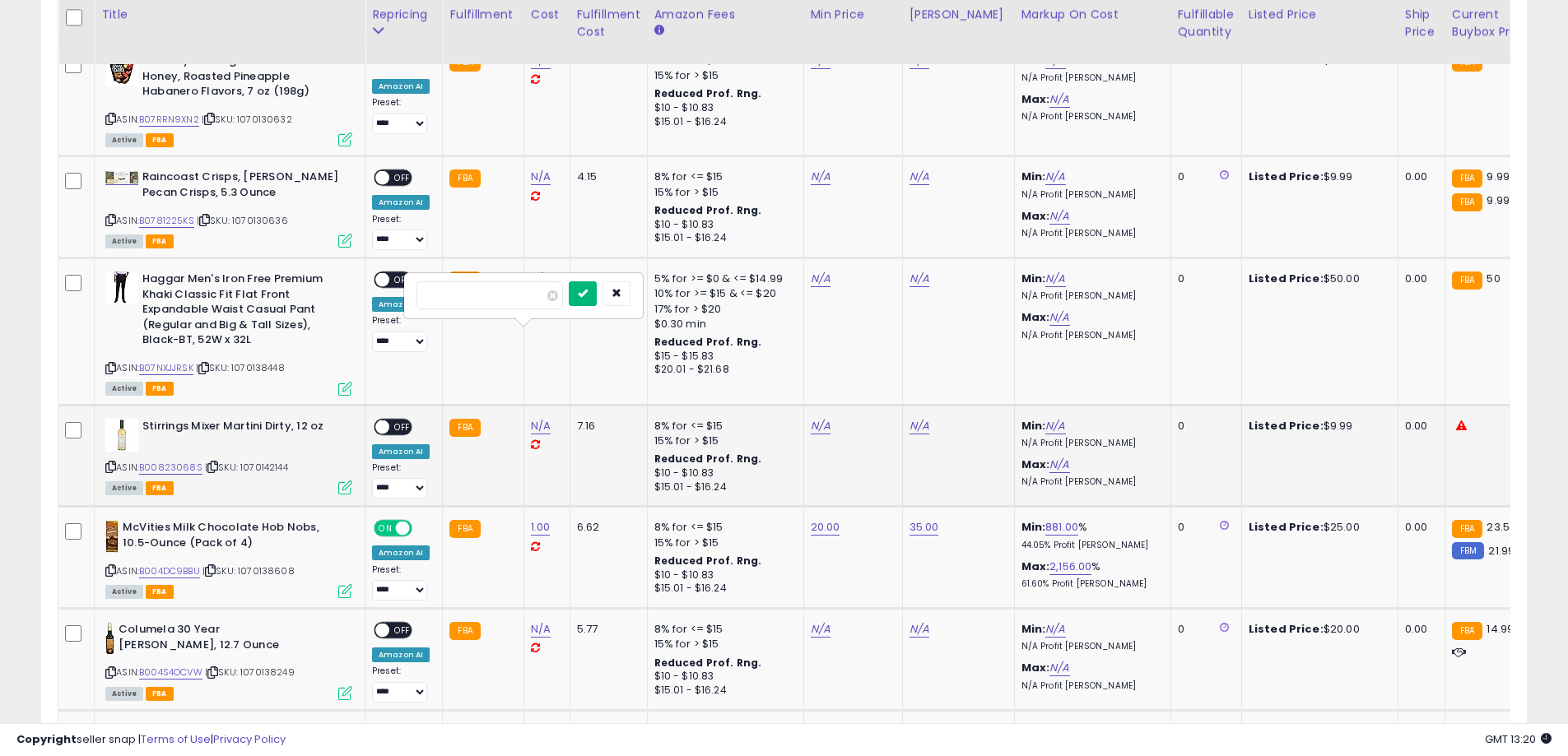
type input "*"
click at [587, 292] on icon "submit" at bounding box center [582, 293] width 10 height 10
click at [534, 270] on link "N/A" at bounding box center [541, 278] width 20 height 17
type input "*"
click at [596, 140] on button "submit" at bounding box center [582, 146] width 28 height 25
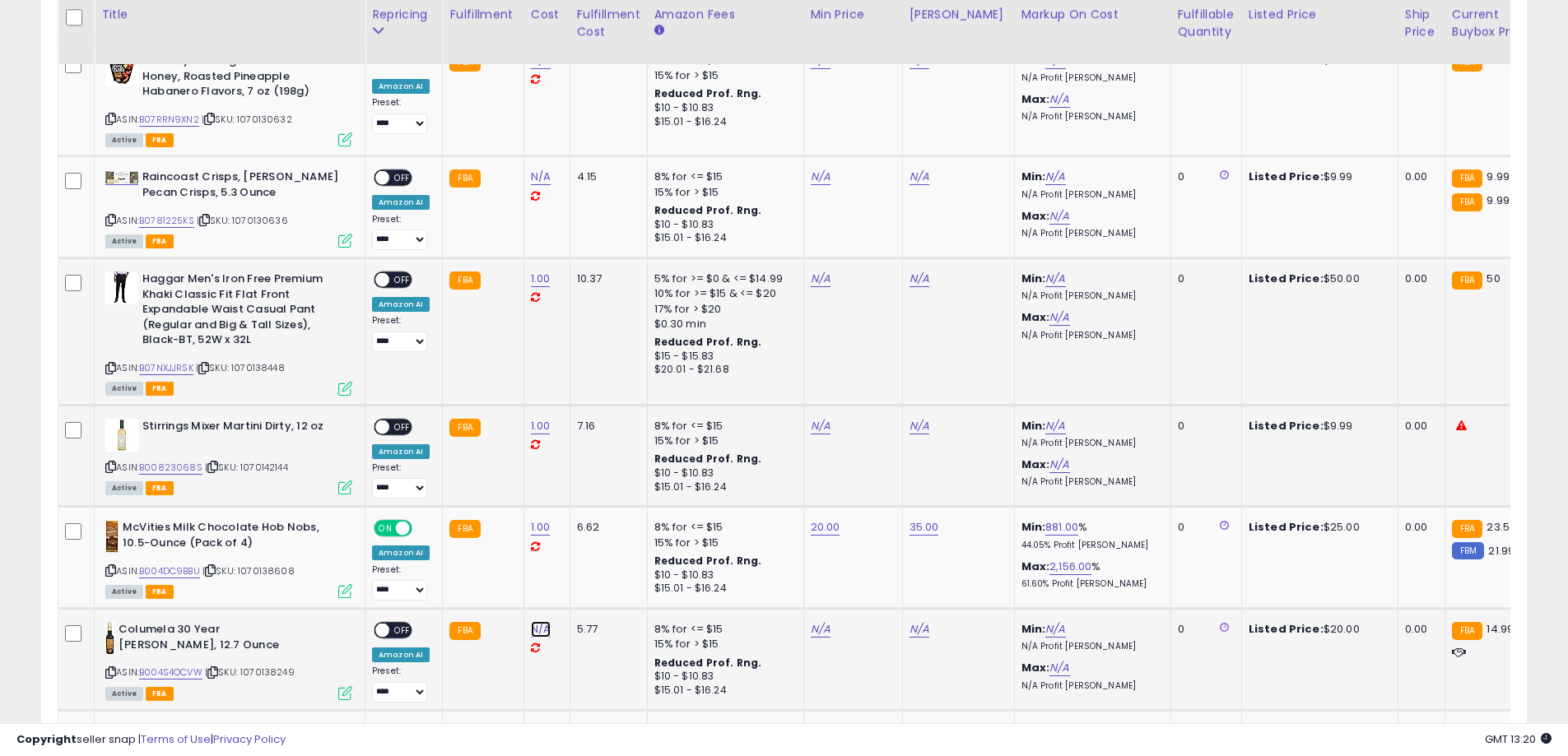
click at [535, 621] on link "N/A" at bounding box center [541, 629] width 20 height 17
type input "*"
click at [587, 496] on icon "submit" at bounding box center [582, 496] width 10 height 10
click at [540, 724] on div "N/A" at bounding box center [544, 741] width 27 height 34
click at [543, 724] on div "N/A" at bounding box center [544, 741] width 27 height 34
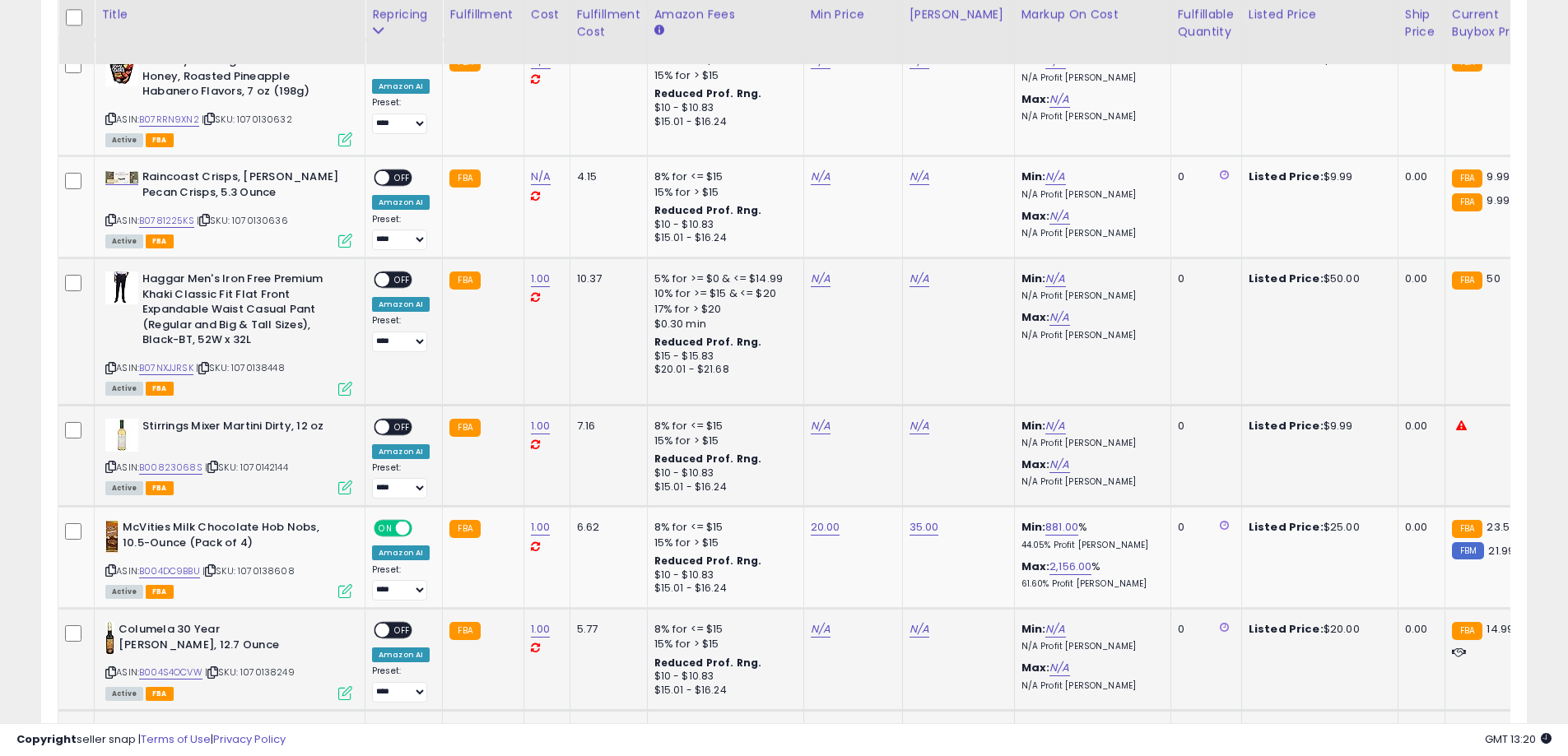
click at [539, 723] on link "N/A" at bounding box center [541, 731] width 20 height 17
type input "*"
click at [587, 594] on icon "submit" at bounding box center [582, 598] width 10 height 10
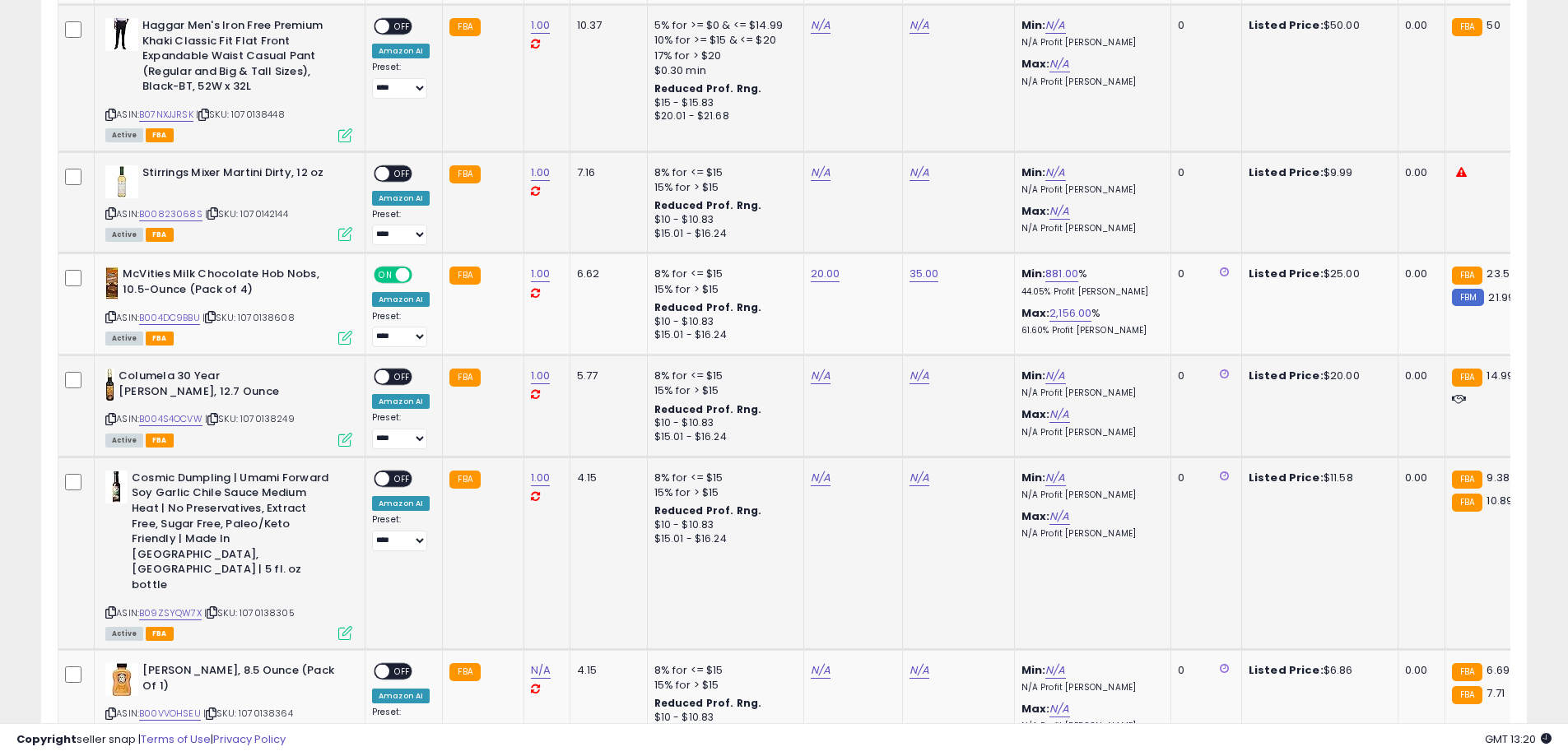
scroll to position [3116, 0]
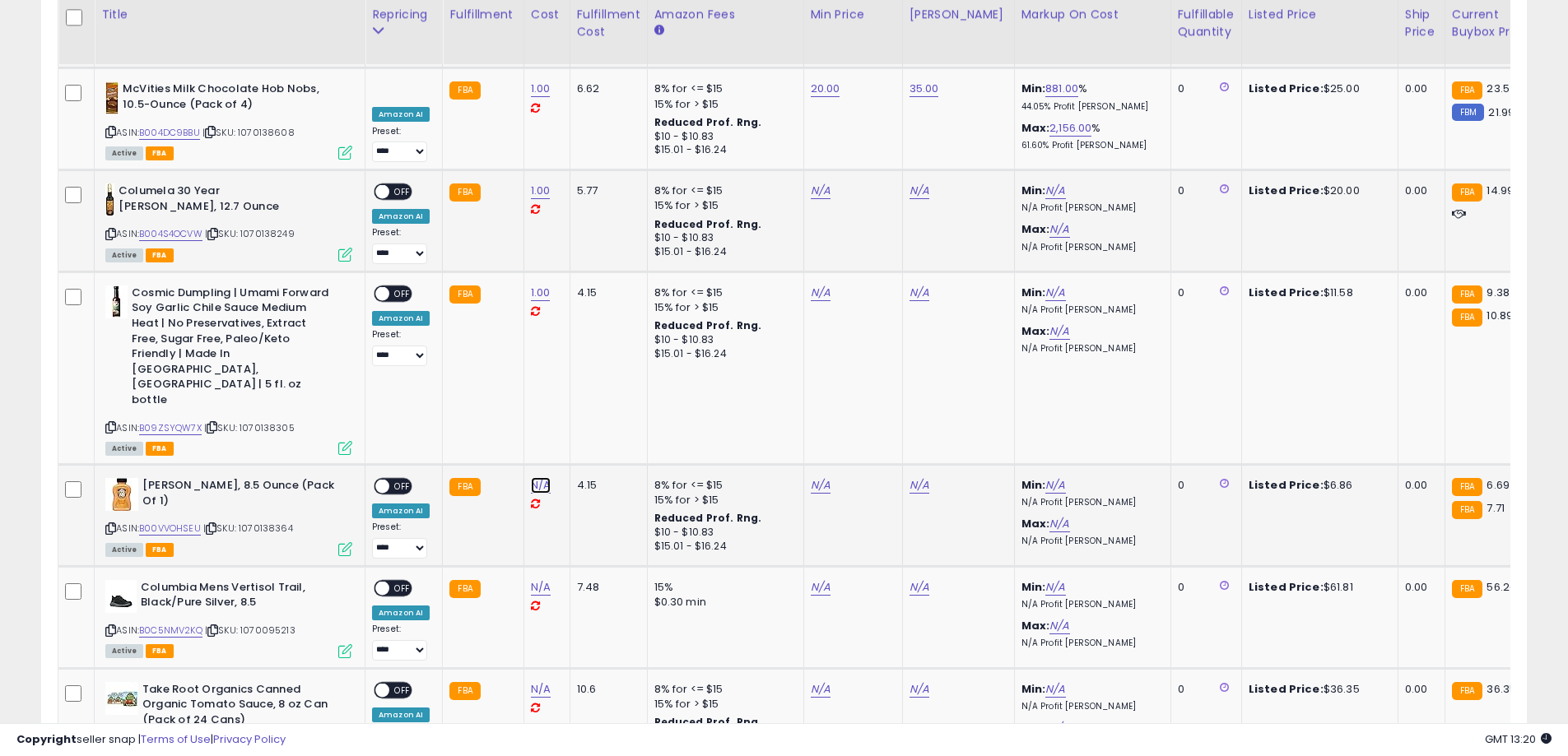
click at [535, 477] on link "N/A" at bounding box center [541, 485] width 20 height 17
type input "*"
click at [596, 322] on button "submit" at bounding box center [582, 322] width 28 height 25
click at [811, 477] on link "N/A" at bounding box center [821, 485] width 20 height 17
type input "*"
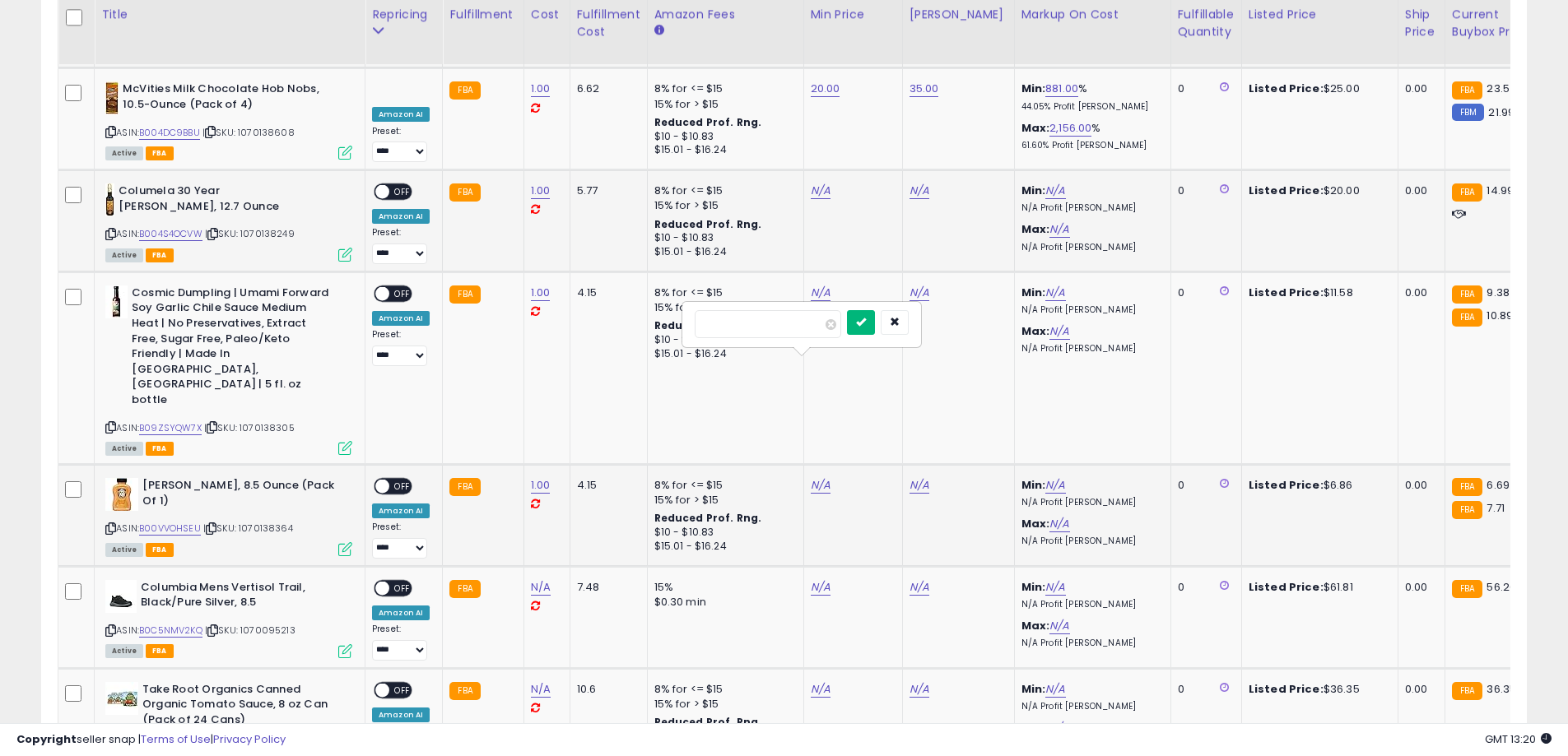
type input "*"
click at [874, 323] on button "submit" at bounding box center [861, 322] width 28 height 25
click at [914, 477] on link "N/A" at bounding box center [919, 485] width 20 height 17
type input "****"
click at [974, 325] on button "submit" at bounding box center [960, 322] width 28 height 25
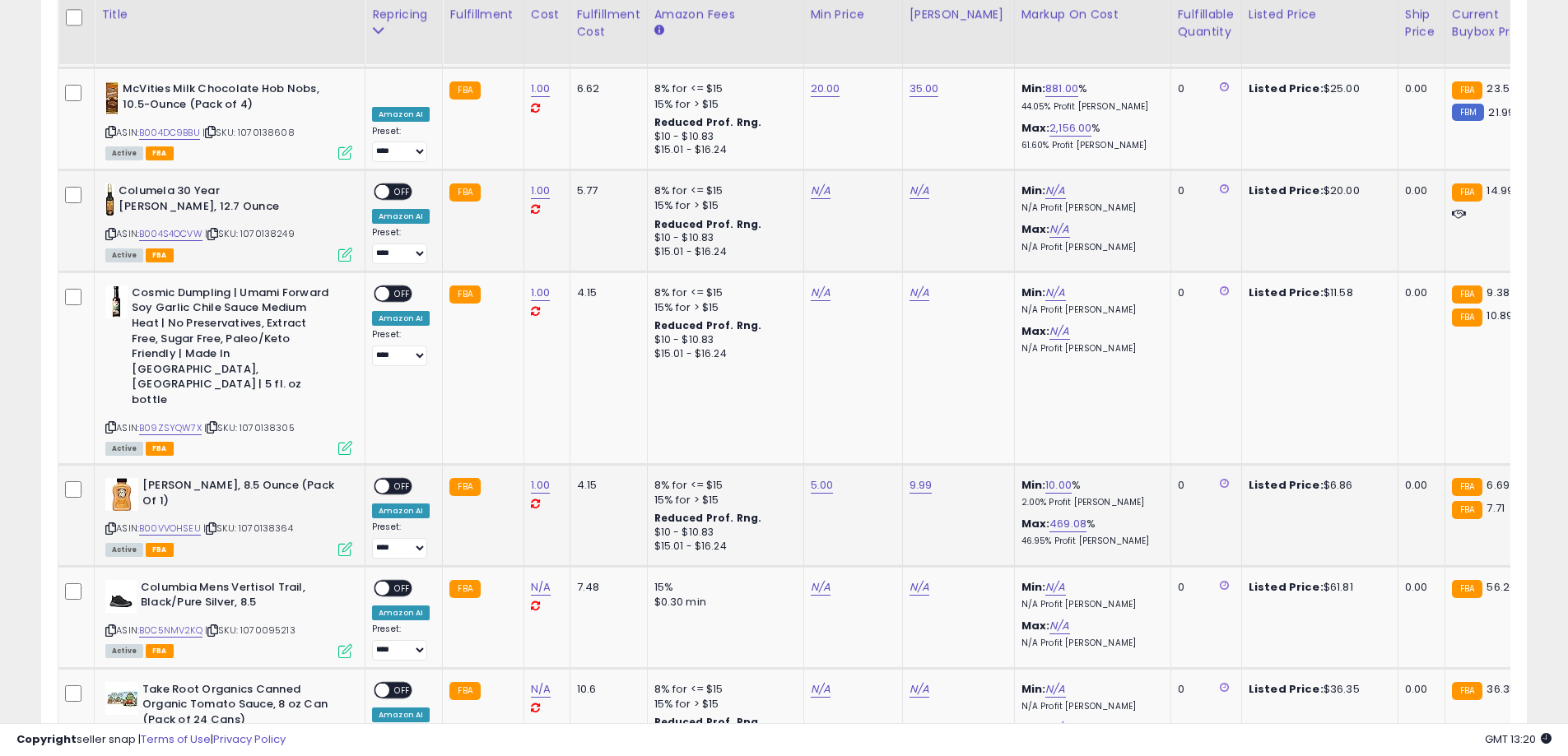
click at [395, 480] on span "OFF" at bounding box center [402, 487] width 27 height 14
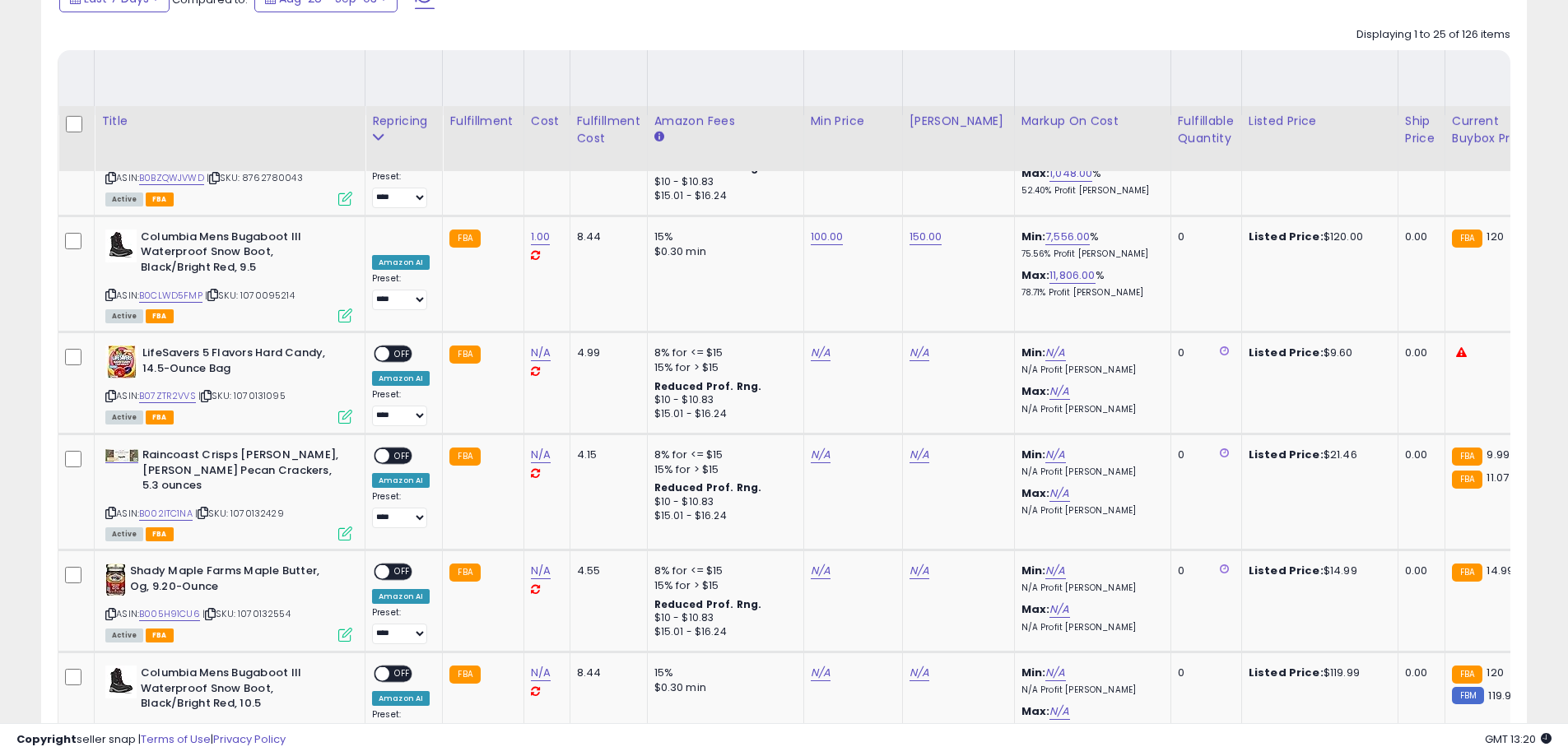
scroll to position [438, 0]
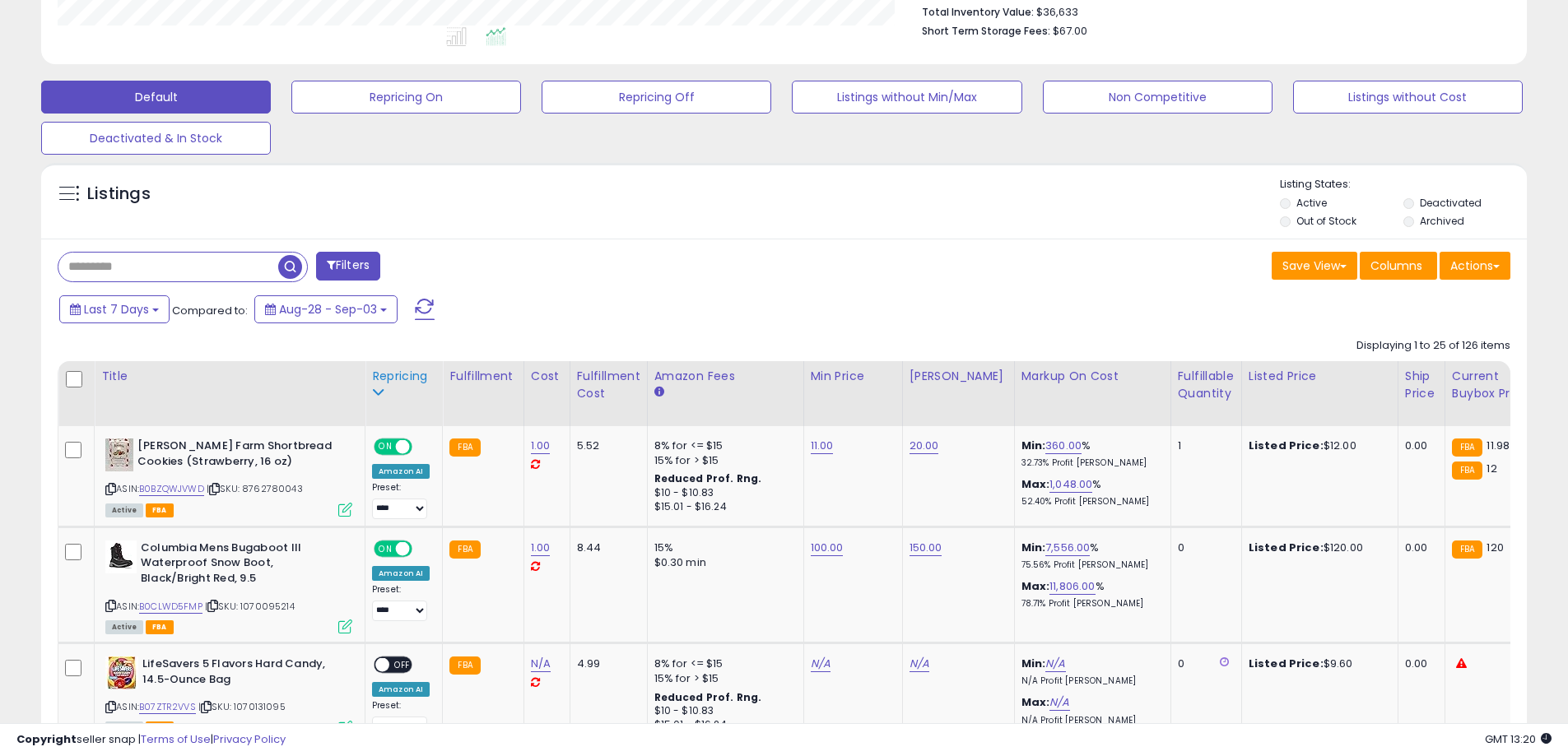
click at [399, 383] on div "Repricing" at bounding box center [403, 376] width 64 height 17
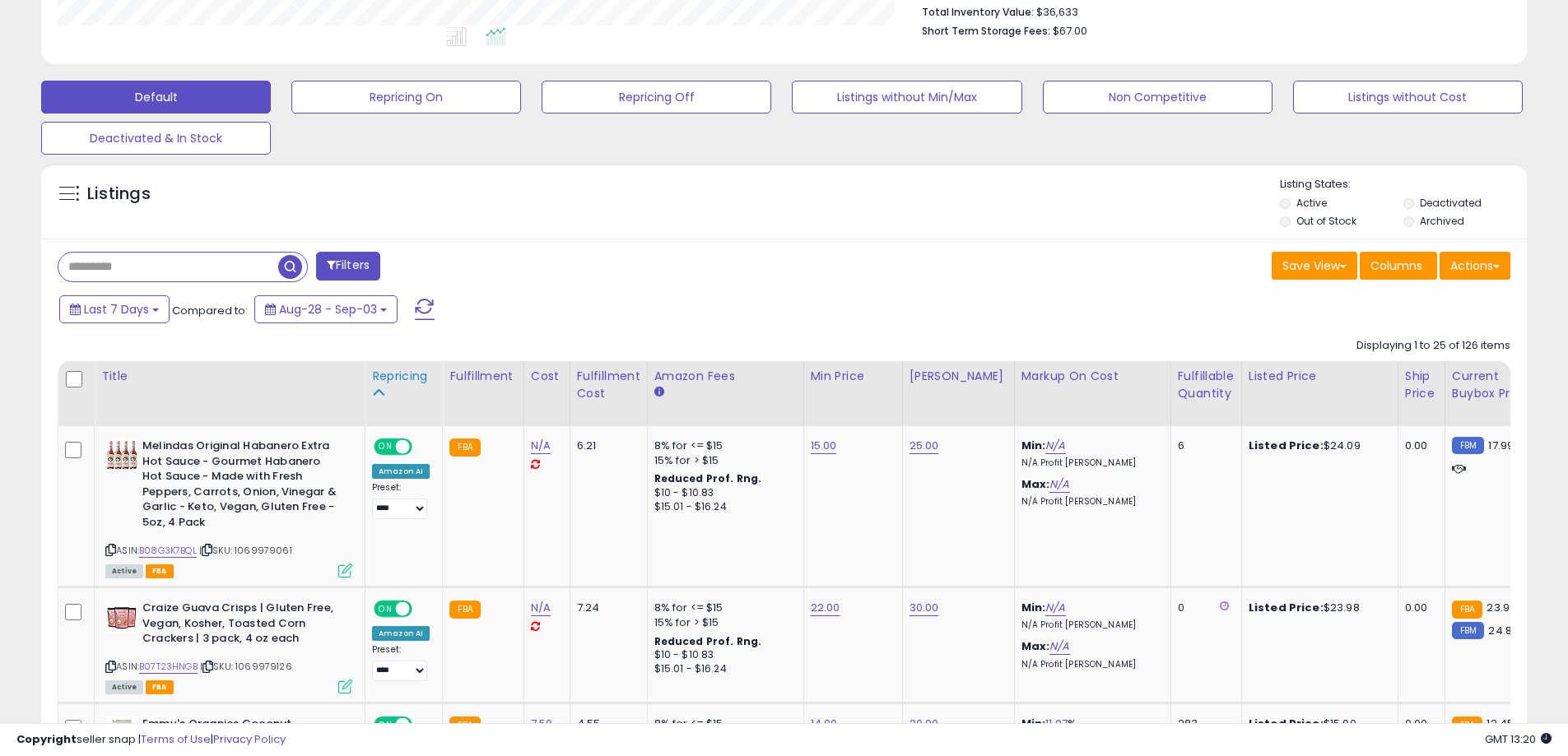
click at [396, 371] on div "Repricing" at bounding box center [403, 376] width 64 height 17
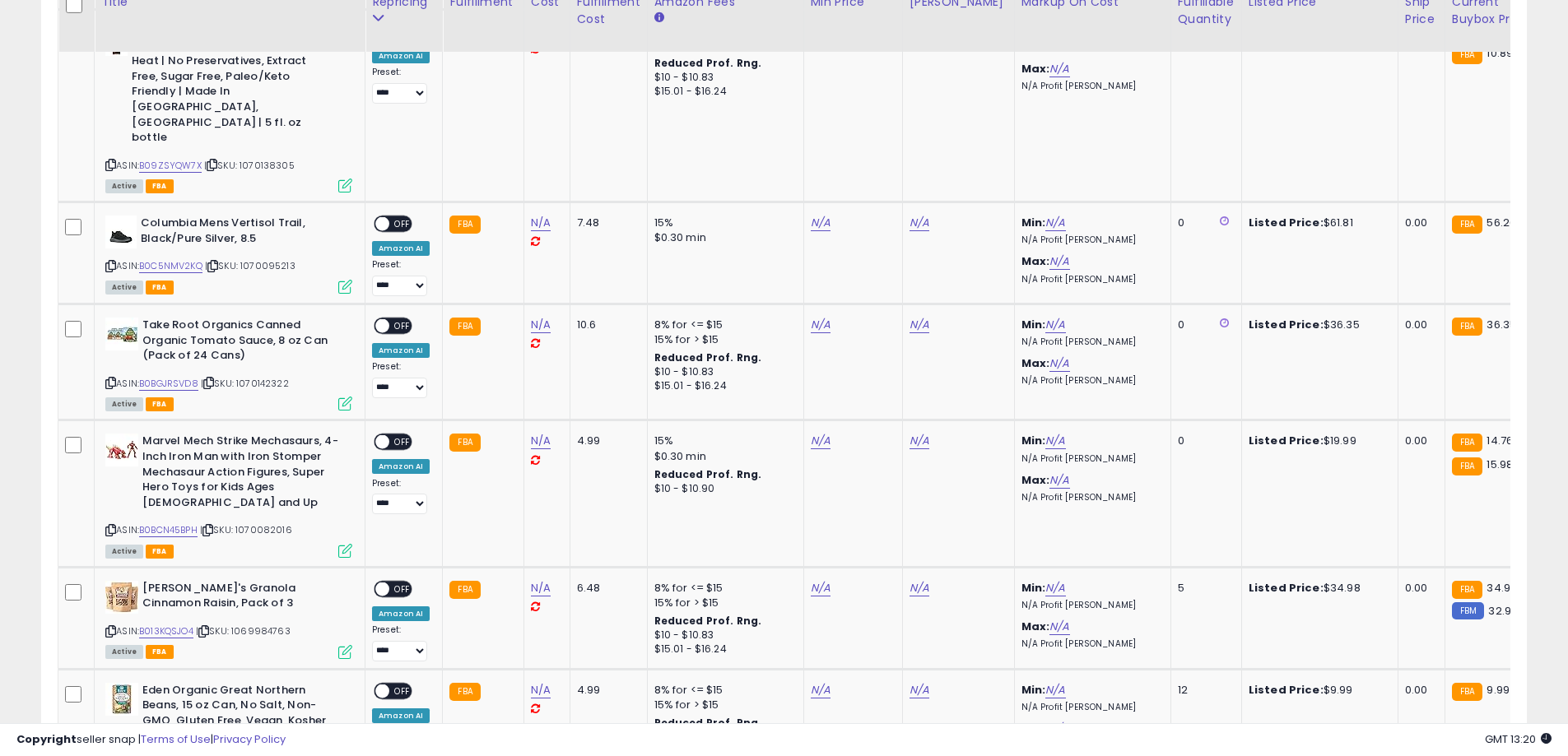
scroll to position [3255, 0]
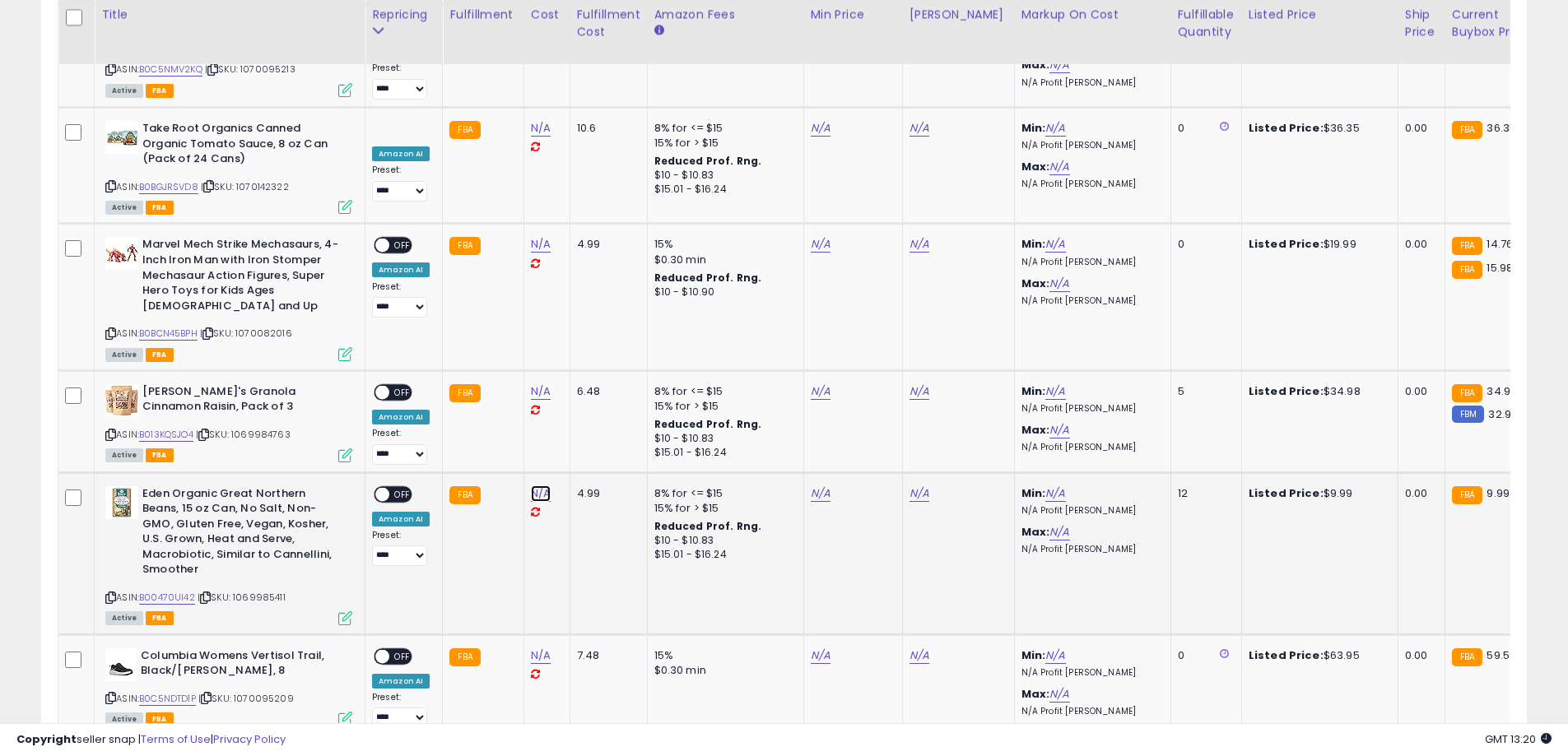
click at [541, 486] on link "N/A" at bounding box center [541, 494] width 20 height 17
type input "*"
click at [596, 322] on button "submit" at bounding box center [582, 315] width 28 height 25
click at [819, 486] on link "N/A" at bounding box center [821, 494] width 20 height 17
type input "*"
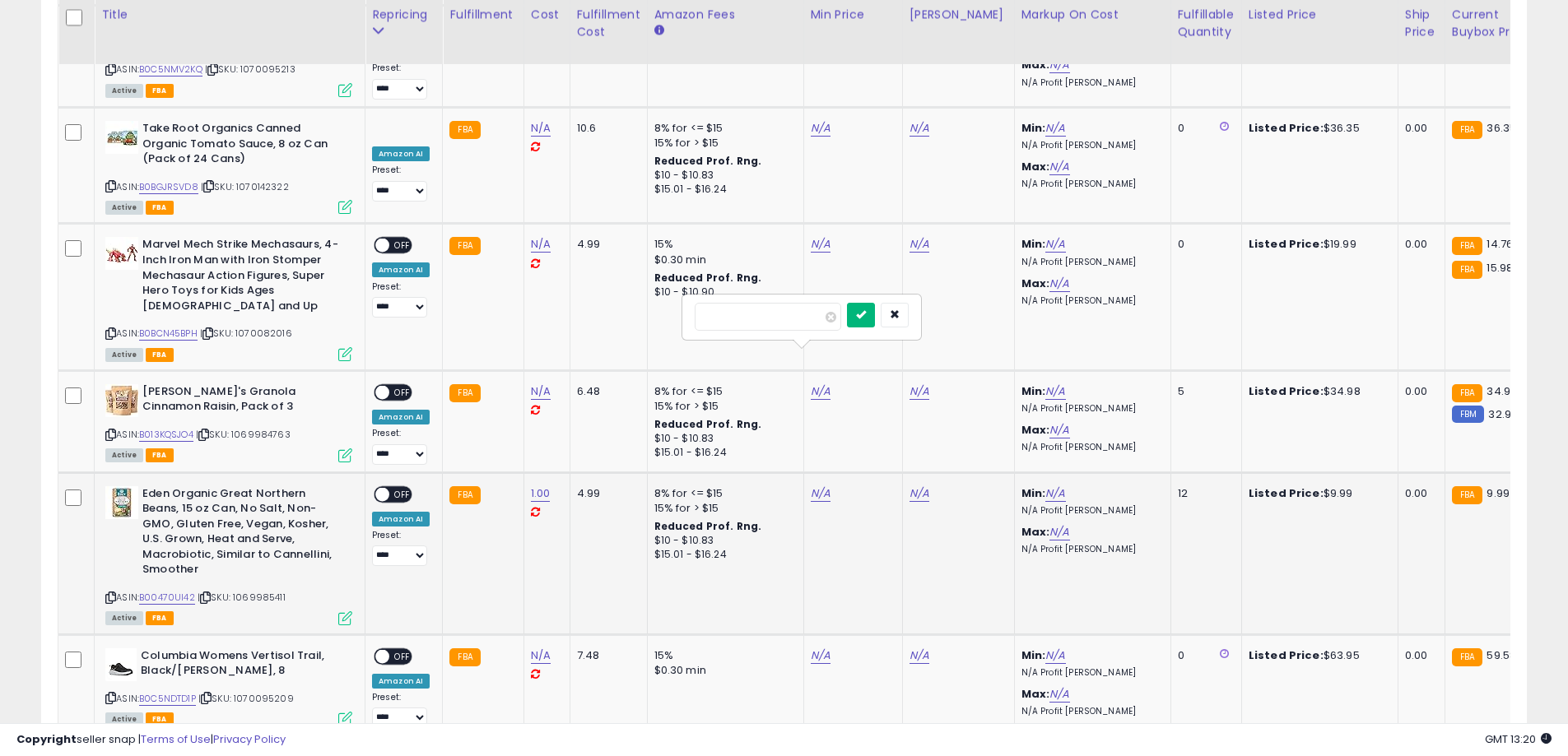
click at [874, 305] on button "submit" at bounding box center [861, 315] width 28 height 25
click at [923, 486] on div "N/A" at bounding box center [955, 493] width 92 height 15
click at [917, 486] on link "N/A" at bounding box center [919, 494] width 20 height 17
type input "**"
click at [974, 321] on button "submit" at bounding box center [960, 315] width 28 height 25
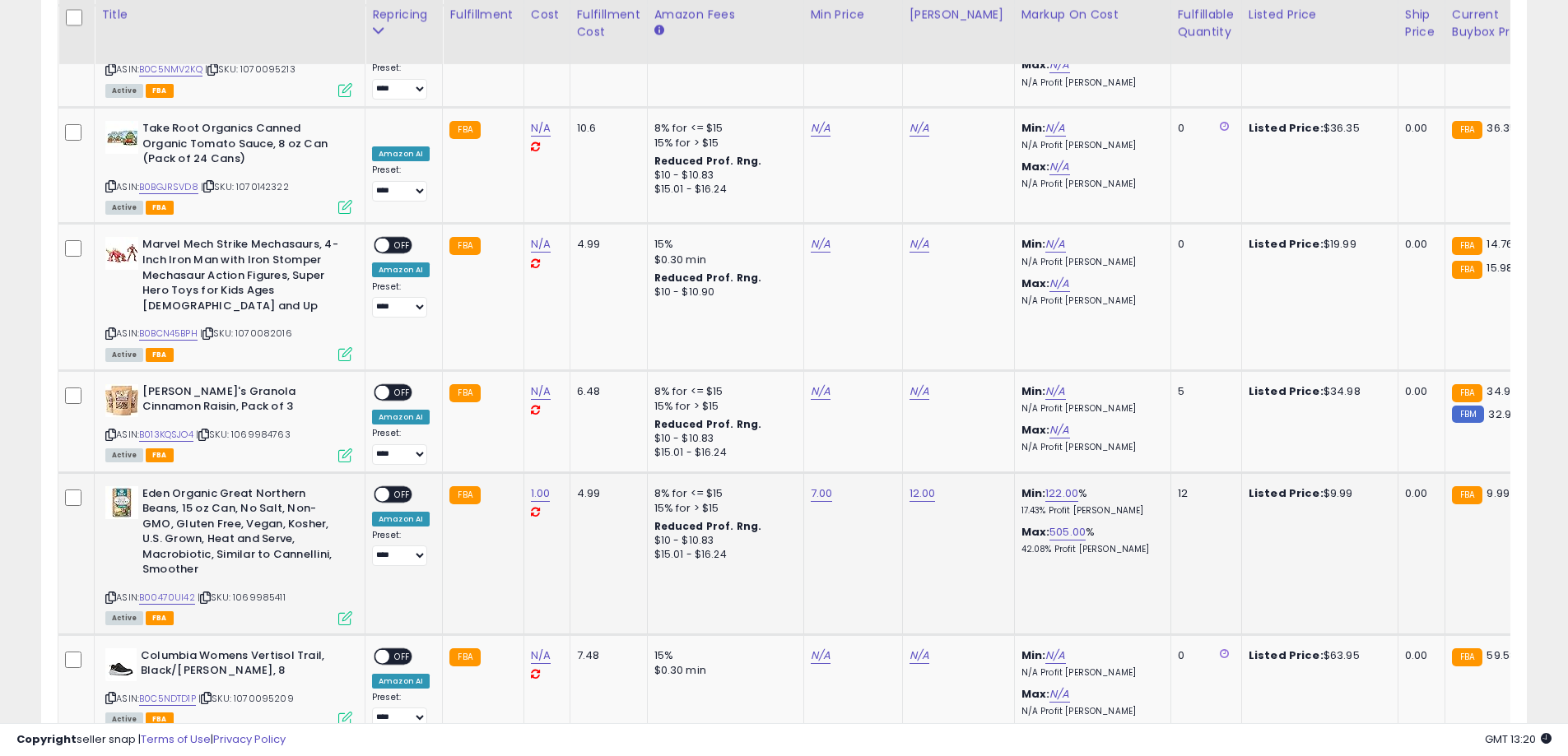
click at [397, 487] on span "OFF" at bounding box center [402, 494] width 27 height 14
click at [539, 383] on link "N/A" at bounding box center [541, 391] width 20 height 17
type input "*"
click at [596, 212] on button "submit" at bounding box center [582, 213] width 28 height 25
click at [821, 383] on link "N/A" at bounding box center [821, 391] width 20 height 17
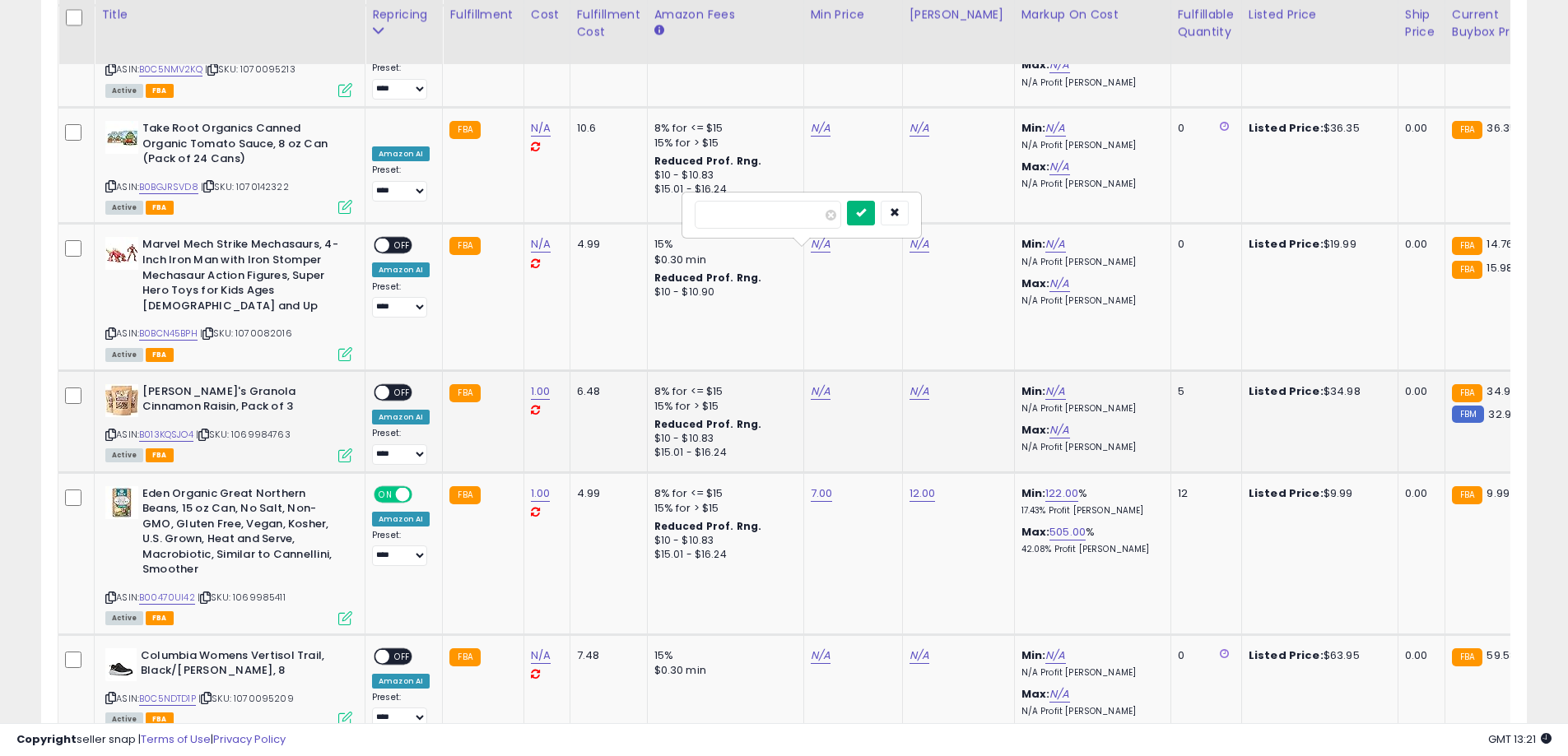
type input "**"
click at [865, 215] on icon "submit" at bounding box center [861, 213] width 10 height 10
click at [909, 383] on link "N/A" at bounding box center [919, 391] width 20 height 17
type input "**"
click at [974, 210] on button "submit" at bounding box center [960, 213] width 28 height 25
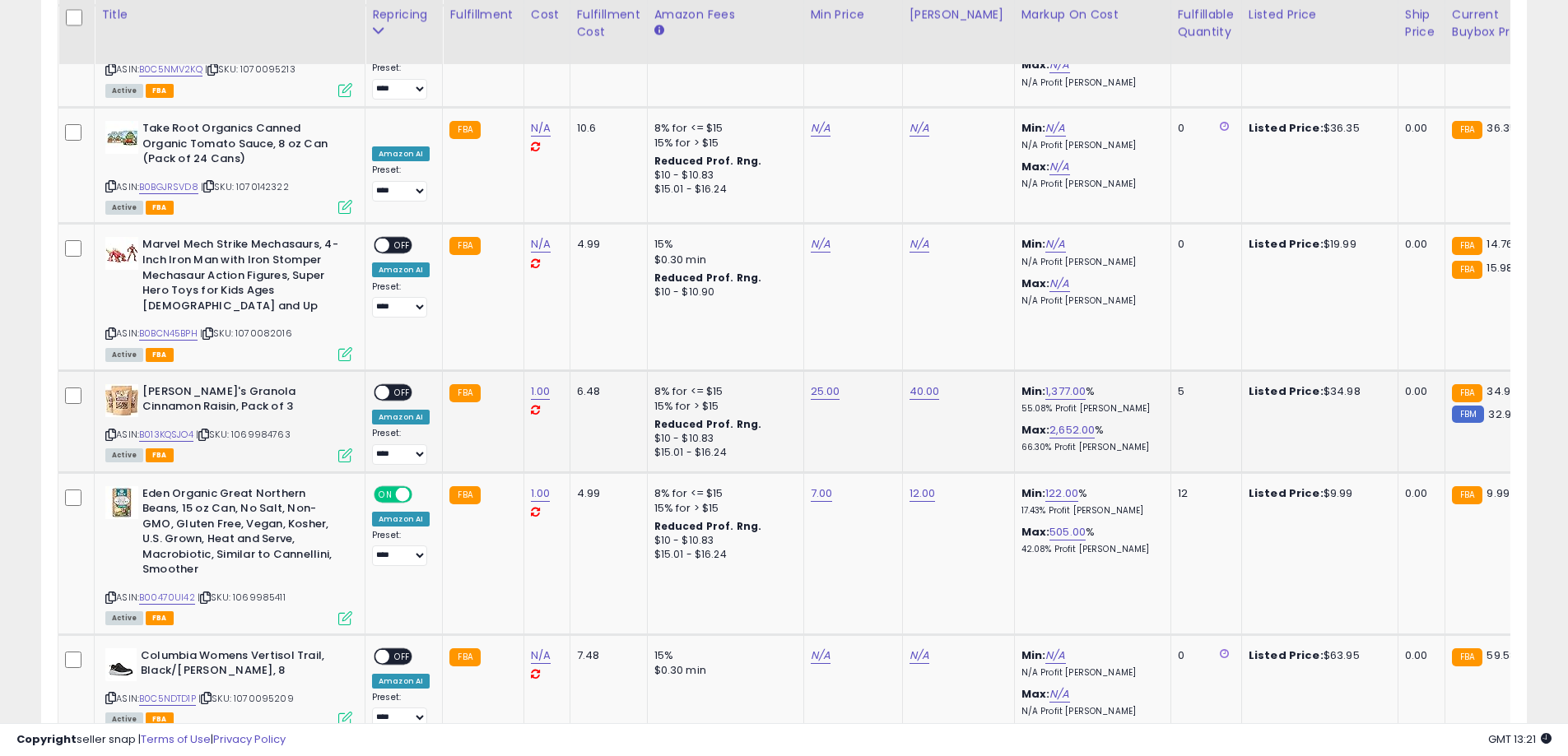
click at [399, 385] on span "OFF" at bounding box center [402, 392] width 27 height 14
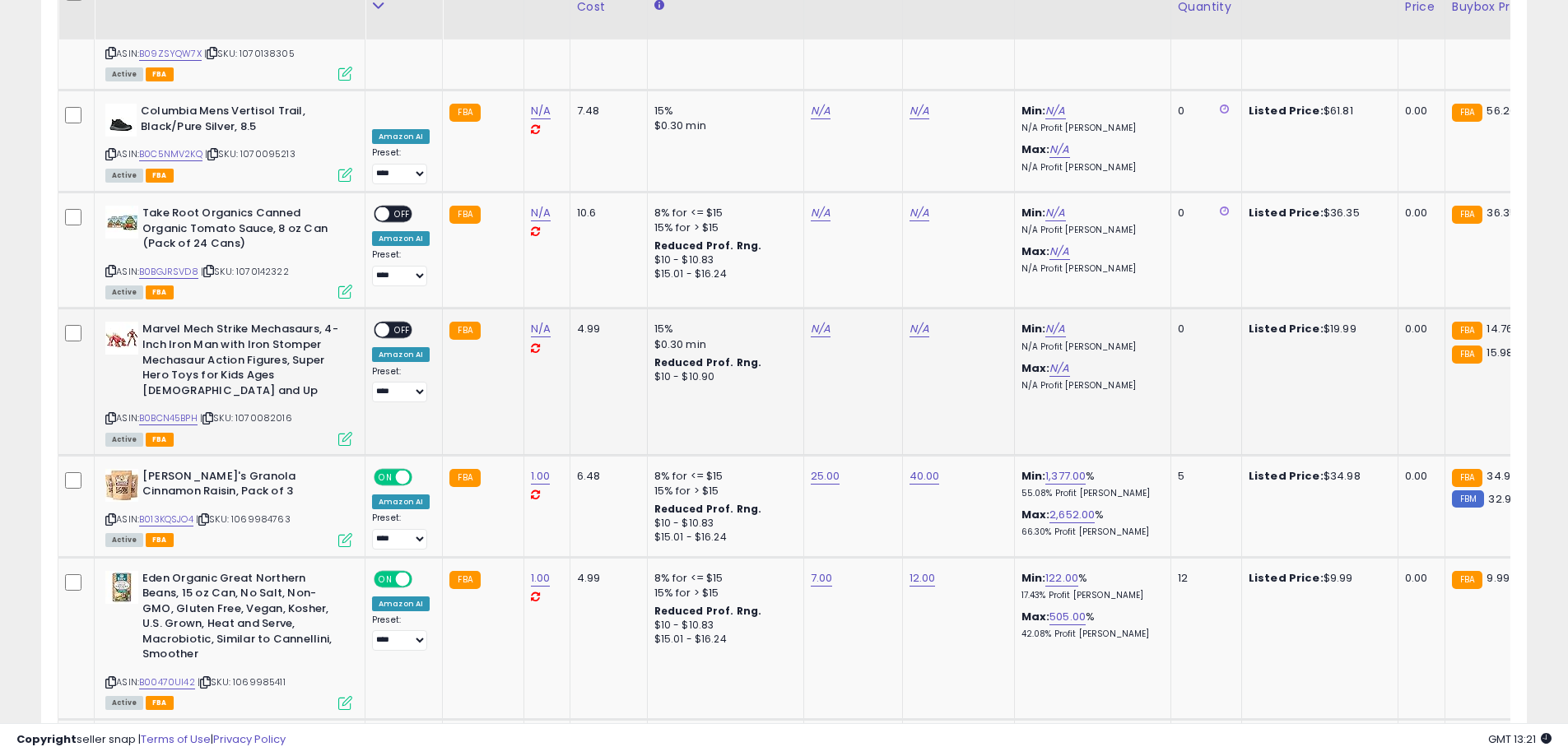
scroll to position [3145, 0]
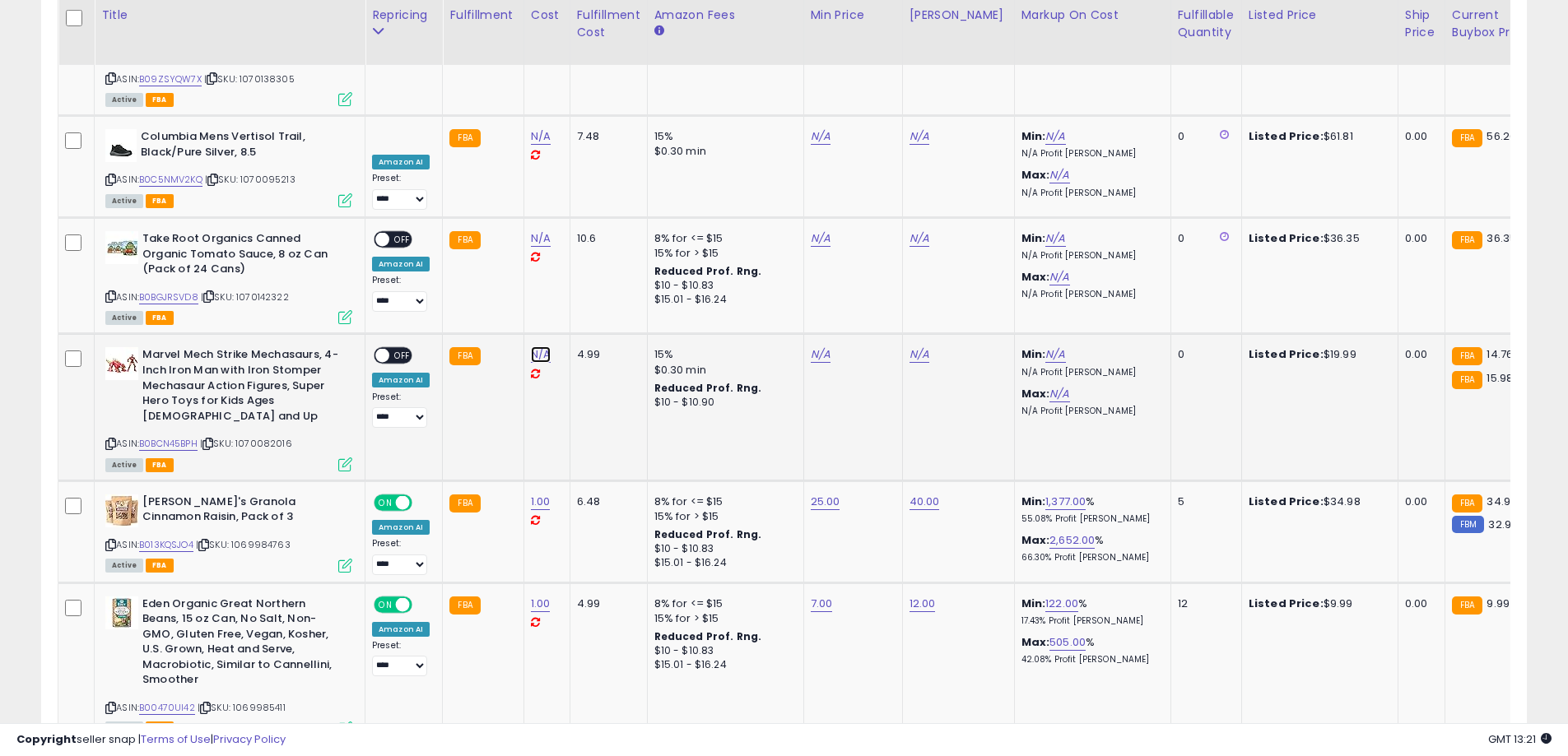
click at [531, 347] on link "N/A" at bounding box center [541, 355] width 20 height 17
type input "*"
click at [587, 189] on icon "submit" at bounding box center [582, 191] width 10 height 10
click at [539, 347] on link "4.00" at bounding box center [543, 355] width 24 height 17
click at [518, 194] on input "****" at bounding box center [491, 194] width 146 height 28
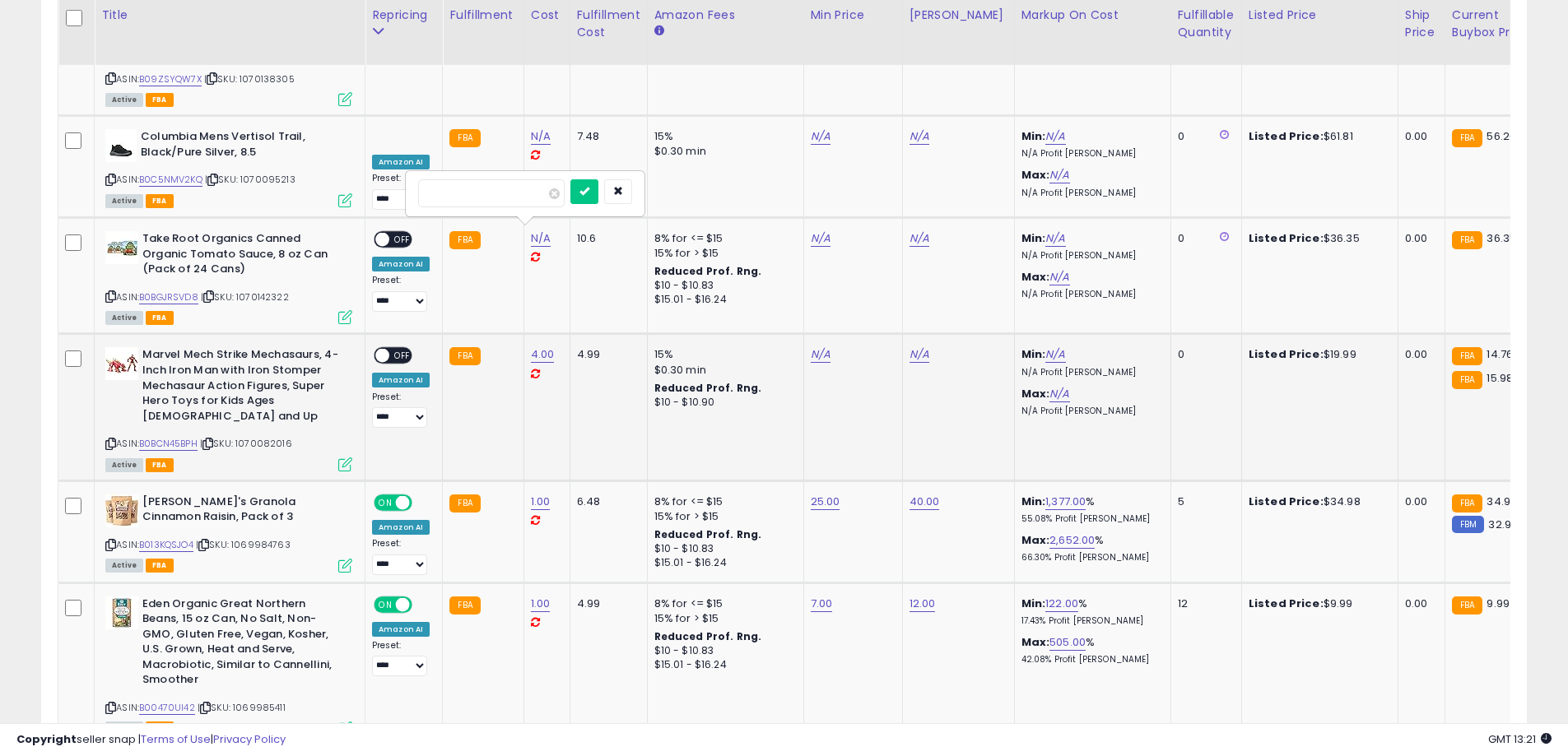
click at [518, 194] on input "****" at bounding box center [491, 194] width 146 height 28
type input "*"
click at [589, 189] on icon "submit" at bounding box center [584, 191] width 10 height 10
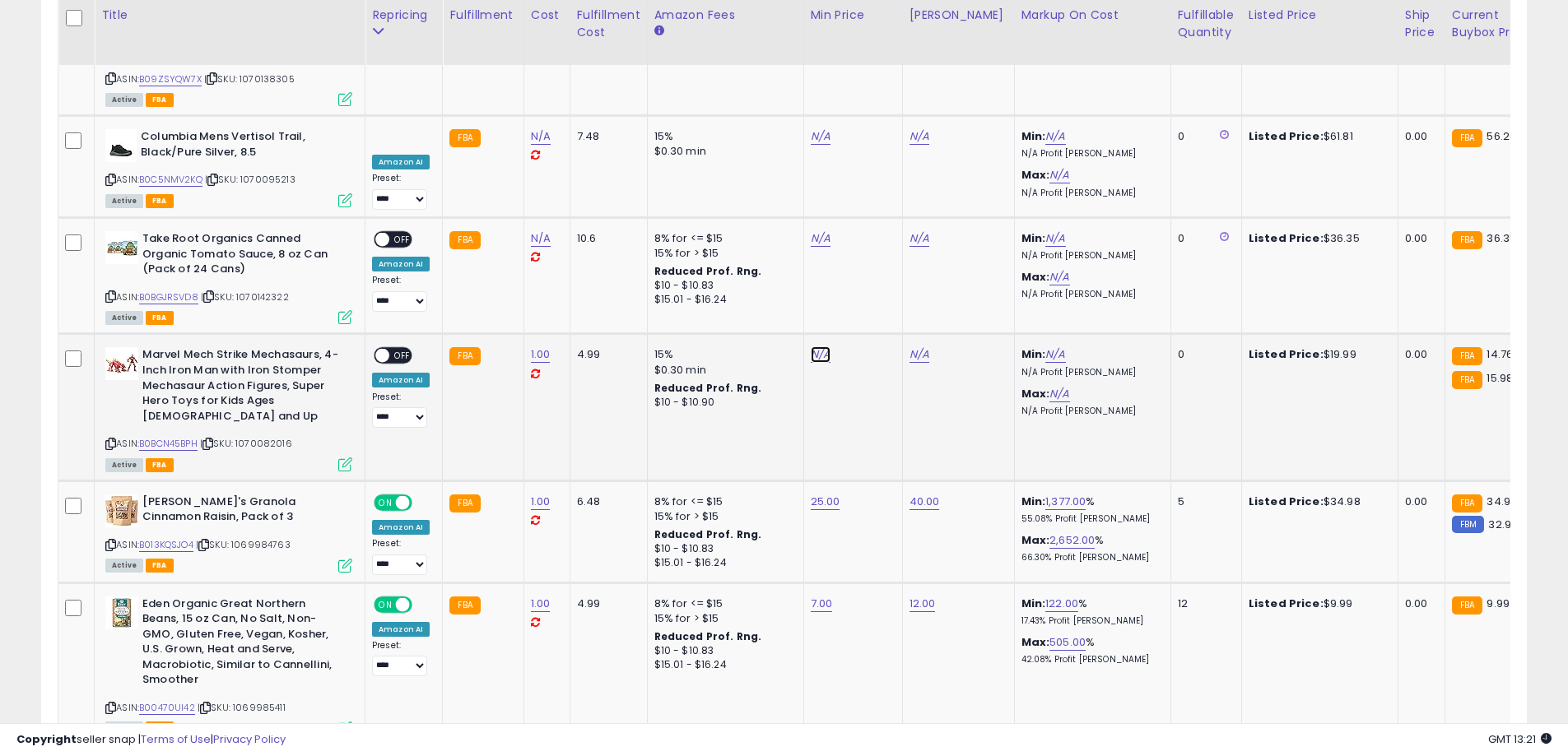
click at [822, 347] on link "N/A" at bounding box center [821, 355] width 20 height 17
type input "**"
click at [865, 192] on icon "submit" at bounding box center [861, 191] width 10 height 10
click at [817, 347] on link "10.00" at bounding box center [824, 355] width 27 height 17
click at [779, 186] on input "*****" at bounding box center [769, 194] width 146 height 28
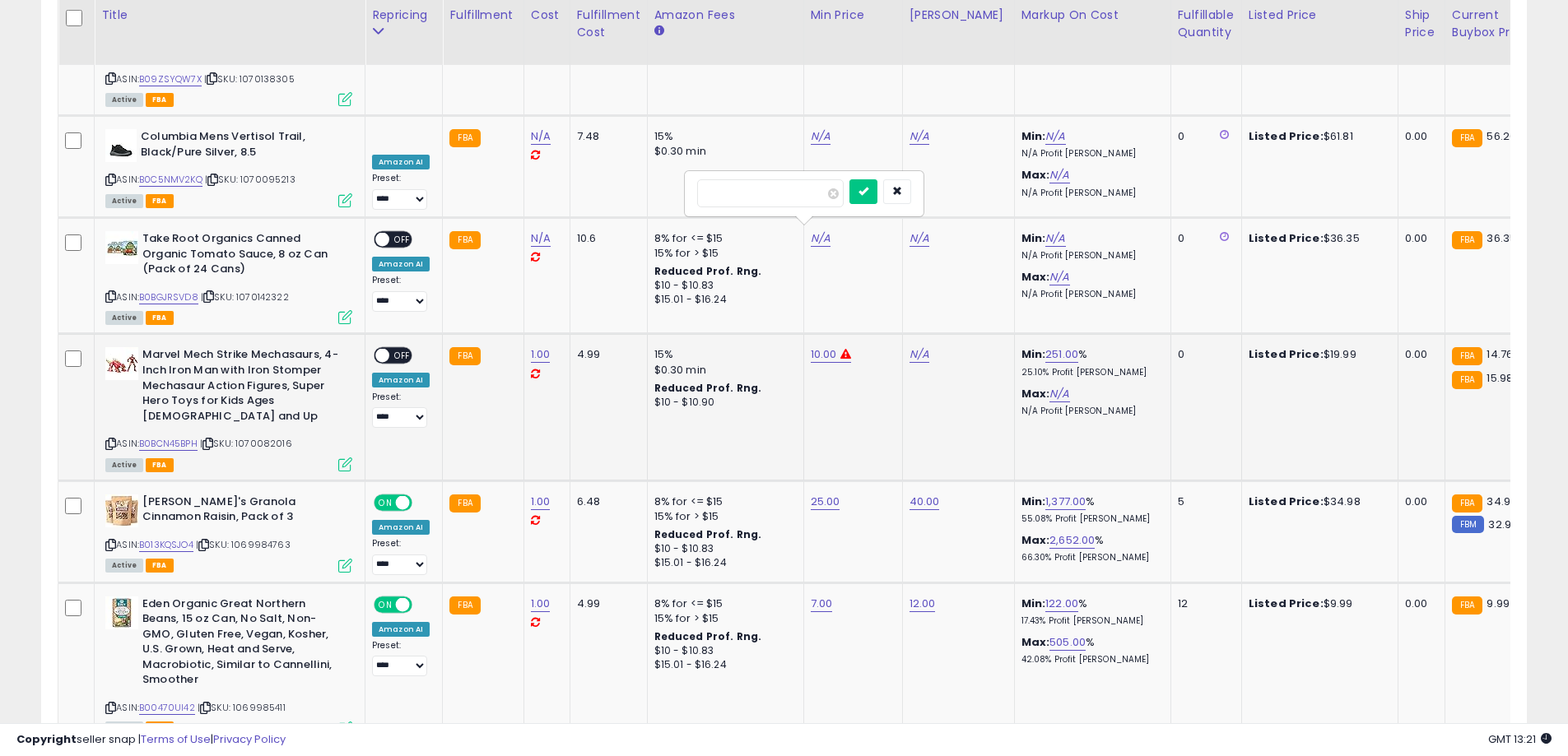
click at [779, 187] on input "*****" at bounding box center [769, 194] width 146 height 28
type input "**"
click at [868, 195] on icon "submit" at bounding box center [863, 191] width 10 height 10
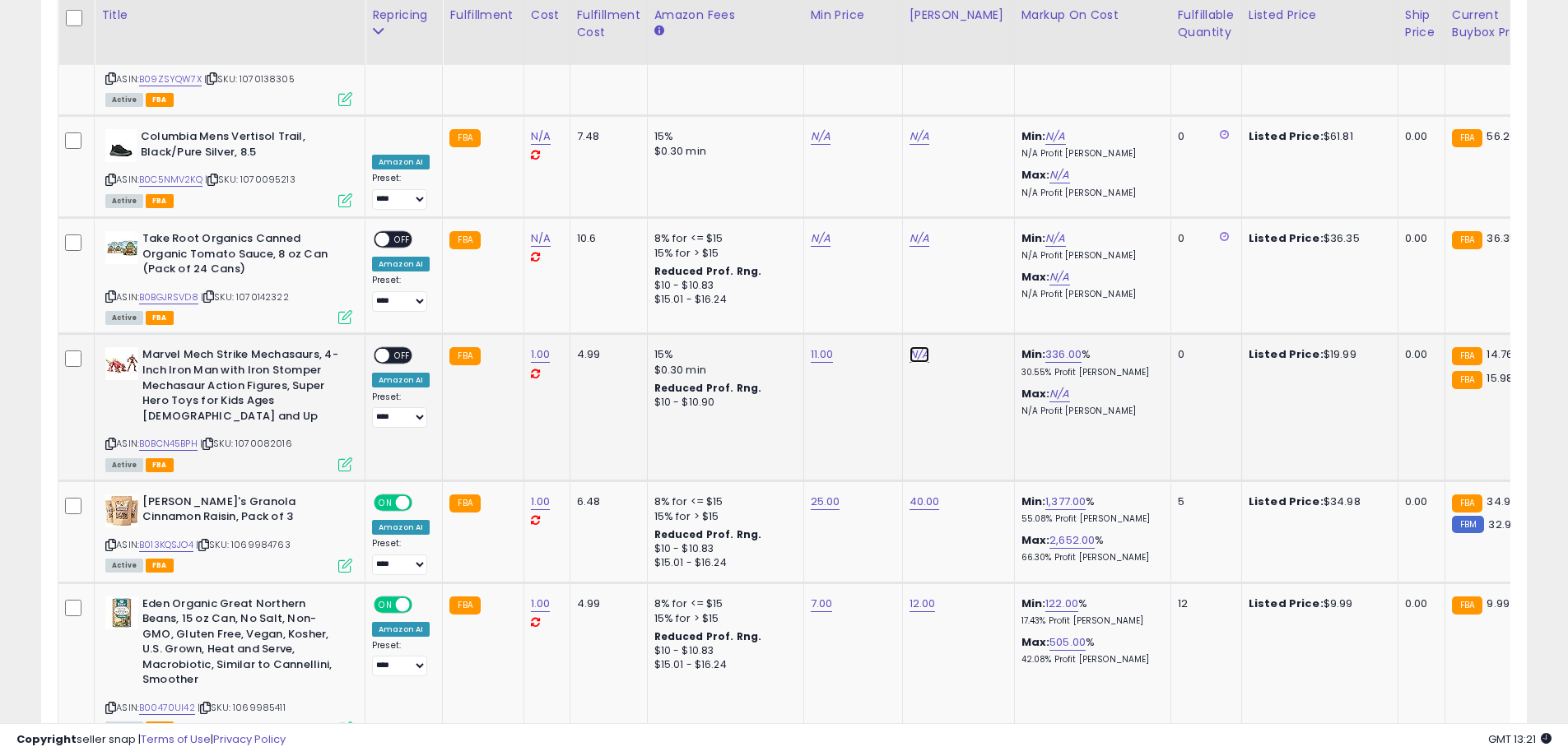
click at [916, 347] on link "N/A" at bounding box center [919, 355] width 20 height 17
type input "**"
click at [965, 191] on icon "submit" at bounding box center [960, 191] width 10 height 10
click at [392, 349] on span "OFF" at bounding box center [402, 356] width 27 height 14
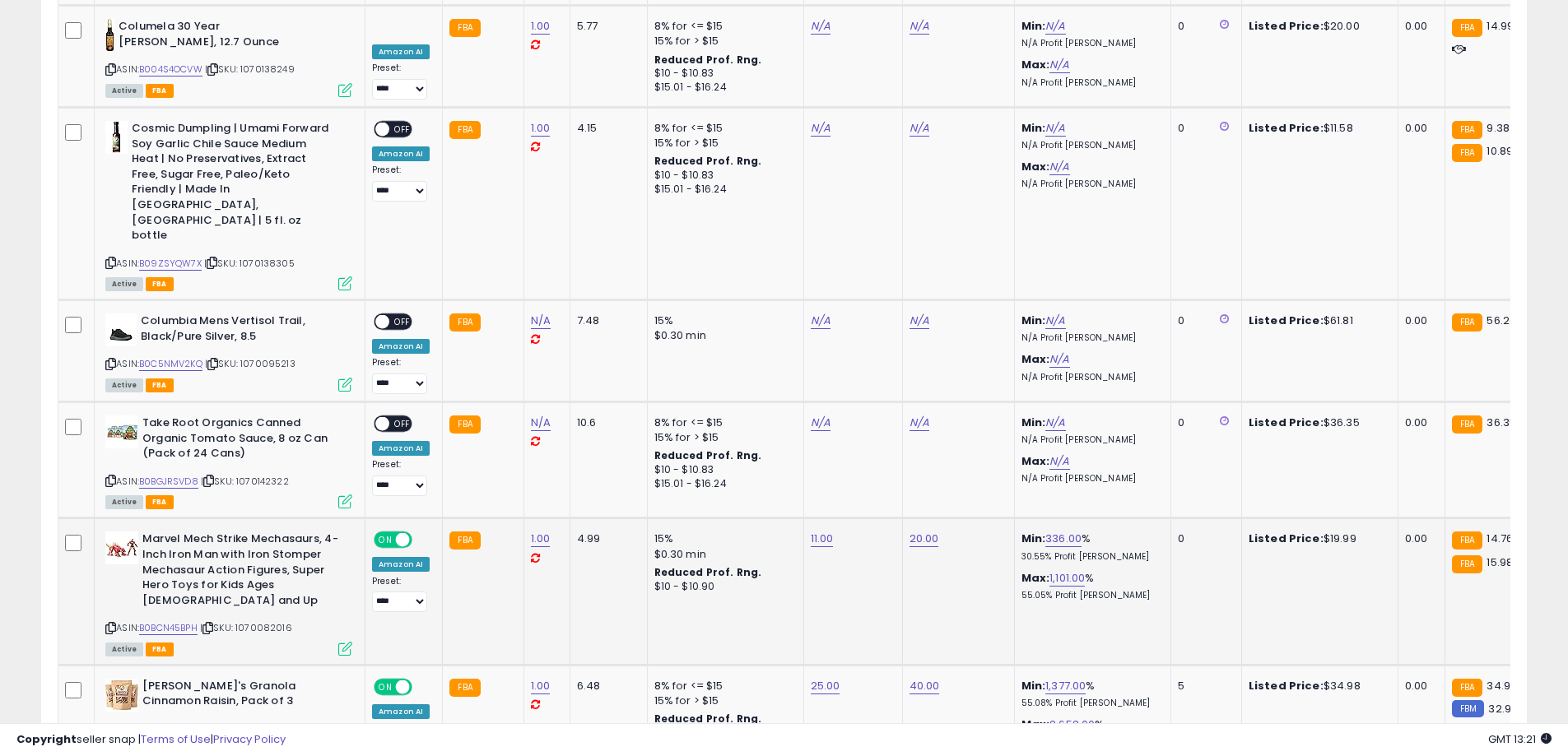
scroll to position [2816, 0]
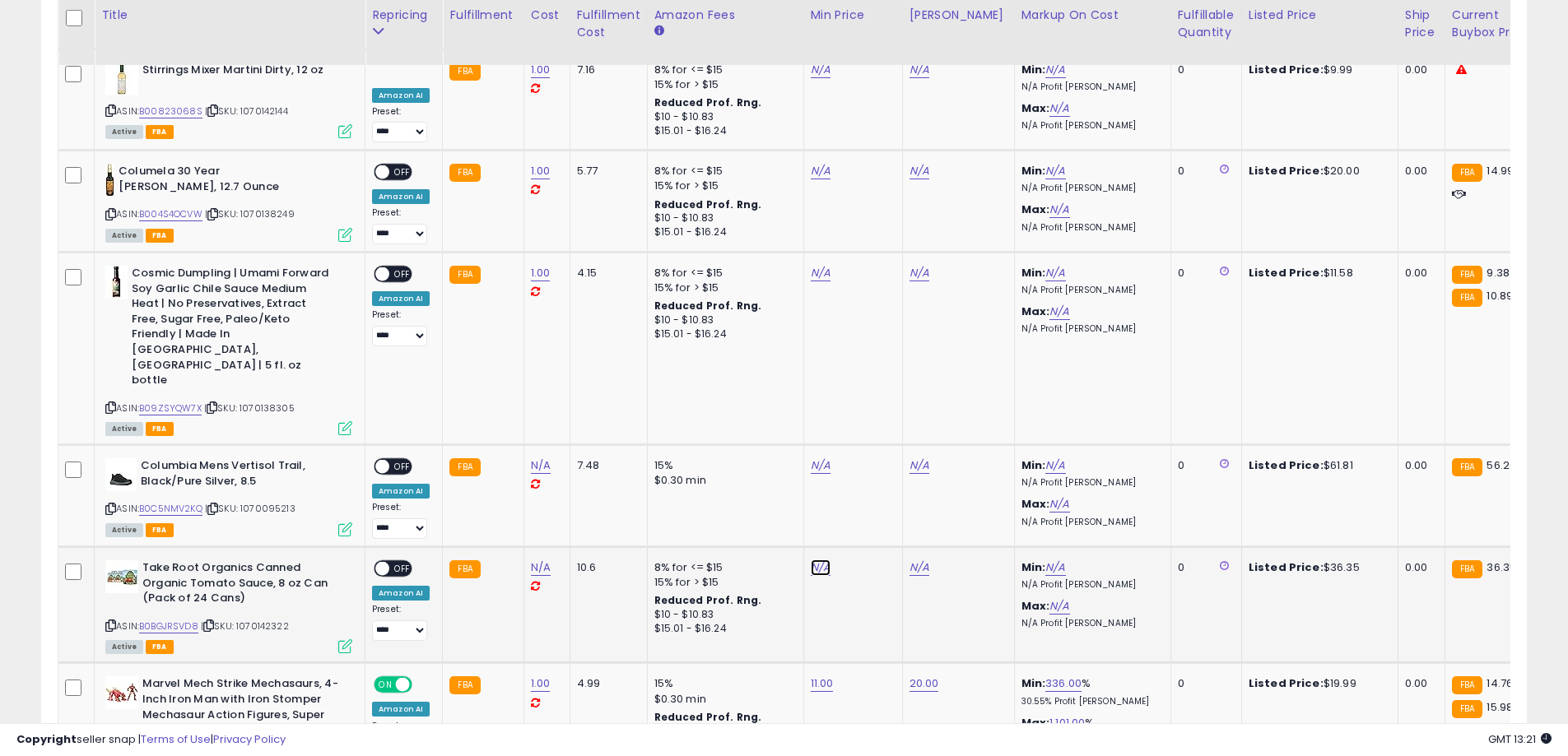
click at [817, 559] on link "N/A" at bounding box center [821, 567] width 20 height 17
click at [899, 399] on icon "button" at bounding box center [894, 404] width 10 height 10
click at [532, 559] on link "N/A" at bounding box center [541, 567] width 20 height 17
type input "*"
click at [587, 403] on icon "submit" at bounding box center [582, 404] width 10 height 10
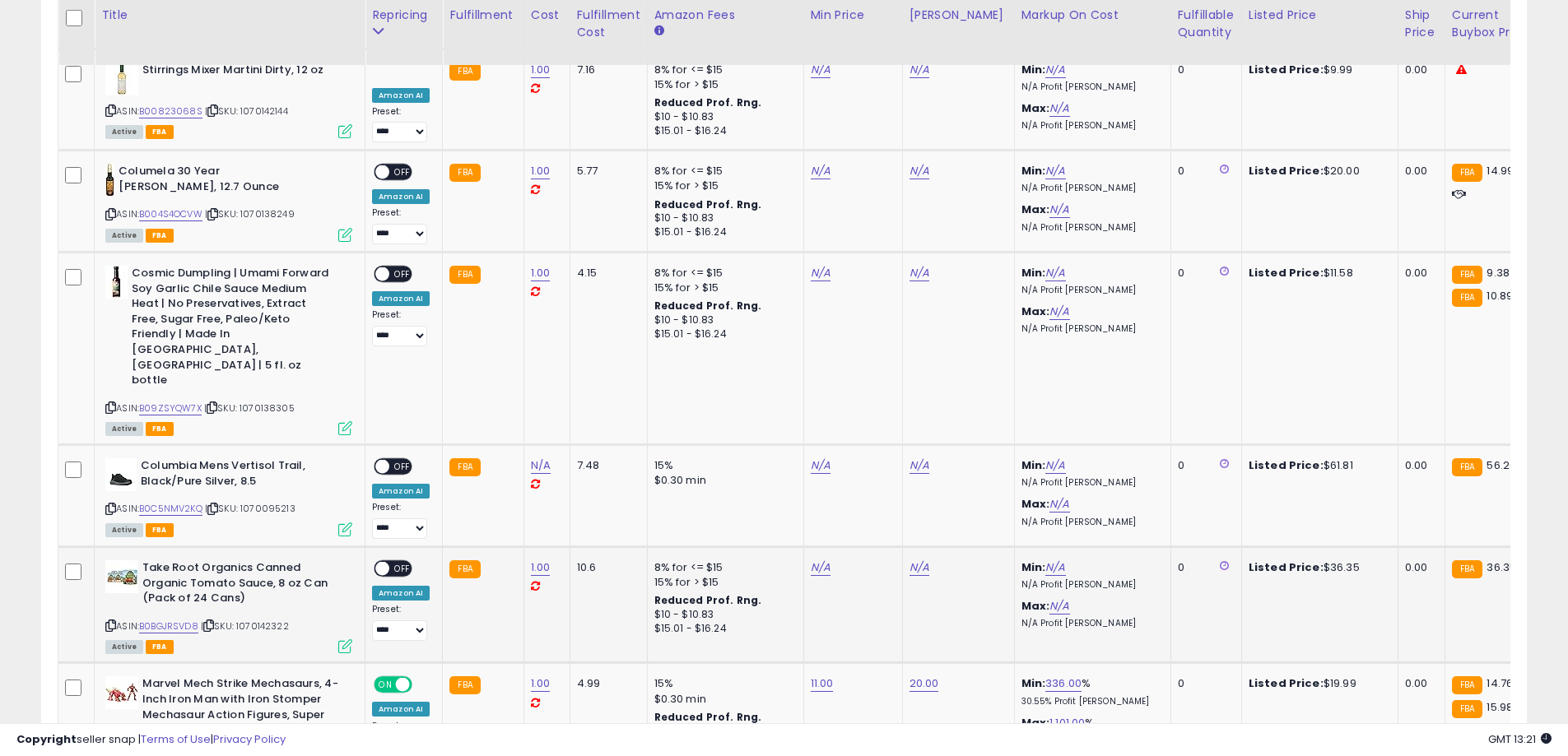
click at [390, 562] on div "ON OFF" at bounding box center [375, 569] width 39 height 14
click at [394, 562] on span "OFF" at bounding box center [402, 569] width 27 height 14
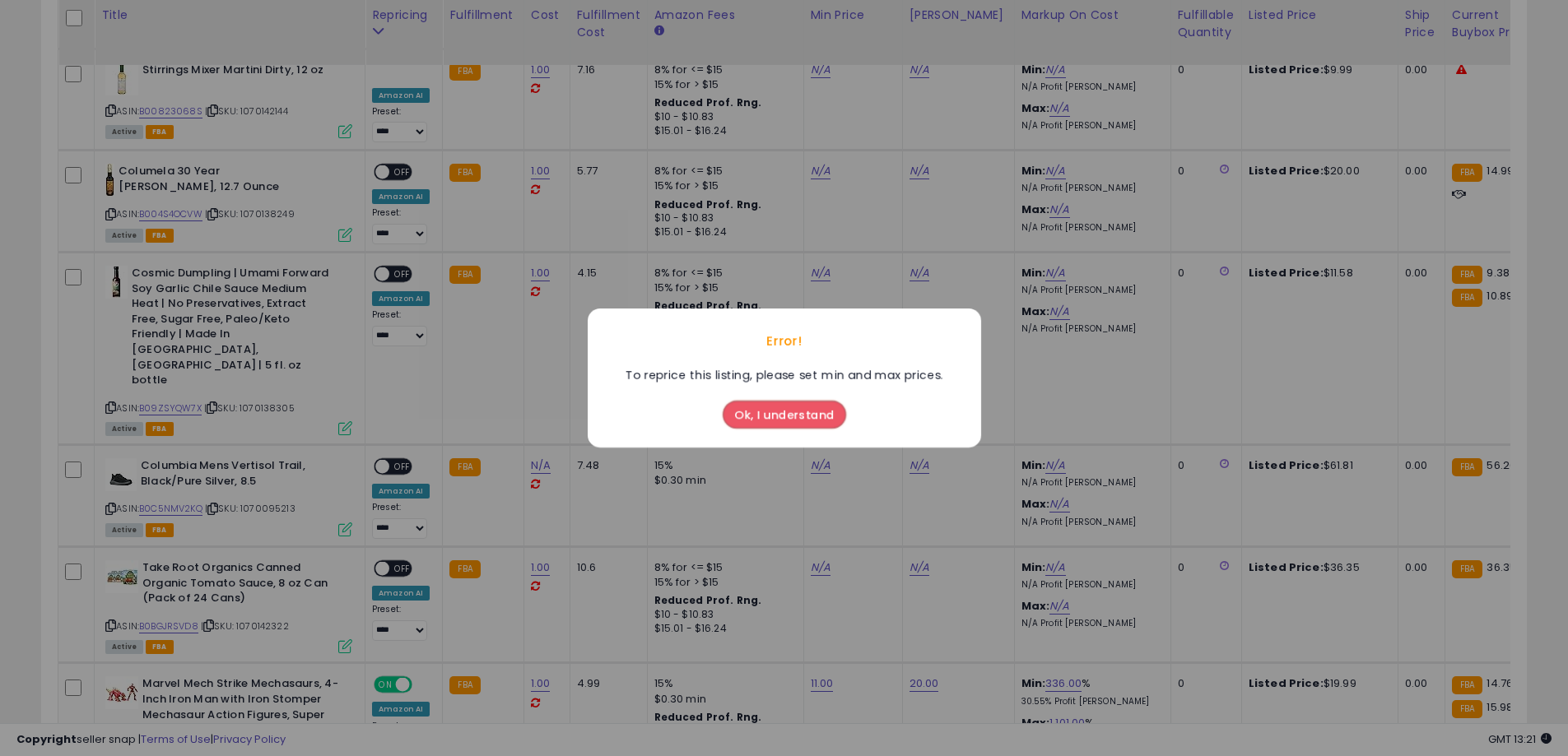
click at [758, 419] on button "Ok, I understand" at bounding box center [784, 414] width 123 height 28
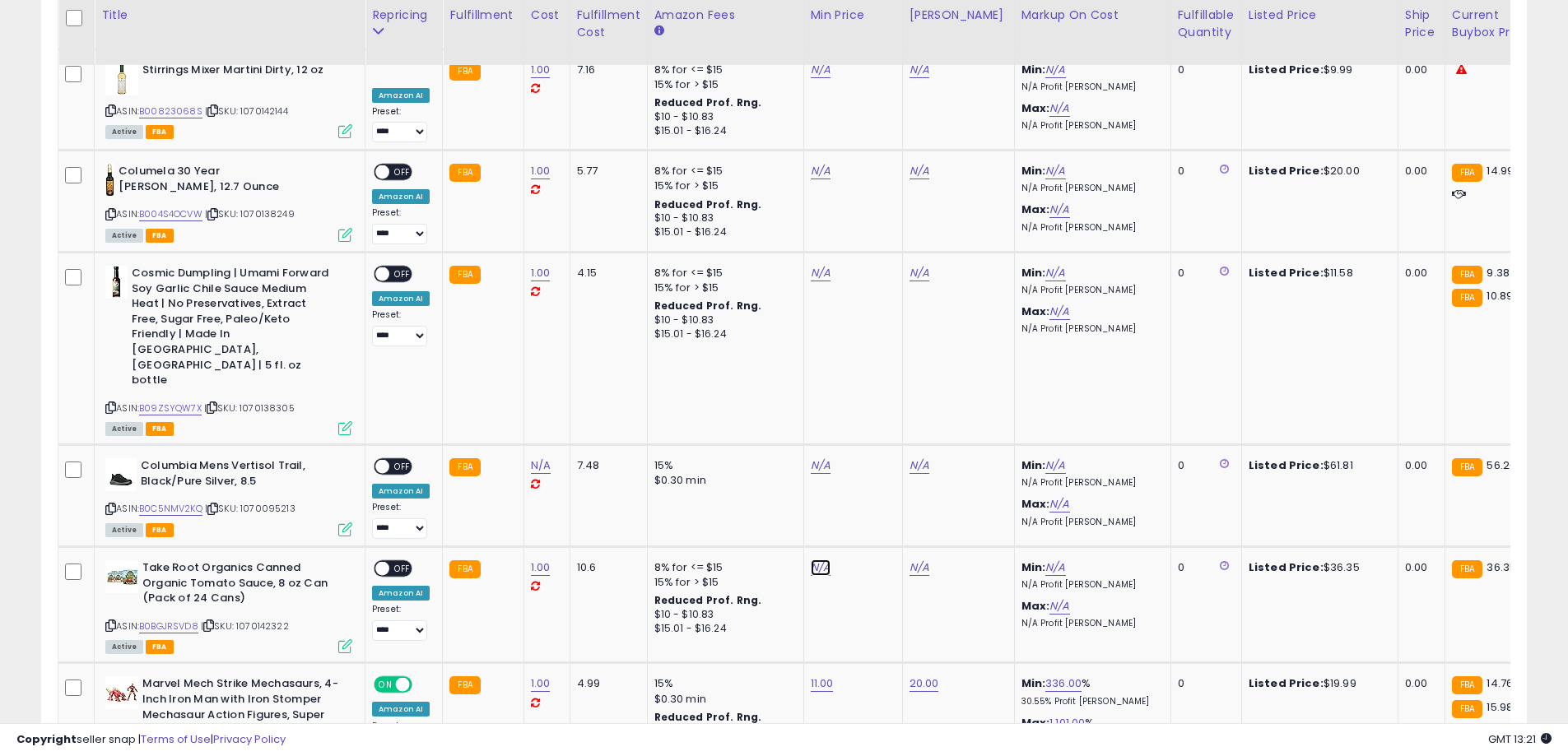
click at [812, 559] on link "N/A" at bounding box center [821, 567] width 20 height 17
type input "**"
click at [865, 404] on icon "submit" at bounding box center [861, 404] width 10 height 10
click at [902, 547] on td "N/A" at bounding box center [958, 605] width 112 height 116
click at [919, 559] on link "N/A" at bounding box center [919, 567] width 20 height 17
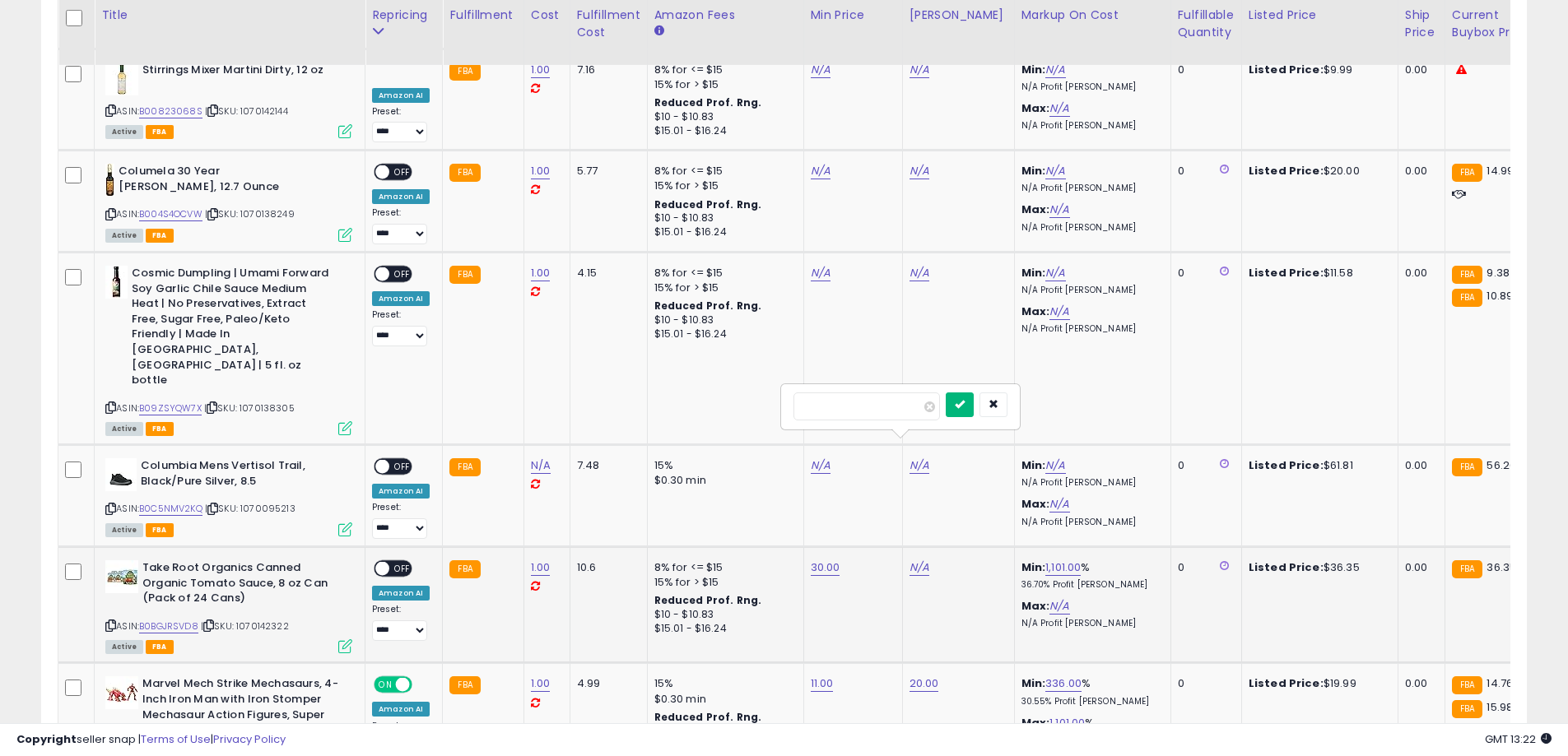
type input "**"
click at [973, 404] on button "submit" at bounding box center [960, 404] width 28 height 25
click at [396, 562] on span "OFF" at bounding box center [402, 569] width 27 height 14
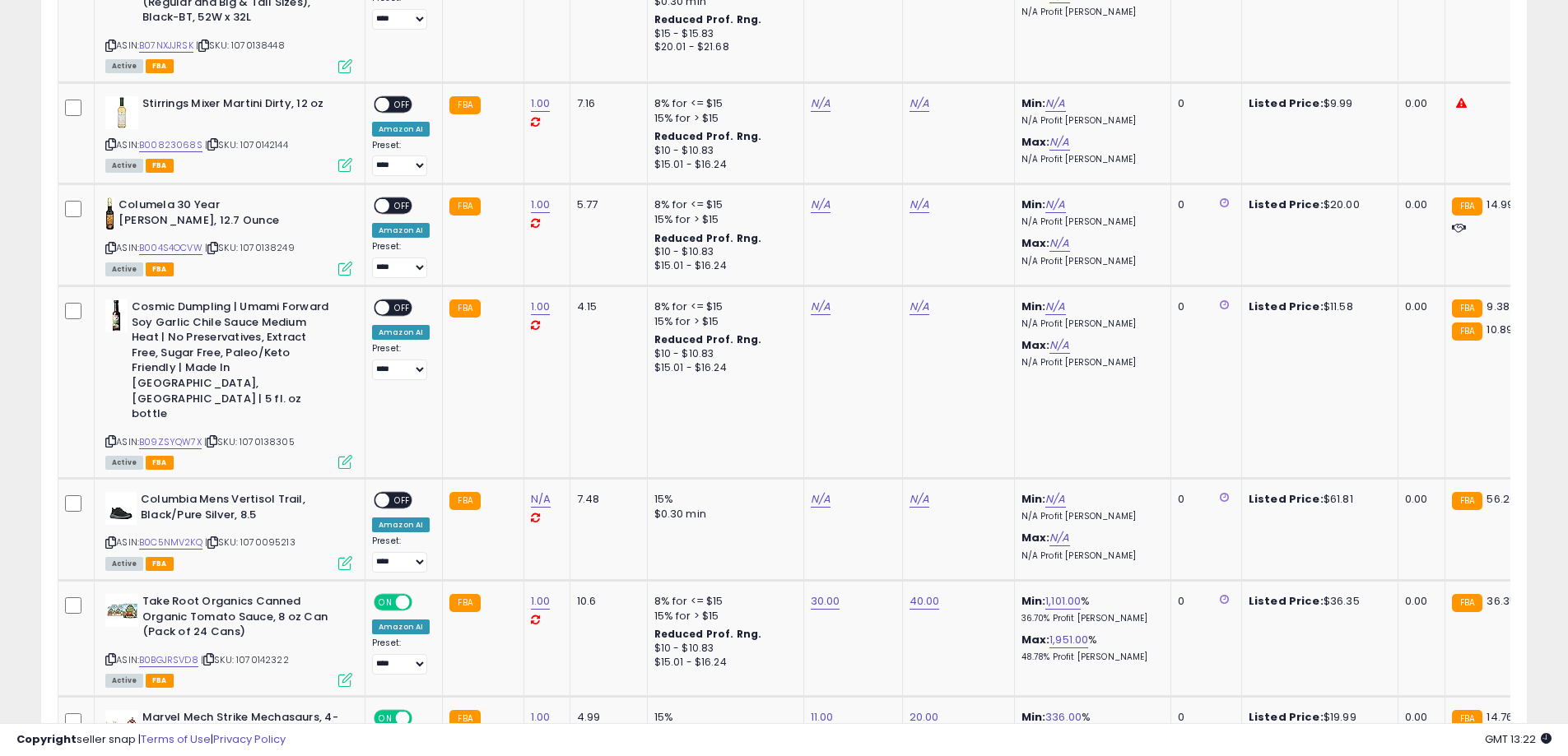
scroll to position [3181, 0]
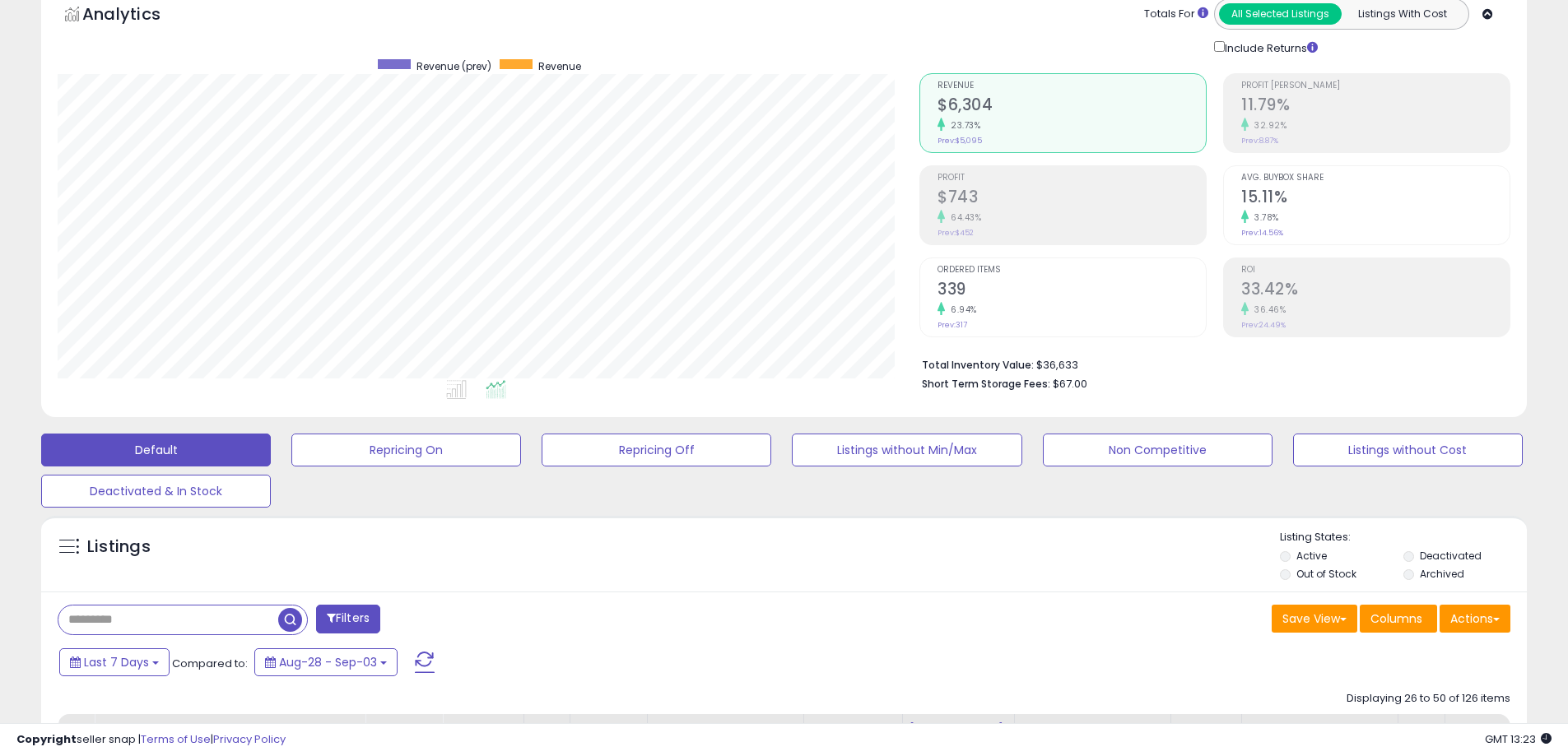
scroll to position [0, 0]
